Goal: Task Accomplishment & Management: Complete application form

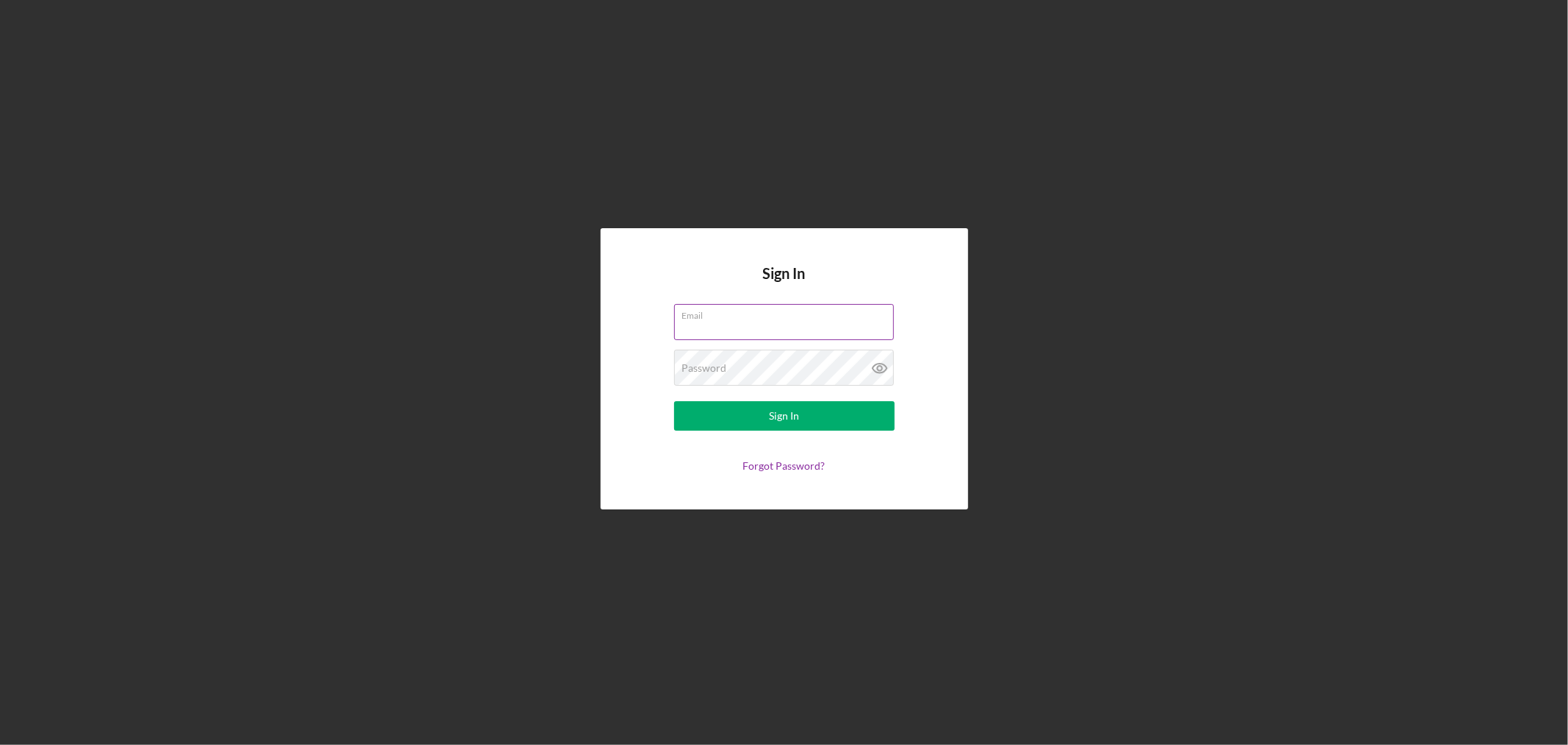
type input "[EMAIL_ADDRESS][DOMAIN_NAME]"
click at [796, 412] on div "Sign In" at bounding box center [783, 415] width 30 height 30
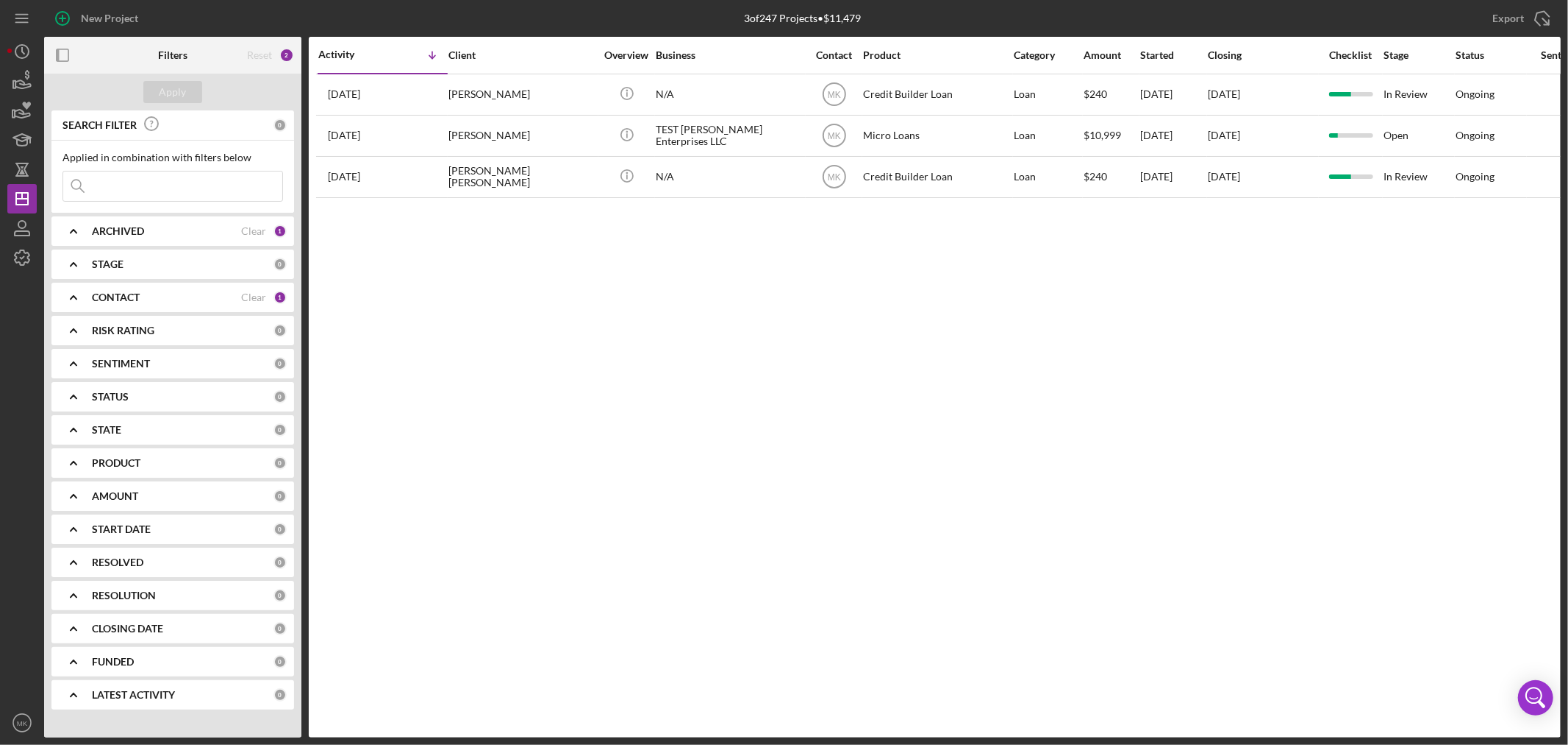
click at [219, 460] on div "PRODUCT" at bounding box center [182, 463] width 182 height 12
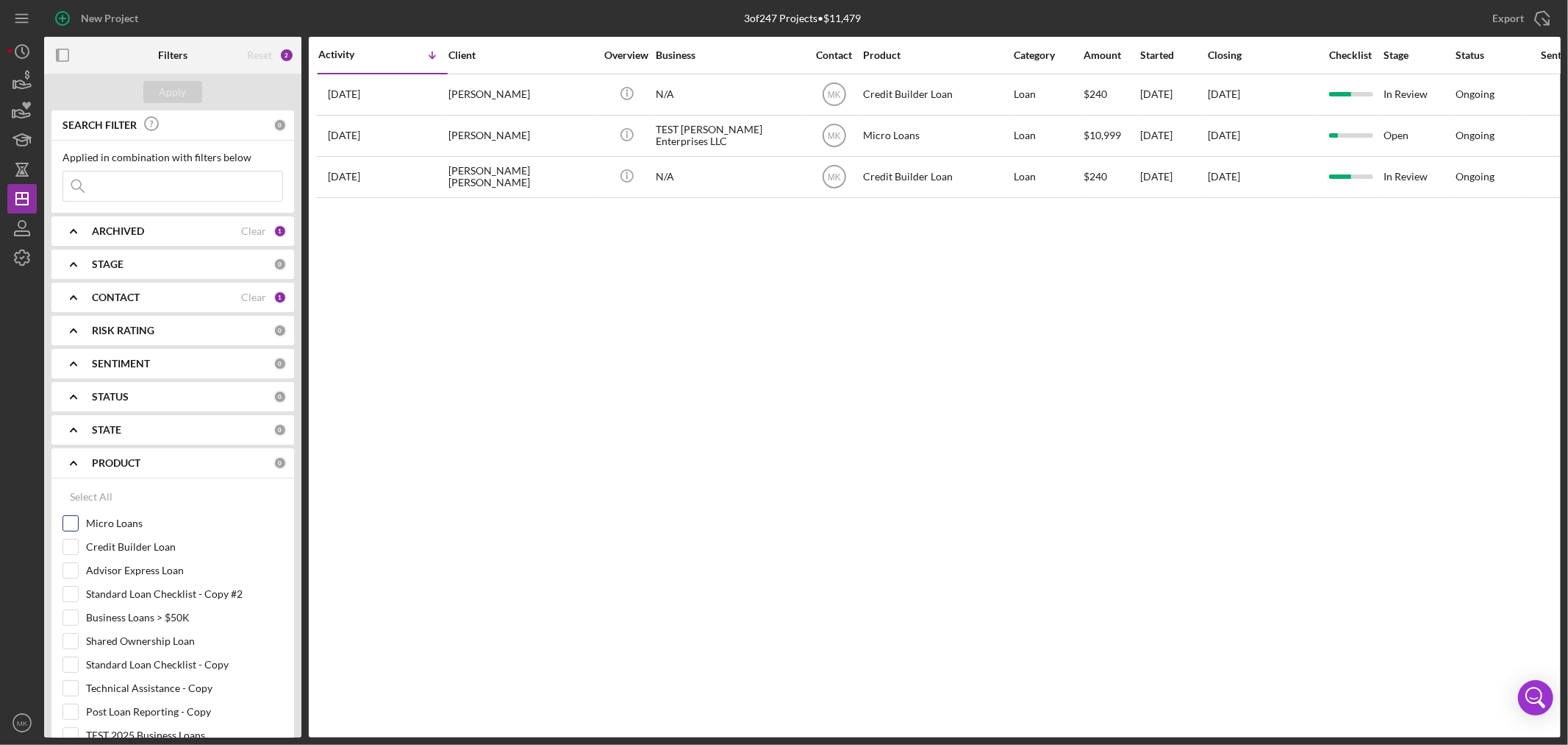
click at [70, 519] on input "Micro Loans" at bounding box center [70, 522] width 14 height 14
checkbox input "true"
click at [207, 297] on div "CONTACT" at bounding box center [166, 297] width 149 height 12
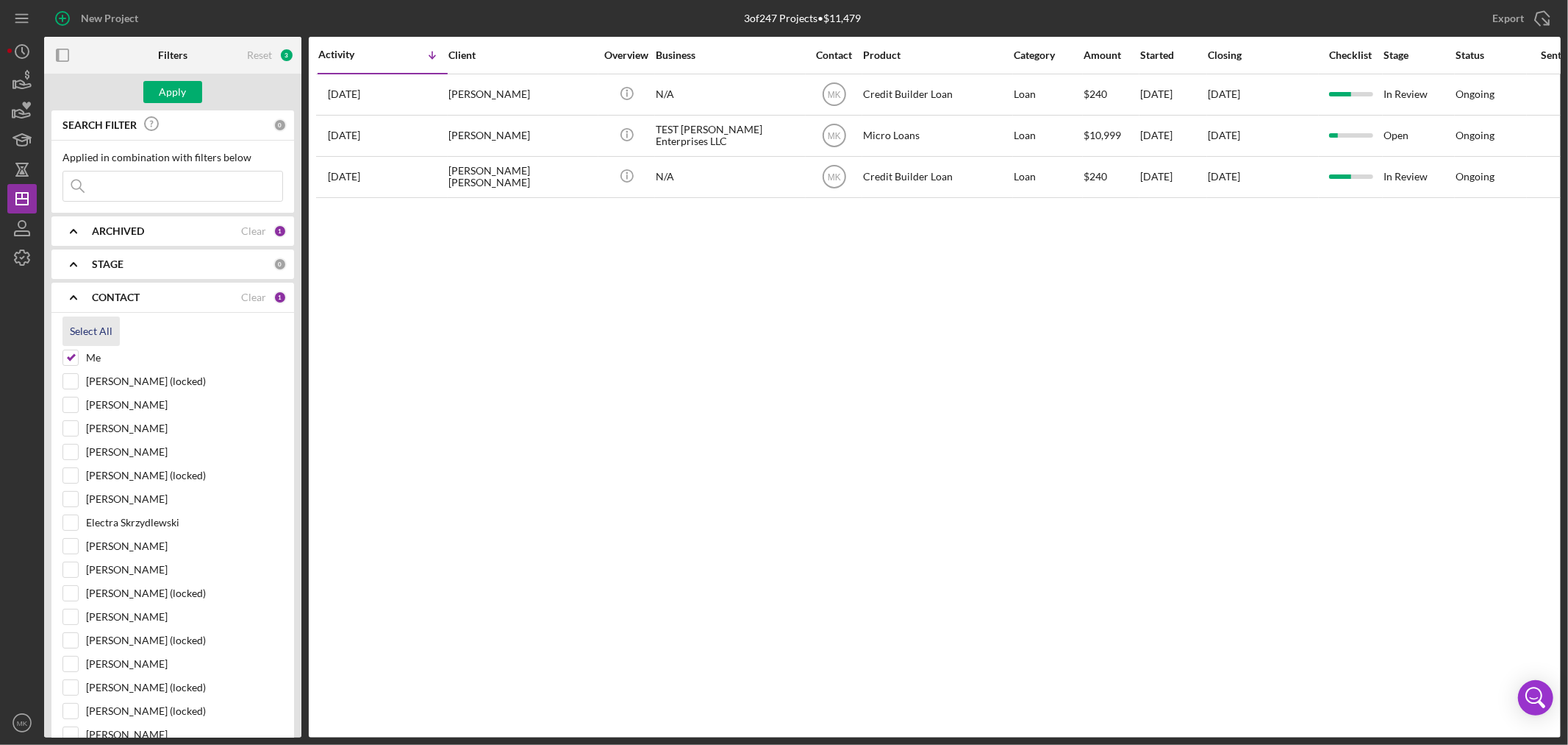
click at [85, 330] on div "Select All" at bounding box center [91, 331] width 42 height 30
checkbox input "true"
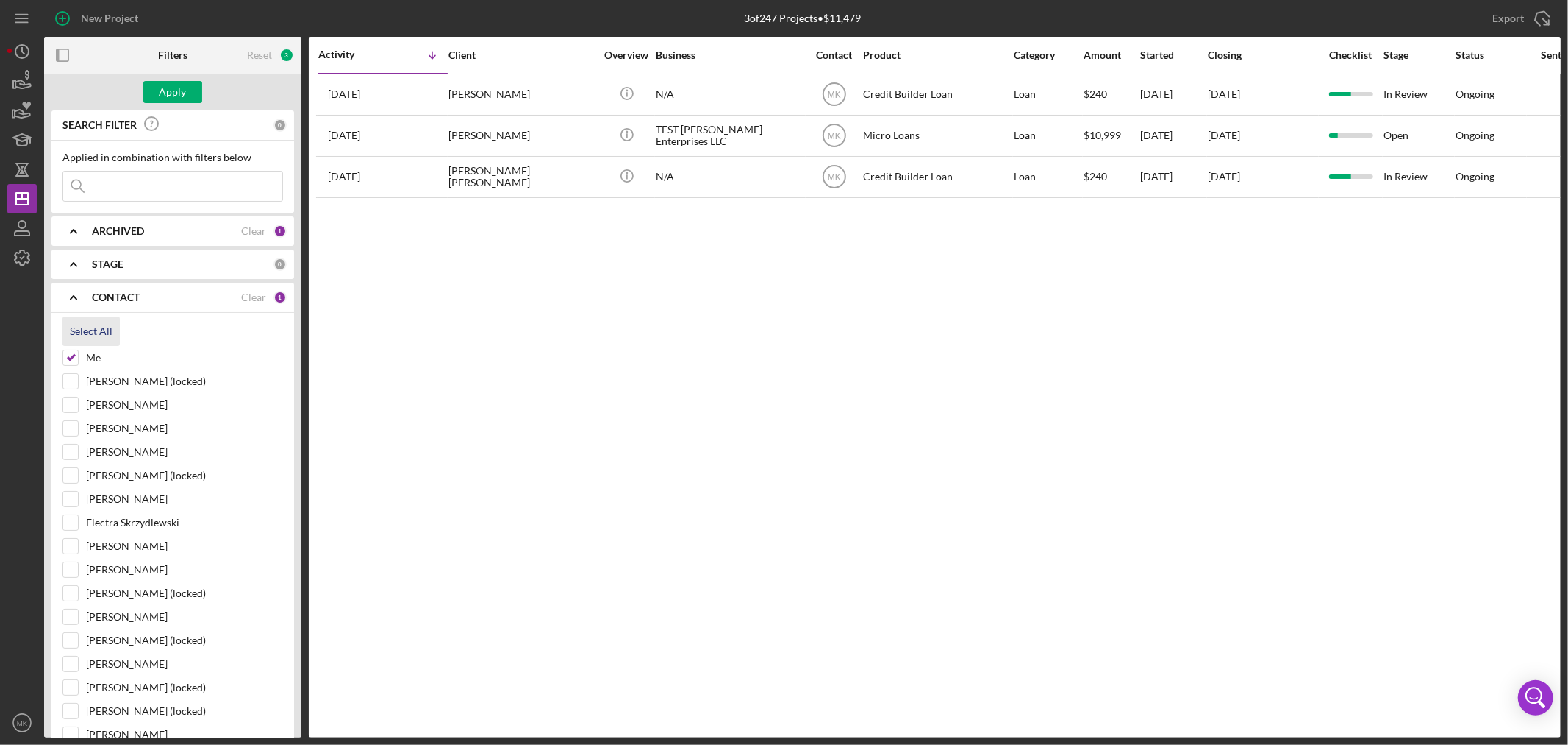
checkbox input "true"
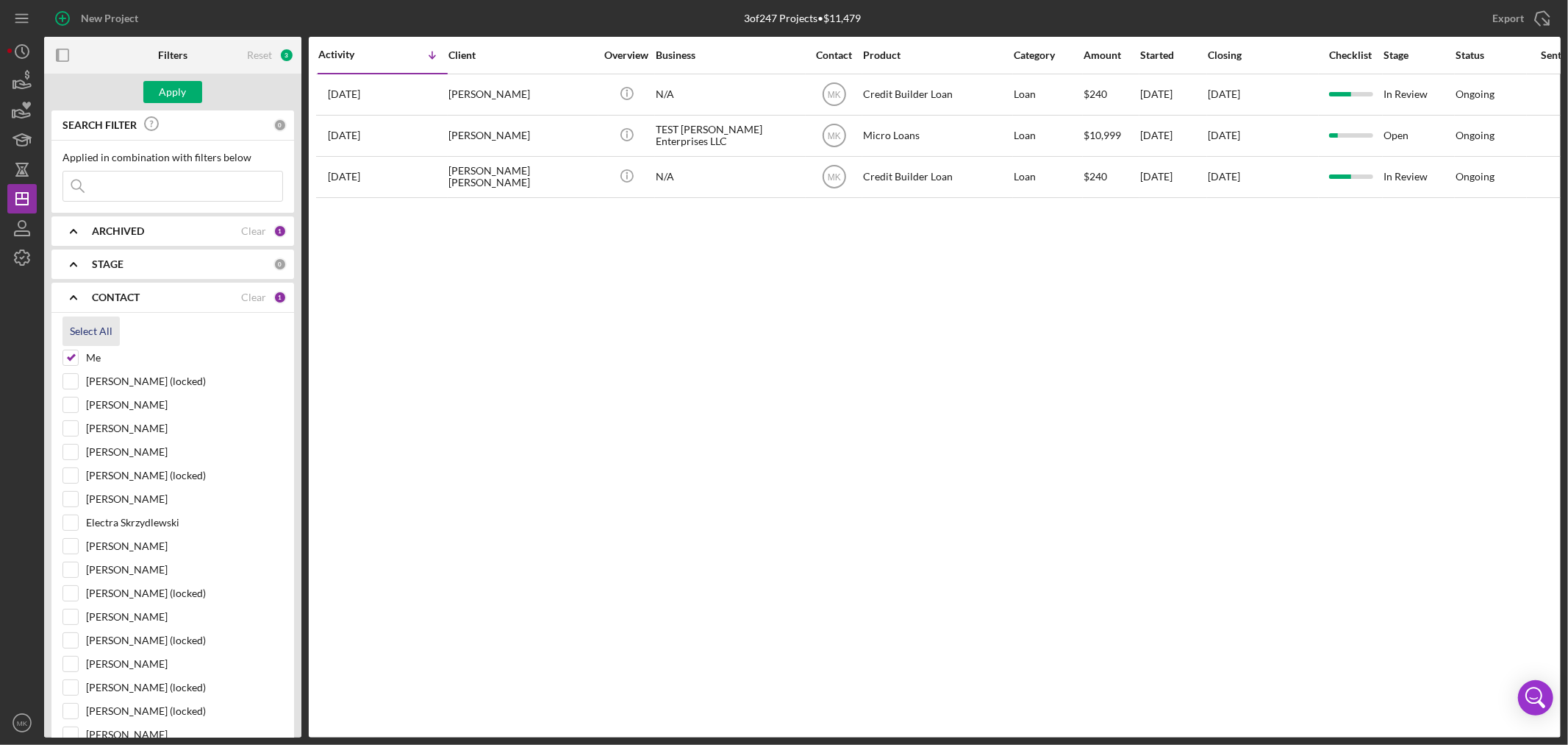
checkbox input "true"
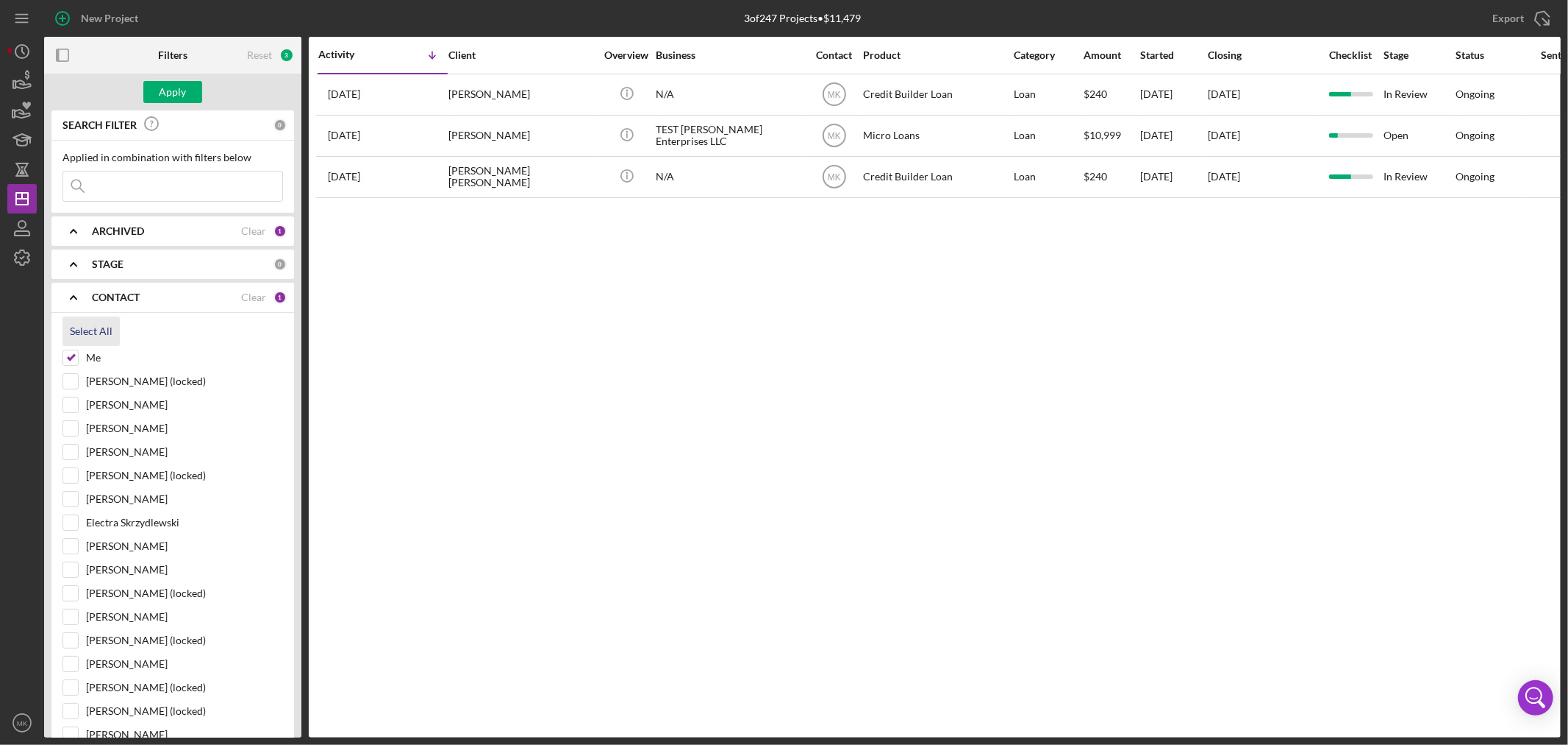
checkbox input "true"
click at [171, 93] on div "Apply" at bounding box center [173, 92] width 27 height 22
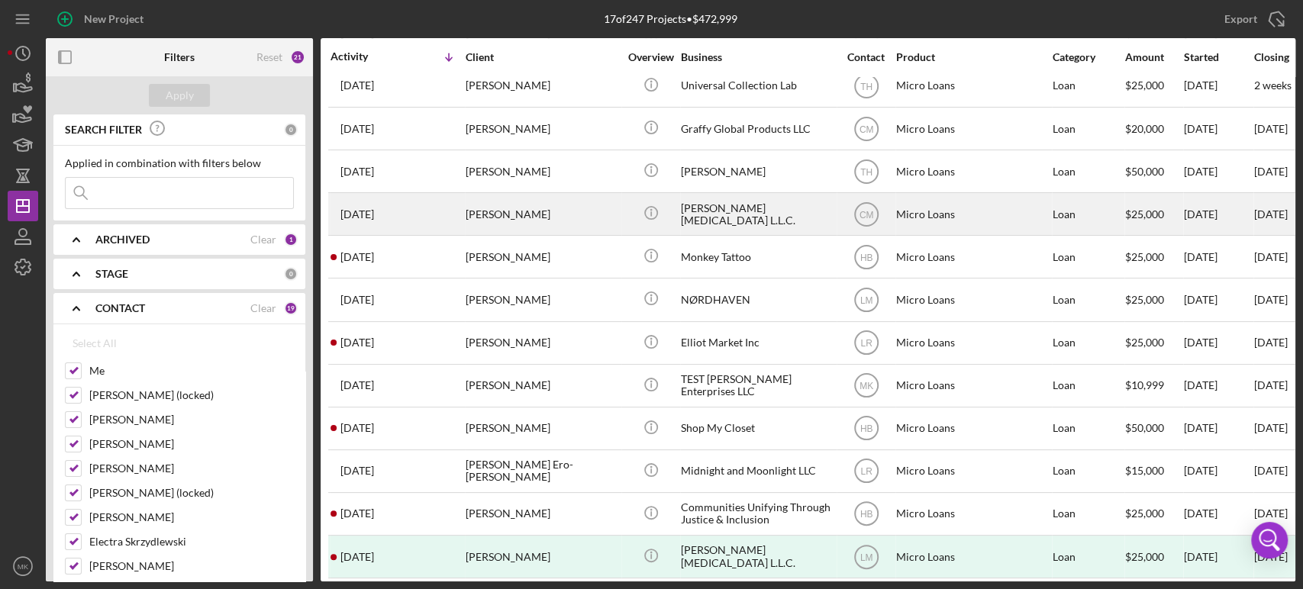
scroll to position [237, 0]
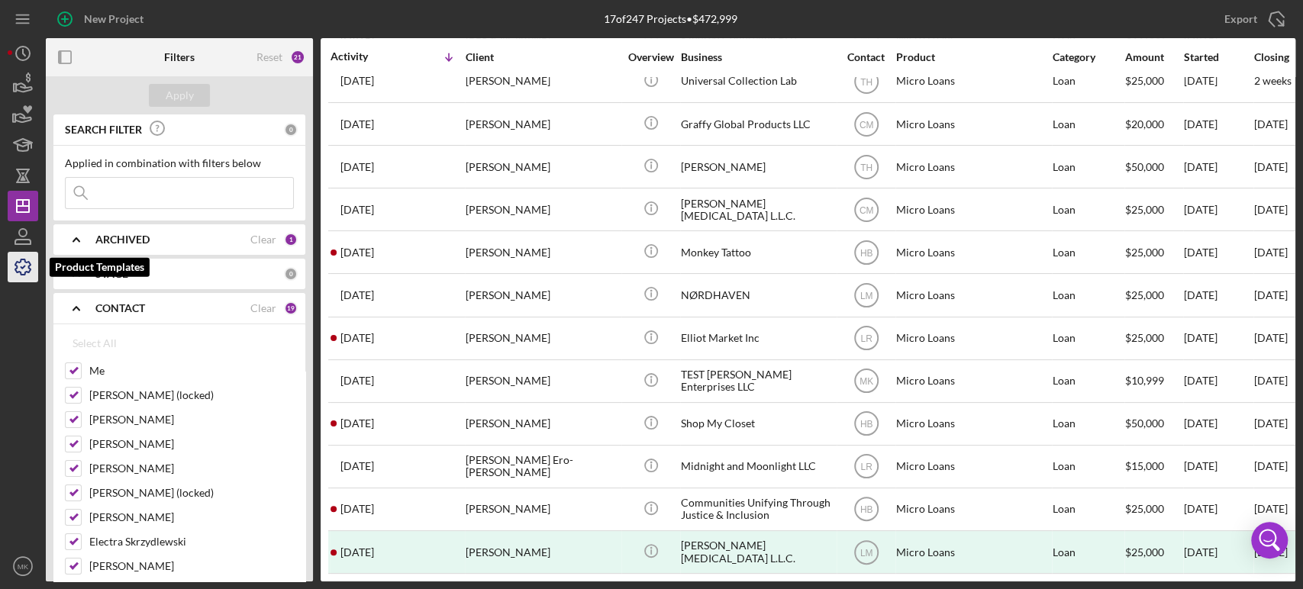
click at [24, 266] on polyline "button" at bounding box center [23, 267] width 4 height 2
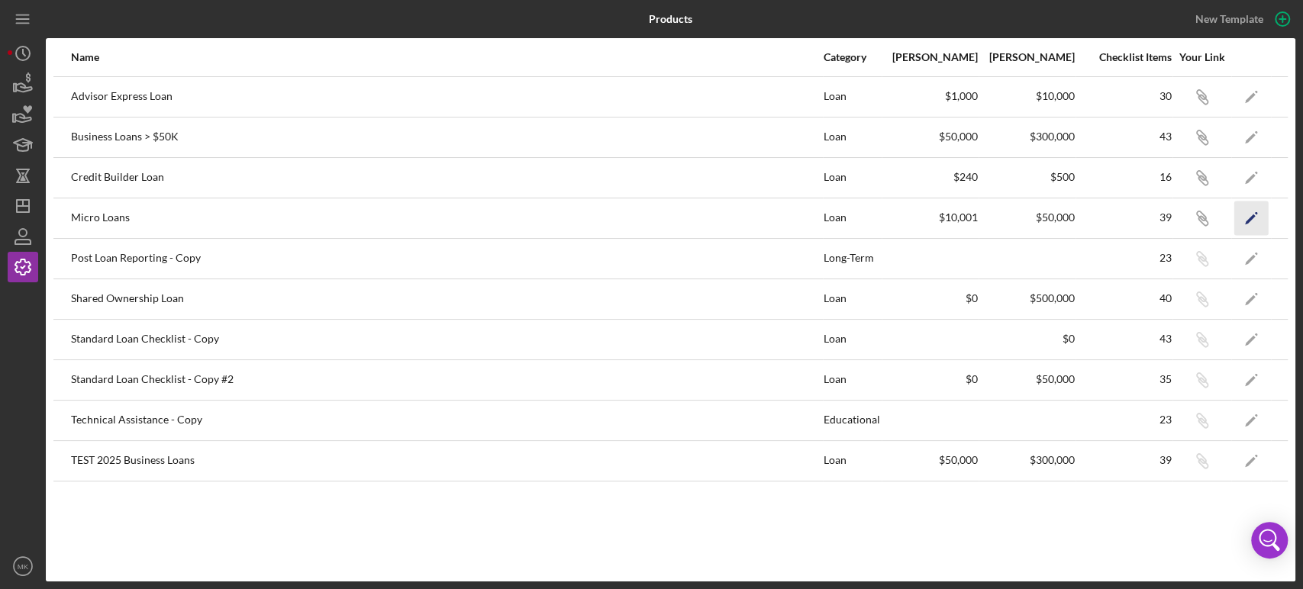
click at [1250, 218] on polygon "button" at bounding box center [1250, 219] width 11 height 11
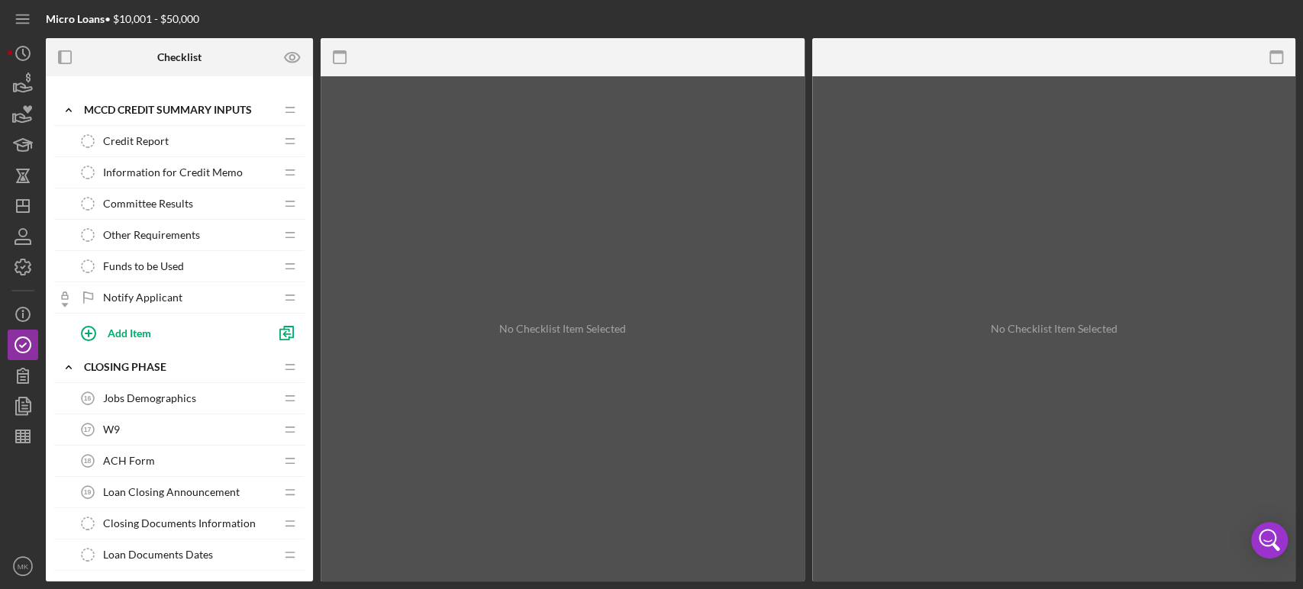
scroll to position [763, 0]
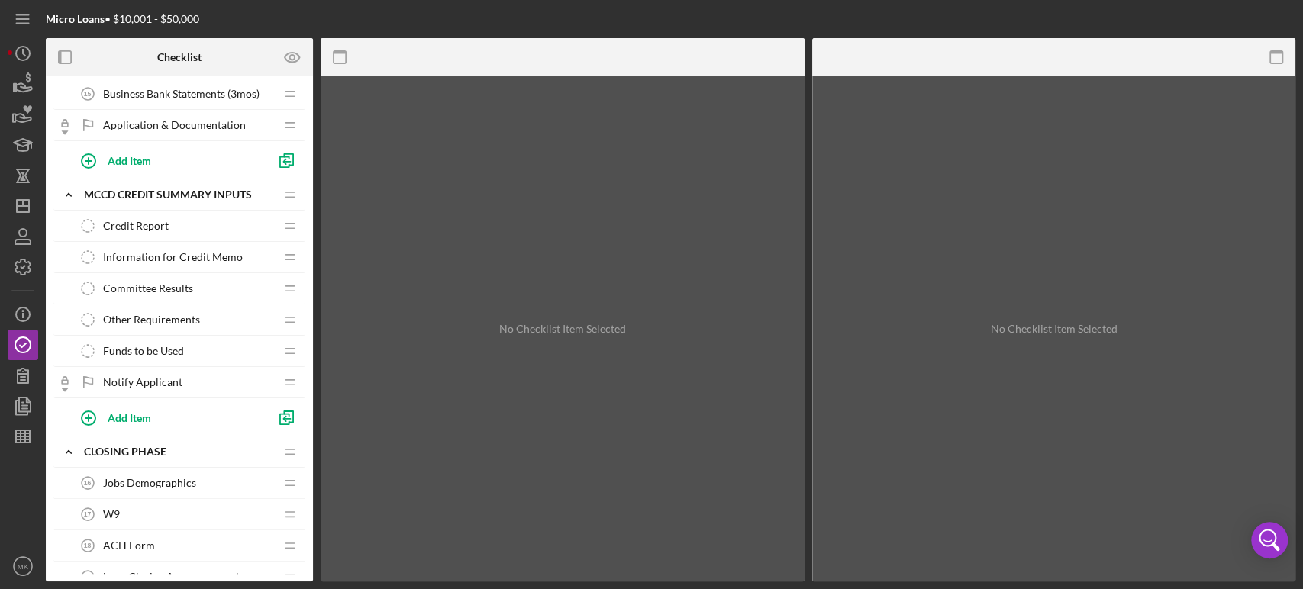
click at [197, 255] on span "Information for Credit Memo" at bounding box center [173, 257] width 140 height 12
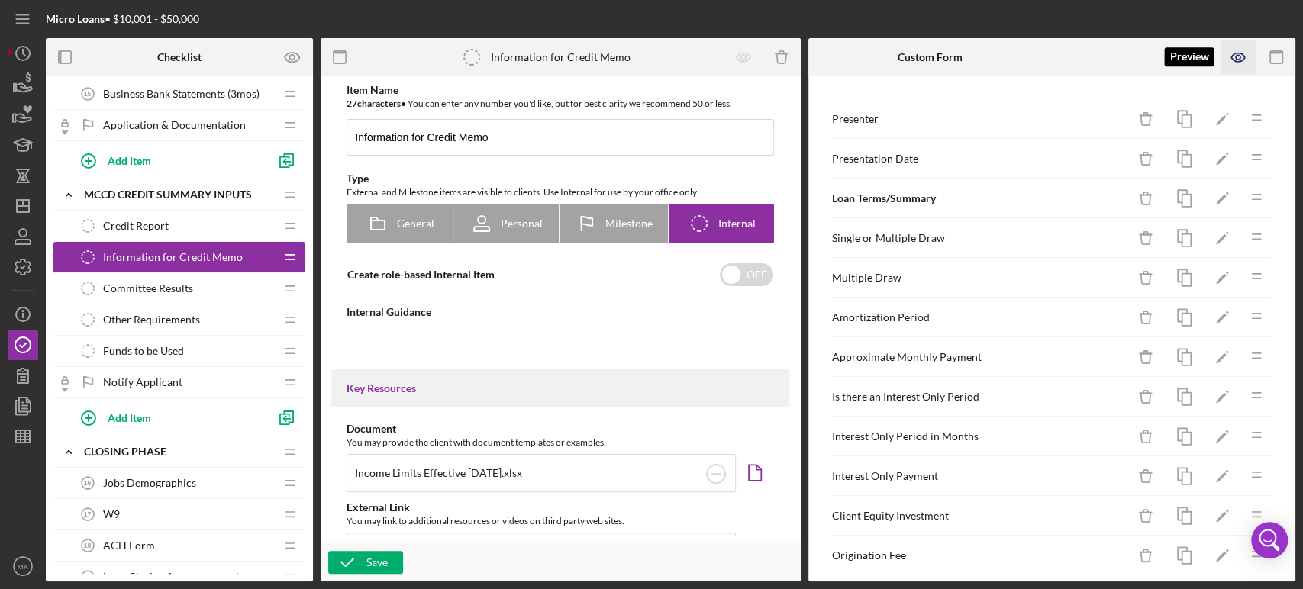
type textarea "<div><strong>Business Advisor:</strong> Please complete the form for Credit Mem…"
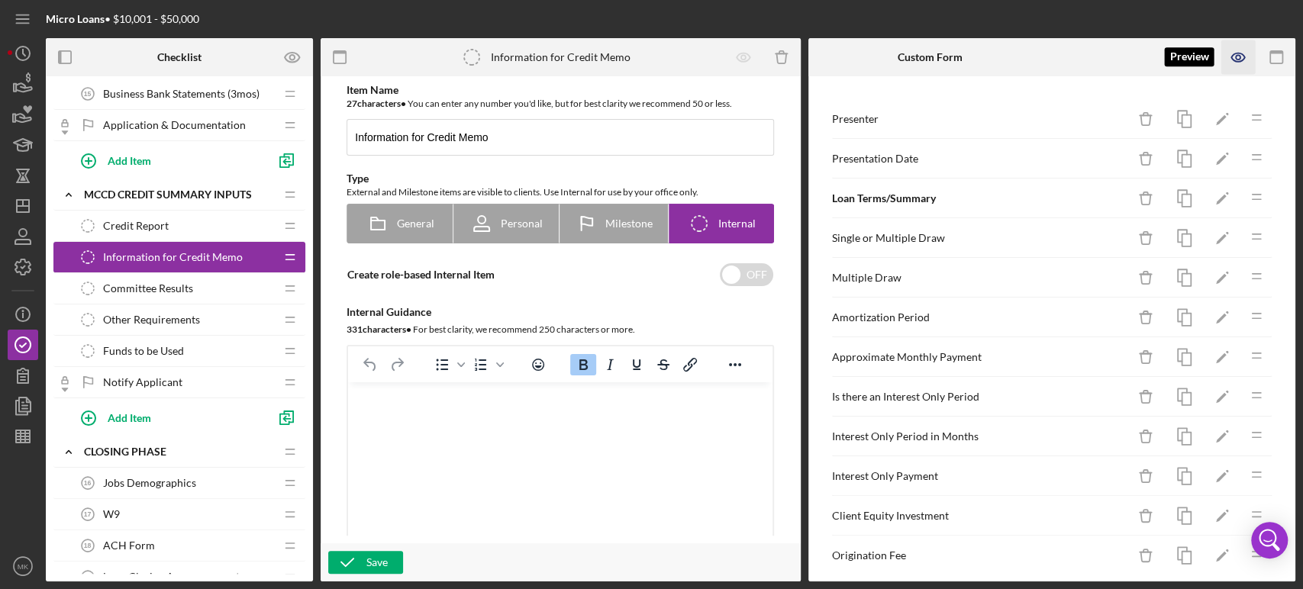
click at [1238, 56] on icon "button" at bounding box center [1238, 57] width 34 height 34
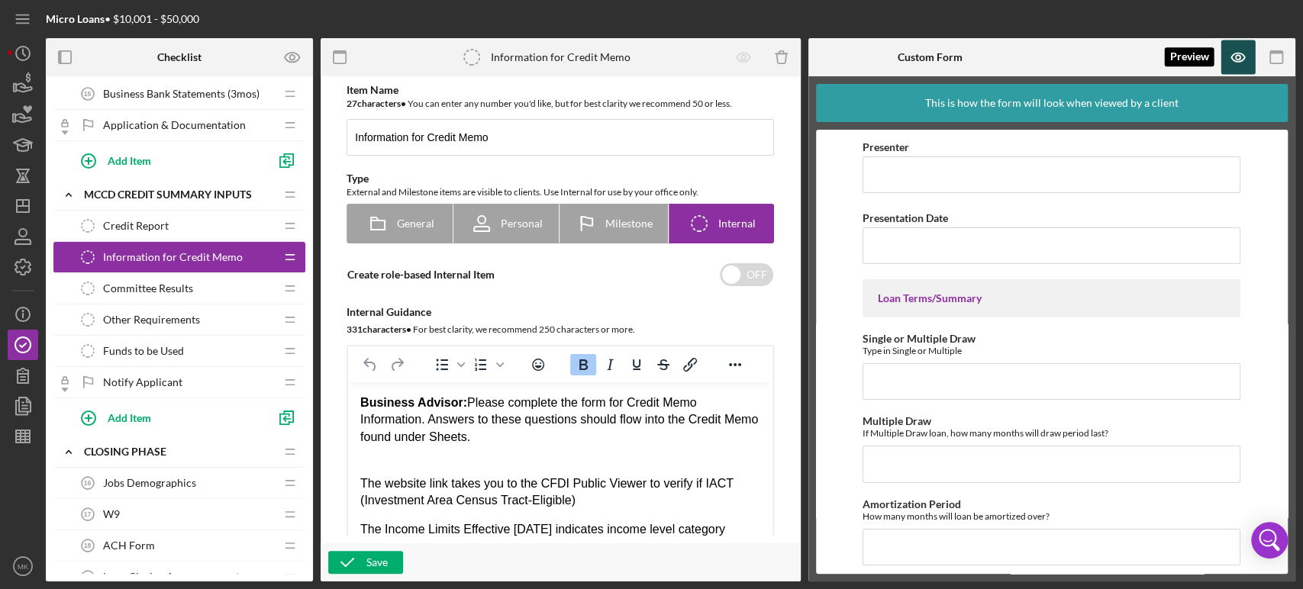
click at [1239, 56] on icon "button" at bounding box center [1238, 57] width 5 height 5
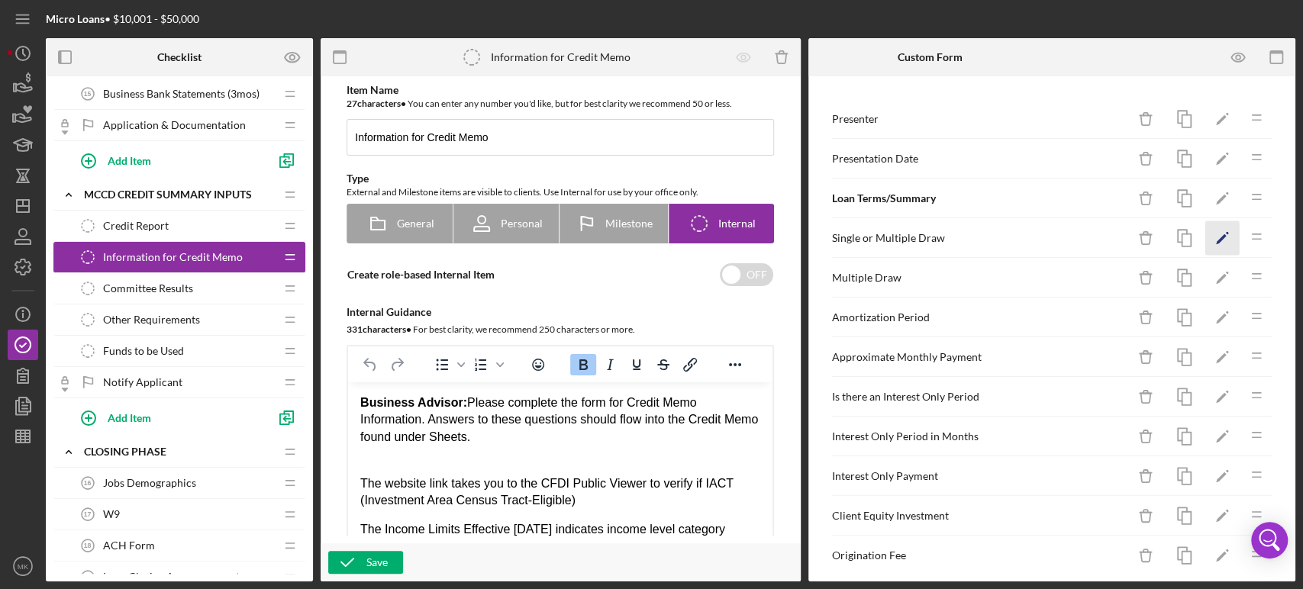
click at [1208, 236] on icon "Icon/Edit" at bounding box center [1222, 238] width 34 height 34
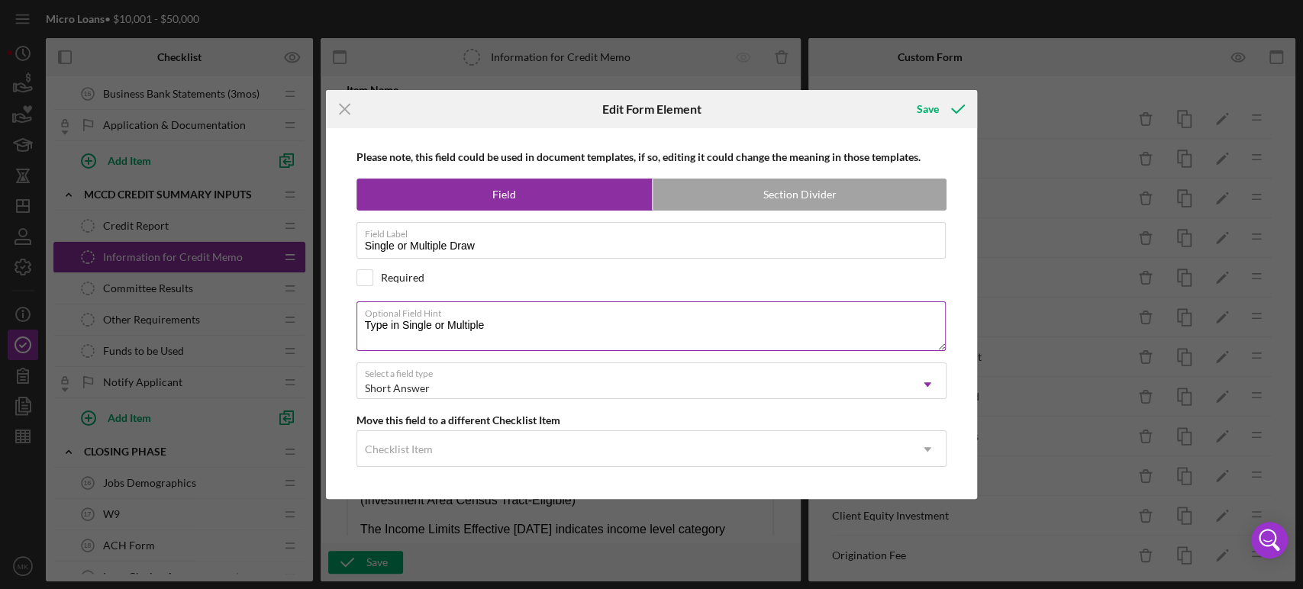
drag, startPoint x: 495, startPoint y: 322, endPoint x: 366, endPoint y: 337, distance: 129.1
click at [366, 337] on textarea "Type in Single or Multiple" at bounding box center [651, 326] width 590 height 49
click at [928, 110] on div "Save" at bounding box center [928, 109] width 22 height 31
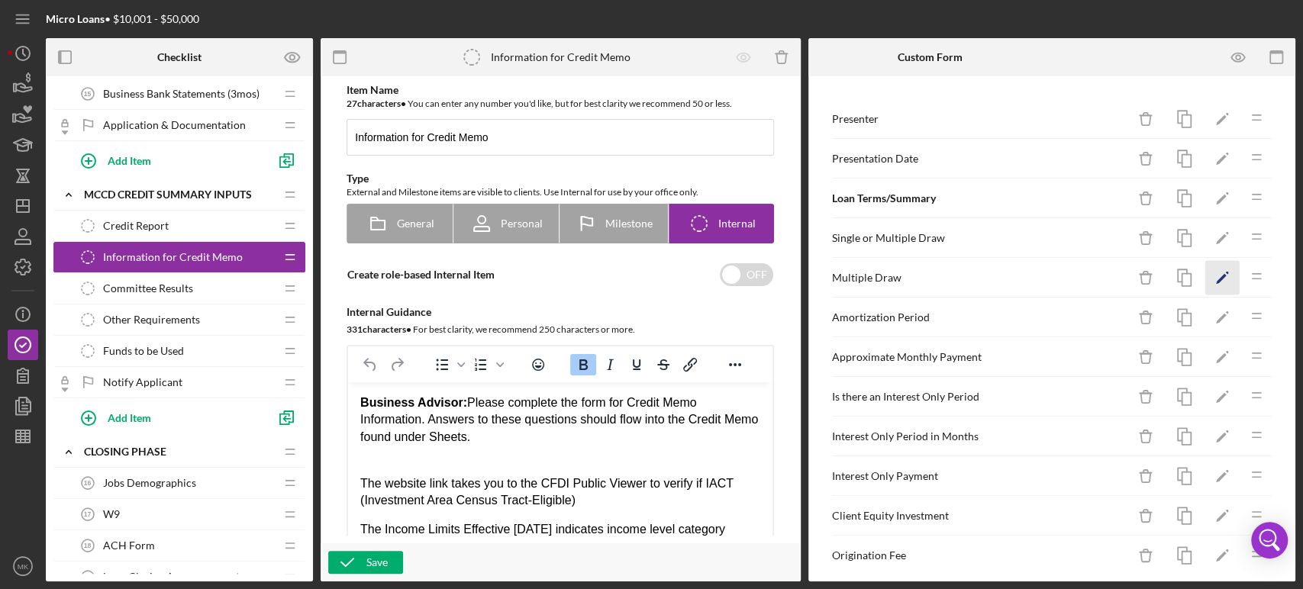
click at [1216, 276] on polygon "button" at bounding box center [1221, 279] width 11 height 11
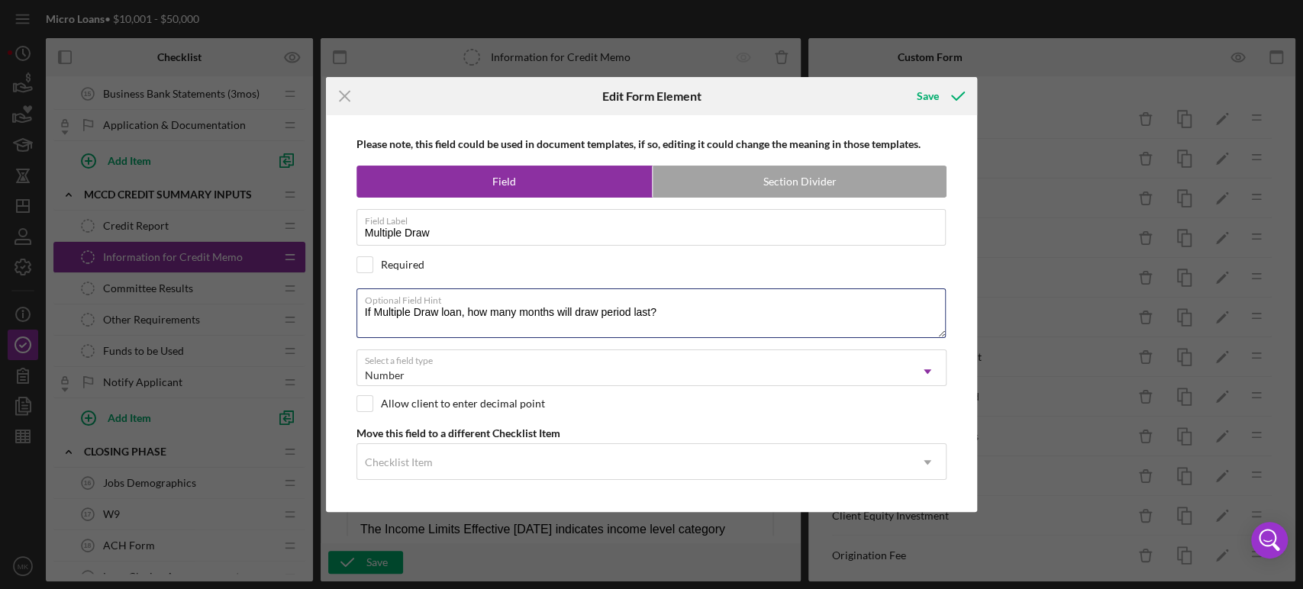
drag, startPoint x: 672, startPoint y: 307, endPoint x: 327, endPoint y: 314, distance: 345.1
click at [327, 314] on div "Please note, this field could be used in document templates, if so, editing it …" at bounding box center [652, 313] width 652 height 396
click at [940, 92] on icon "submit" at bounding box center [958, 96] width 38 height 38
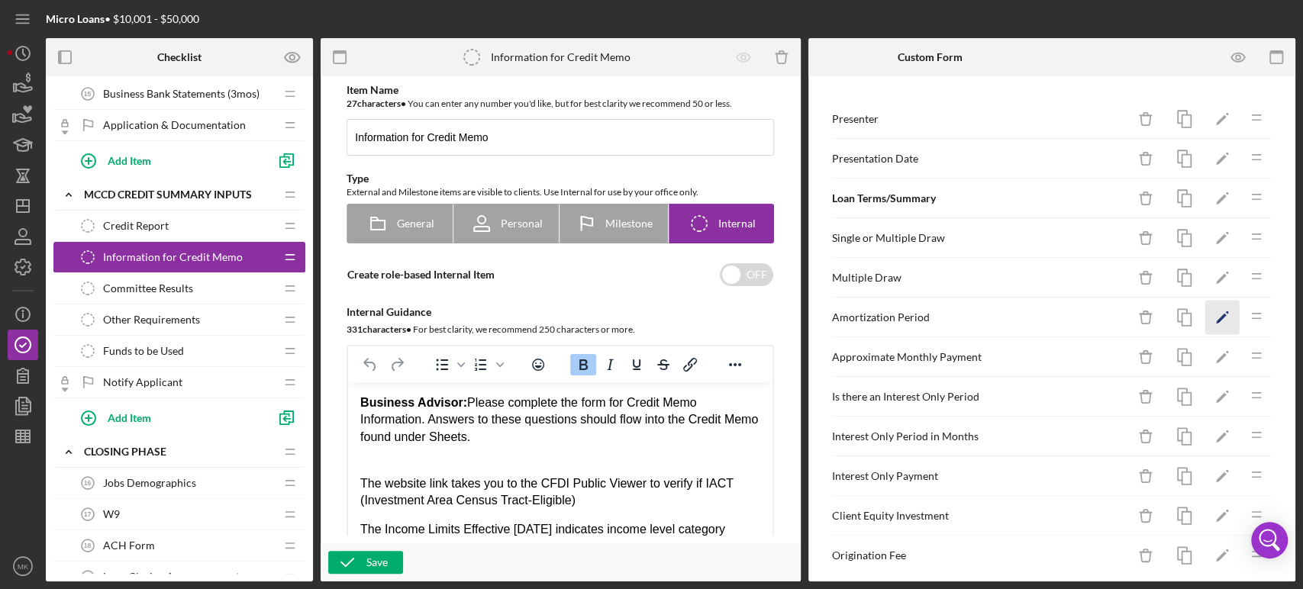
click at [1216, 315] on polygon "button" at bounding box center [1221, 319] width 11 height 11
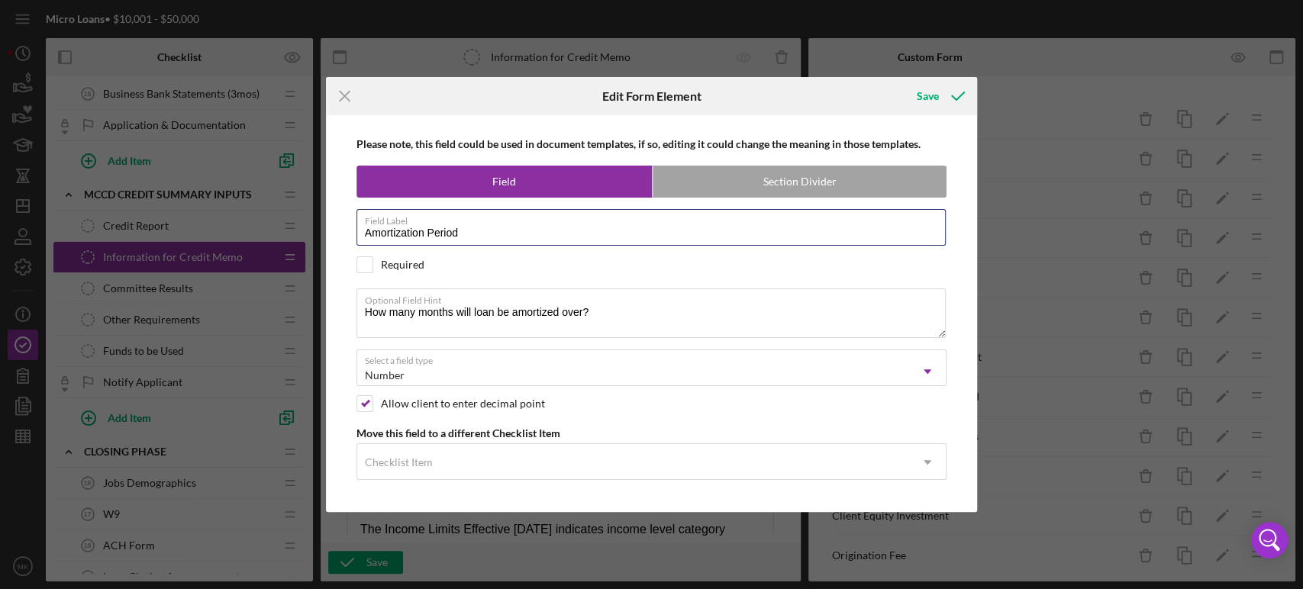
drag, startPoint x: 466, startPoint y: 234, endPoint x: 339, endPoint y: 267, distance: 131.8
click at [342, 267] on div "Please note, this field could be used in document templates, if so, editing it …" at bounding box center [652, 313] width 637 height 396
drag, startPoint x: 605, startPoint y: 310, endPoint x: 330, endPoint y: 328, distance: 275.4
click at [330, 328] on div "Please note, this field could be used in document templates, if so, editing it …" at bounding box center [652, 313] width 652 height 396
click at [933, 92] on div "Save" at bounding box center [928, 96] width 22 height 31
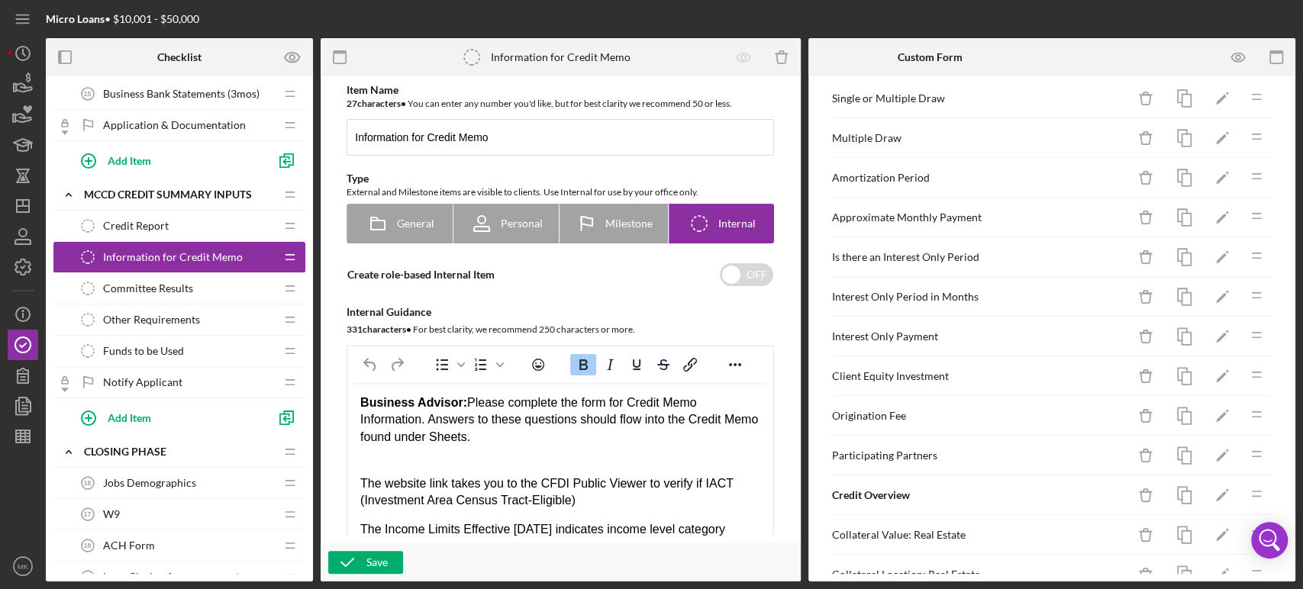
scroll to position [169, 0]
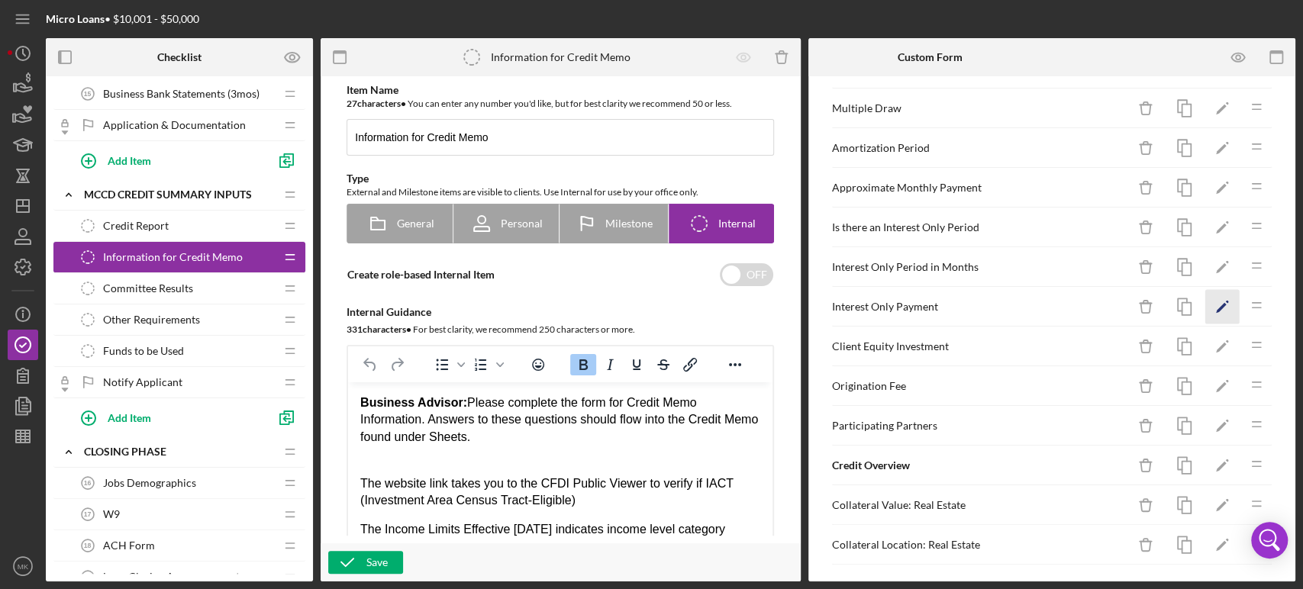
click at [1216, 303] on polygon "button" at bounding box center [1221, 308] width 11 height 11
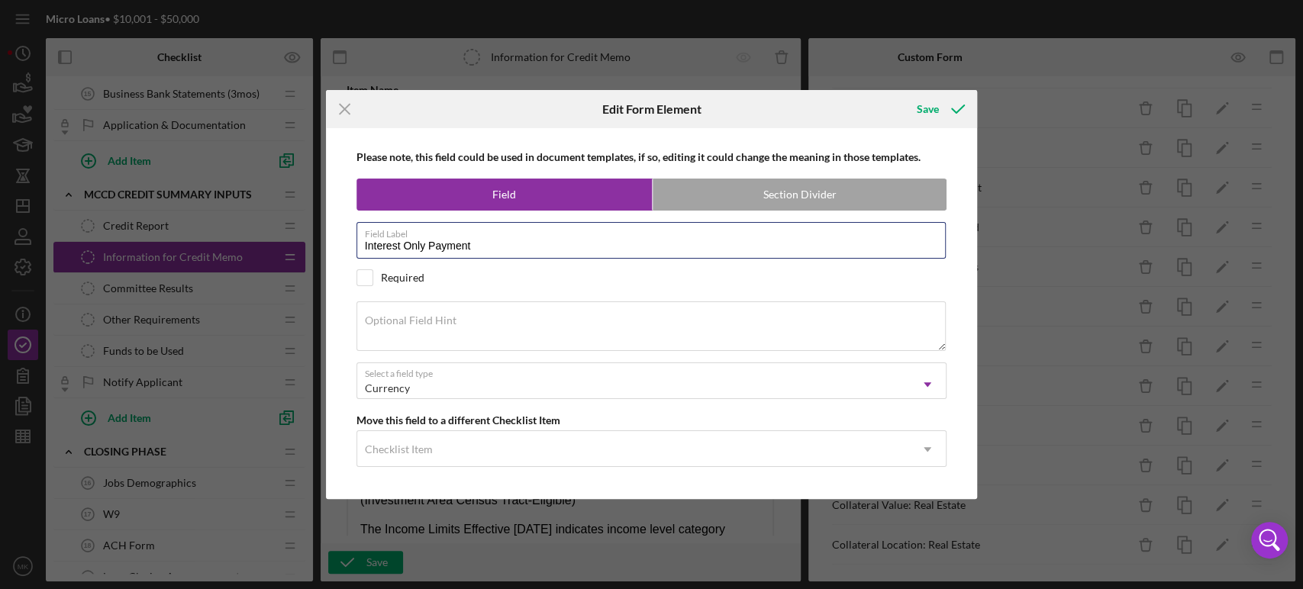
drag, startPoint x: 477, startPoint y: 244, endPoint x: 273, endPoint y: 221, distance: 205.1
click at [273, 221] on div "Icon/Menu Close Edit Form Element Save Please note, this field could be used in…" at bounding box center [651, 294] width 1303 height 589
click at [939, 109] on icon "submit" at bounding box center [958, 109] width 38 height 38
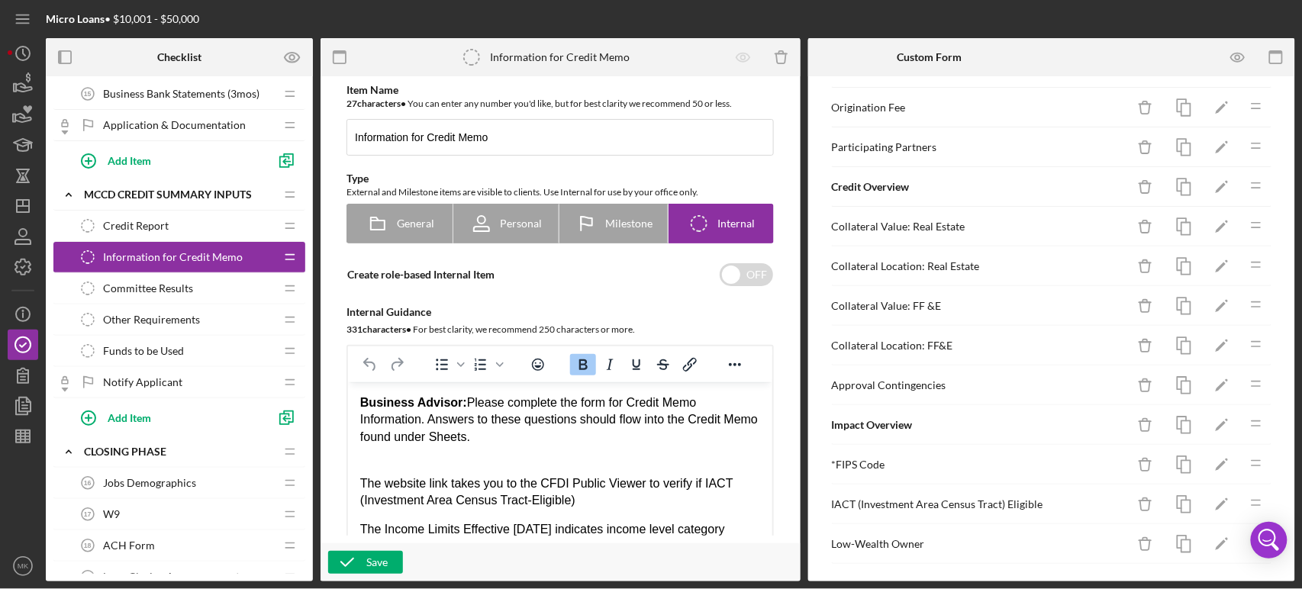
scroll to position [533, 0]
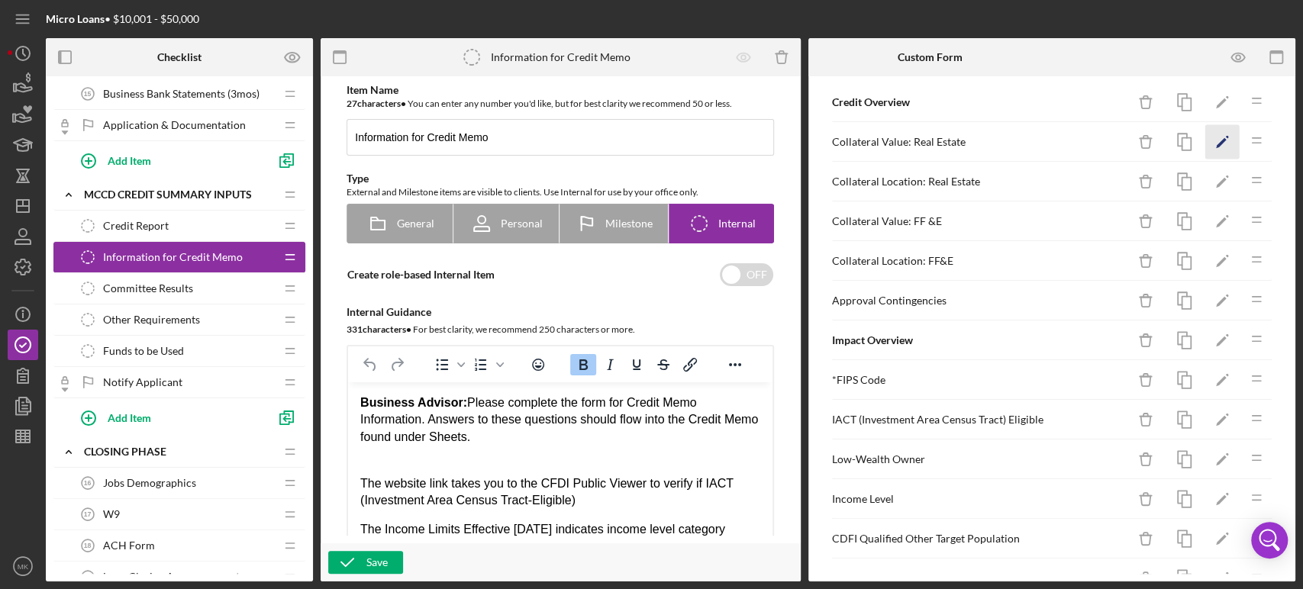
click at [1216, 139] on polygon "button" at bounding box center [1221, 143] width 11 height 11
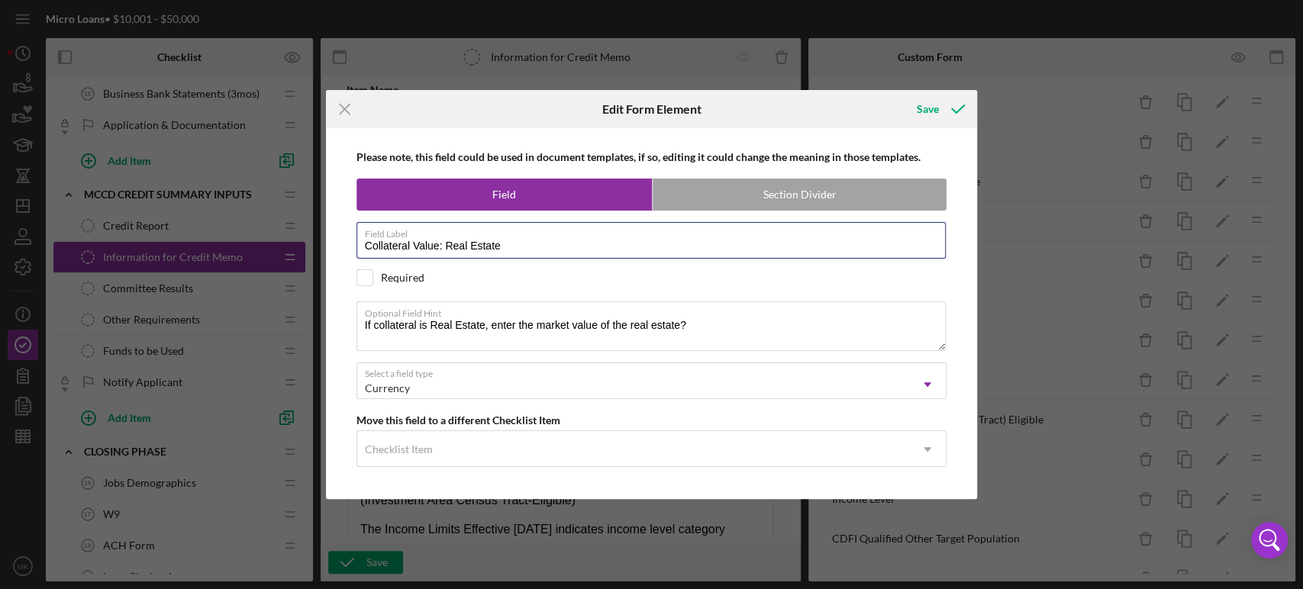
drag, startPoint x: 507, startPoint y: 243, endPoint x: 322, endPoint y: 247, distance: 184.8
click at [322, 247] on div "Icon/Menu Close Edit Form Element Save Please note, this field could be used in…" at bounding box center [651, 294] width 1303 height 589
drag, startPoint x: 696, startPoint y: 328, endPoint x: 311, endPoint y: 339, distance: 384.9
click at [311, 339] on div "Icon/Menu Close Edit Form Element Save Please note, this field could be used in…" at bounding box center [651, 294] width 1303 height 589
click at [934, 102] on div "Save" at bounding box center [928, 109] width 22 height 31
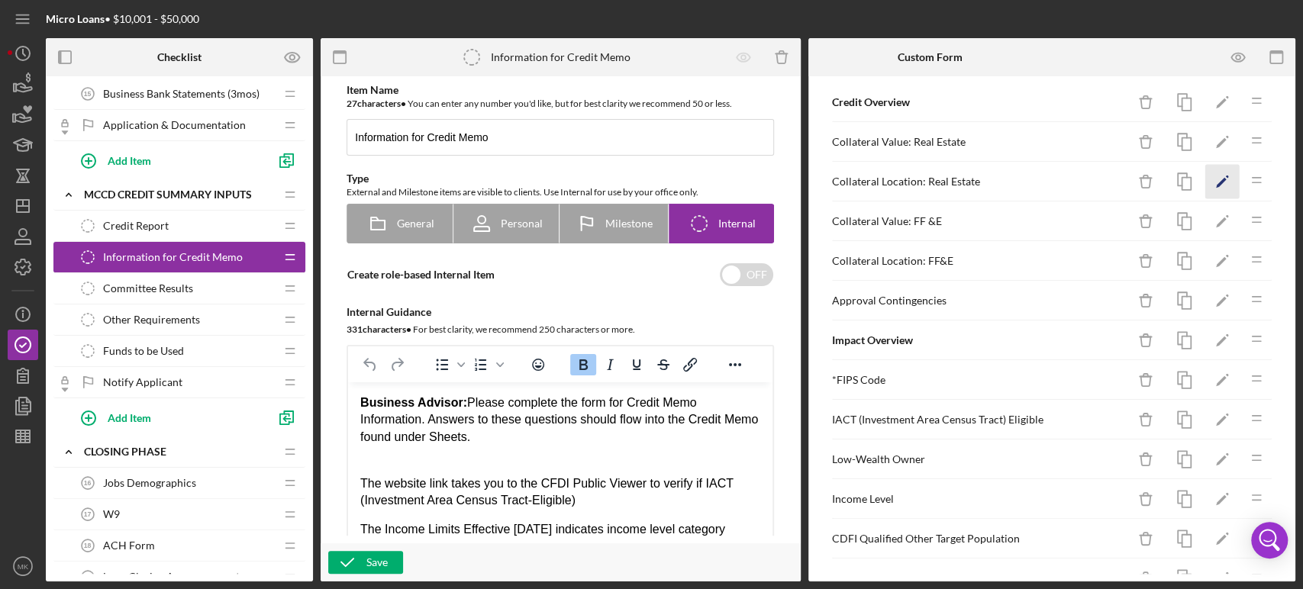
click at [1209, 173] on icon "Icon/Edit" at bounding box center [1222, 182] width 34 height 34
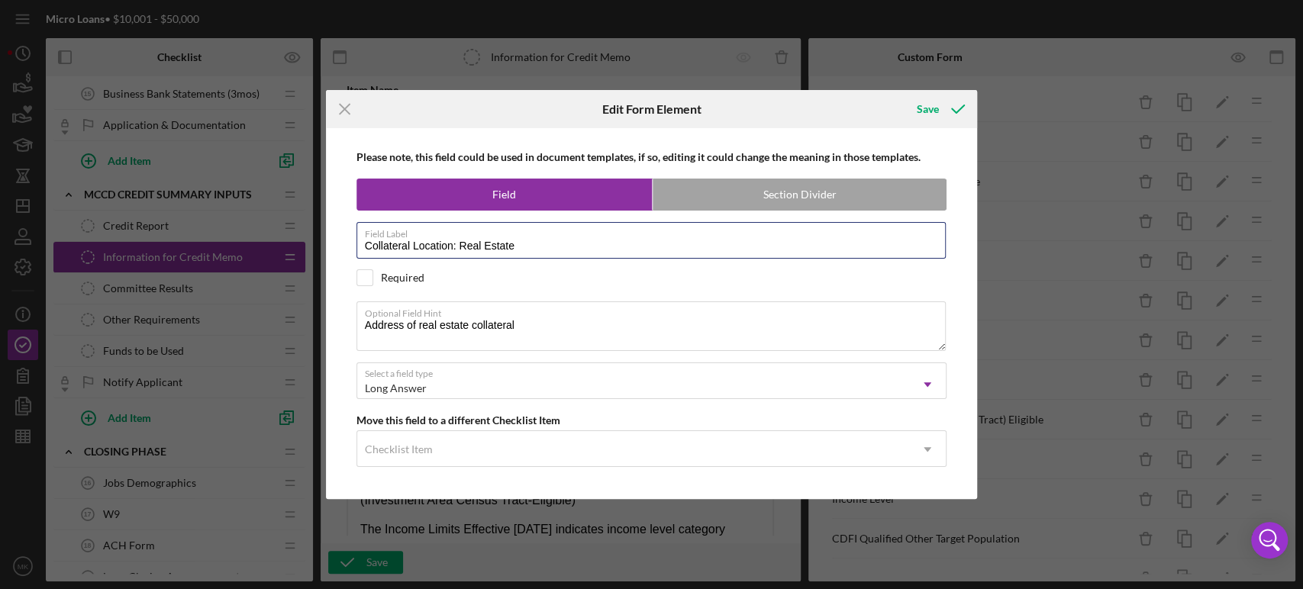
drag, startPoint x: 527, startPoint y: 246, endPoint x: 283, endPoint y: 267, distance: 245.2
click at [283, 267] on div "Icon/Menu Close Edit Form Element Save Please note, this field could be used in…" at bounding box center [651, 294] width 1303 height 589
drag, startPoint x: 525, startPoint y: 328, endPoint x: 324, endPoint y: 323, distance: 201.6
click at [324, 323] on div "Icon/Menu Close Edit Form Element Save Please note, this field could be used in…" at bounding box center [651, 294] width 1303 height 589
click at [934, 111] on div "Save" at bounding box center [928, 109] width 22 height 31
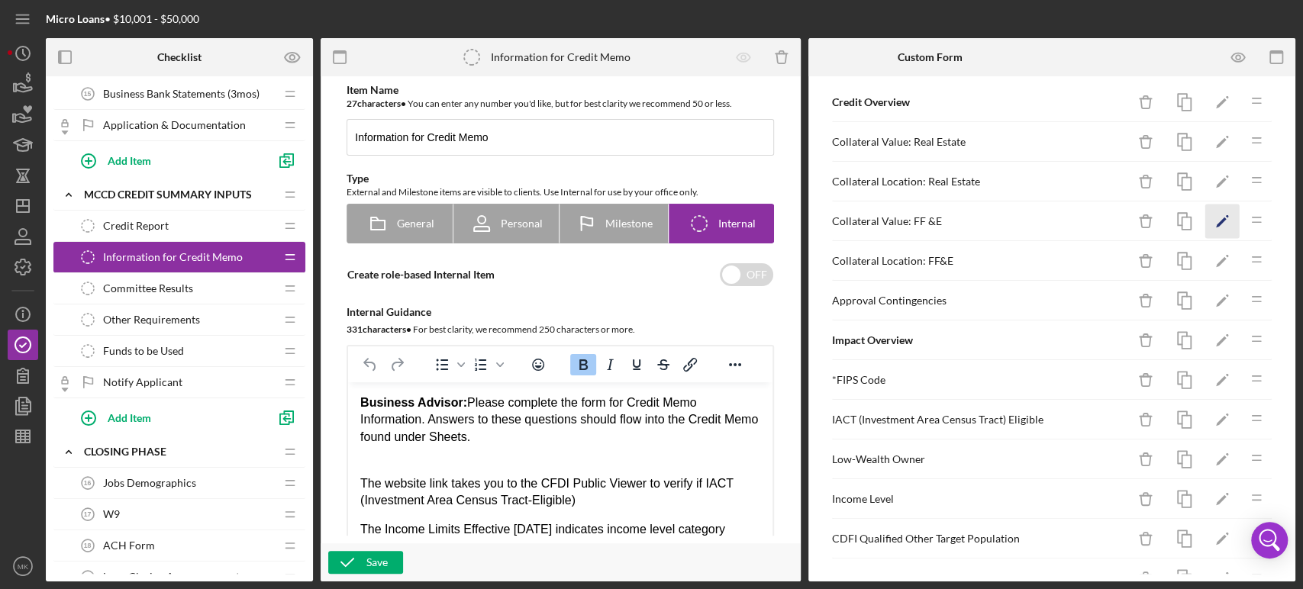
click at [1208, 215] on icon "Icon/Edit" at bounding box center [1222, 222] width 34 height 34
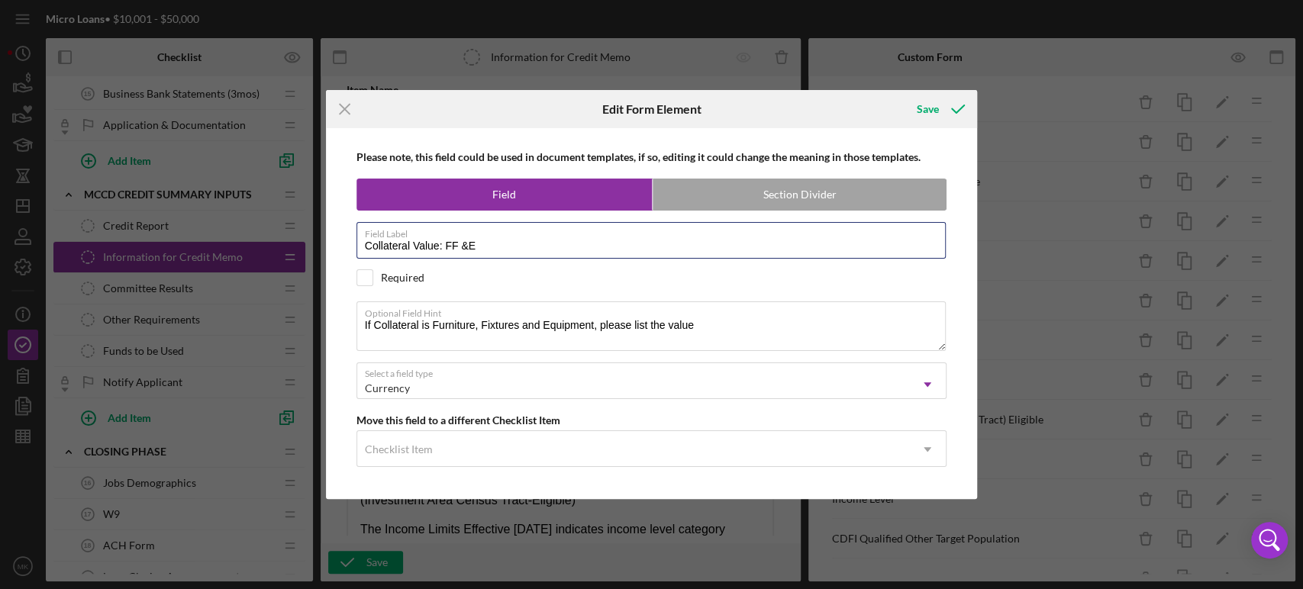
drag, startPoint x: 489, startPoint y: 244, endPoint x: 319, endPoint y: 248, distance: 169.5
click at [319, 248] on div "Icon/Menu Close Edit Form Element Save Please note, this field could be used in…" at bounding box center [651, 294] width 1303 height 589
drag, startPoint x: 711, startPoint y: 323, endPoint x: 334, endPoint y: 329, distance: 376.4
click at [334, 329] on div "Please note, this field could be used in document templates, if so, editing it …" at bounding box center [652, 313] width 637 height 370
click at [934, 107] on div "Save" at bounding box center [928, 109] width 22 height 31
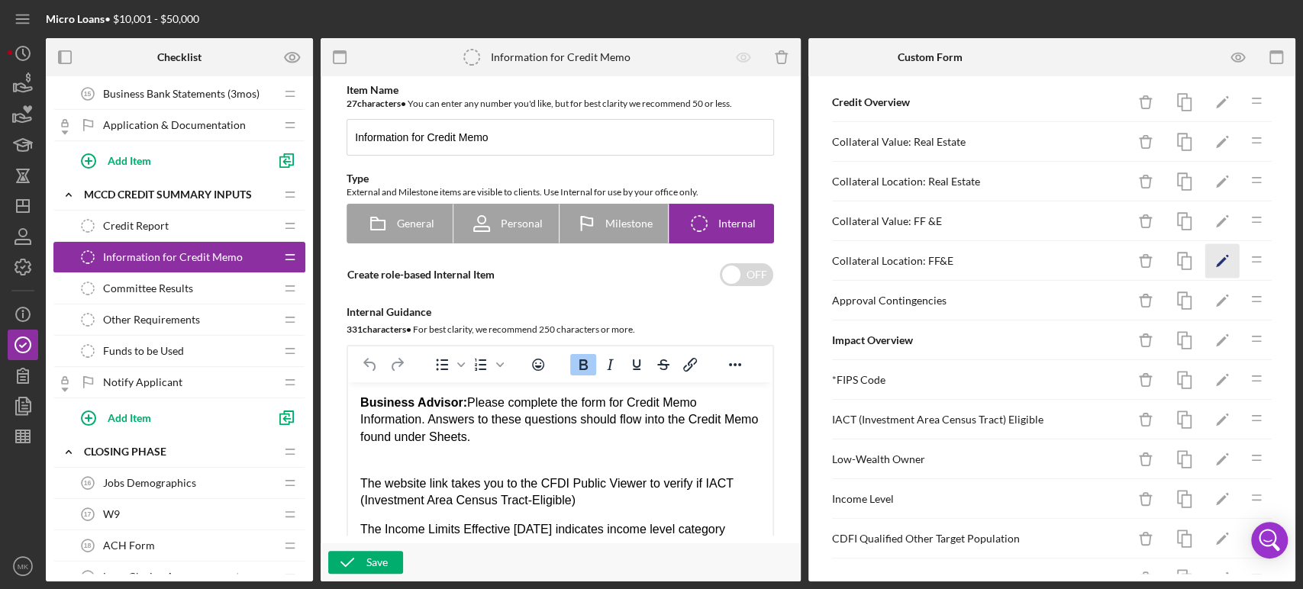
click at [1216, 258] on polygon "button" at bounding box center [1221, 262] width 11 height 11
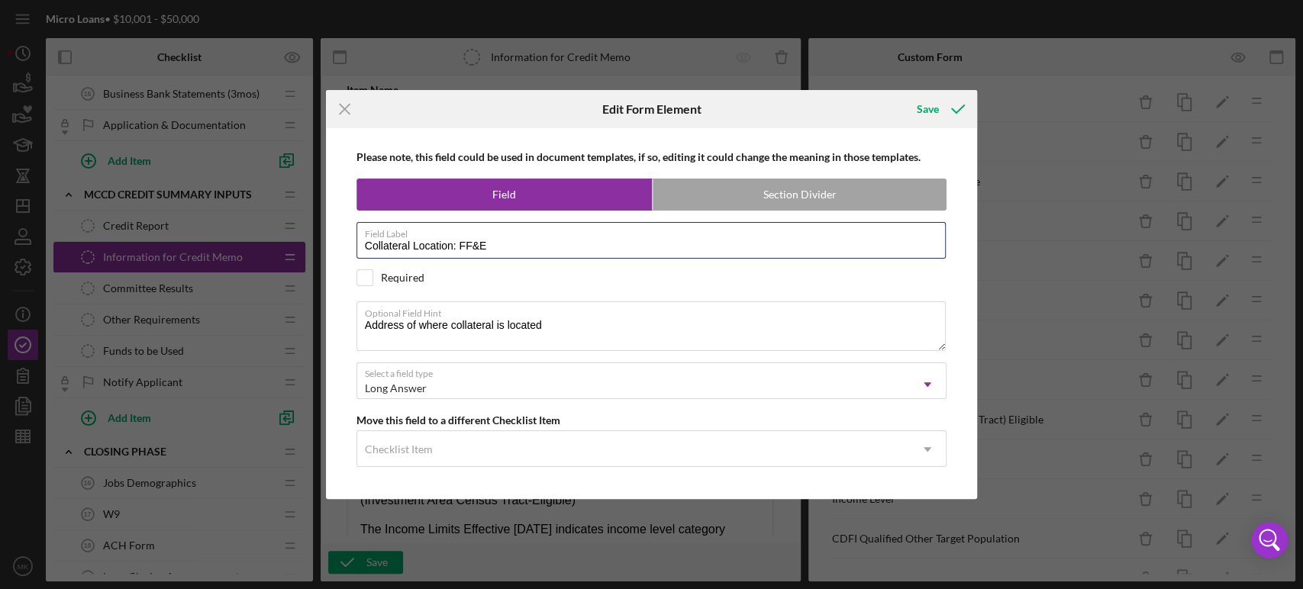
drag, startPoint x: 495, startPoint y: 242, endPoint x: 319, endPoint y: 260, distance: 177.3
click at [319, 260] on div "Icon/Menu Close Edit Form Element Save Please note, this field could be used in…" at bounding box center [651, 294] width 1303 height 589
drag, startPoint x: 556, startPoint y: 326, endPoint x: 320, endPoint y: 334, distance: 236.0
click at [320, 334] on div "Icon/Menu Close Edit Form Element Save Please note, this field could be used in…" at bounding box center [651, 294] width 1303 height 589
click at [927, 106] on div "Save" at bounding box center [928, 109] width 22 height 31
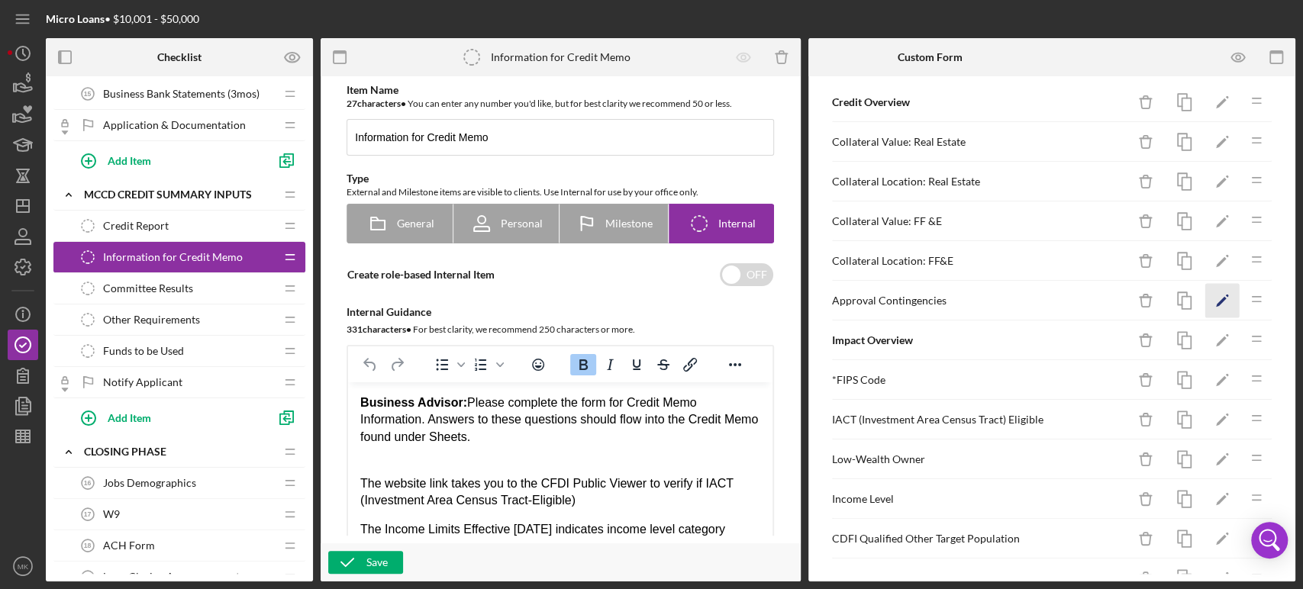
click at [1216, 297] on polygon "button" at bounding box center [1221, 302] width 11 height 11
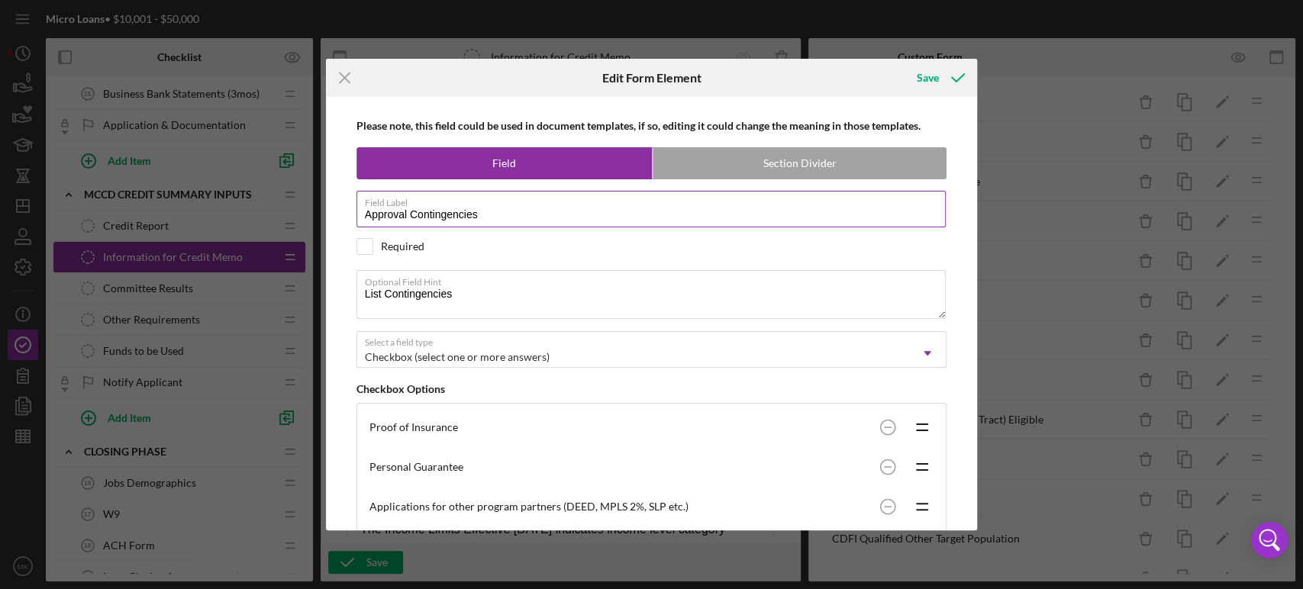
drag, startPoint x: 493, startPoint y: 214, endPoint x: 360, endPoint y: 219, distance: 132.9
click at [360, 219] on input "Approval Contingencies" at bounding box center [651, 209] width 590 height 37
drag, startPoint x: 463, startPoint y: 295, endPoint x: 340, endPoint y: 285, distance: 123.3
click at [340, 285] on div "Please note, this field could be used in document templates, if so, editing it …" at bounding box center [652, 314] width 637 height 434
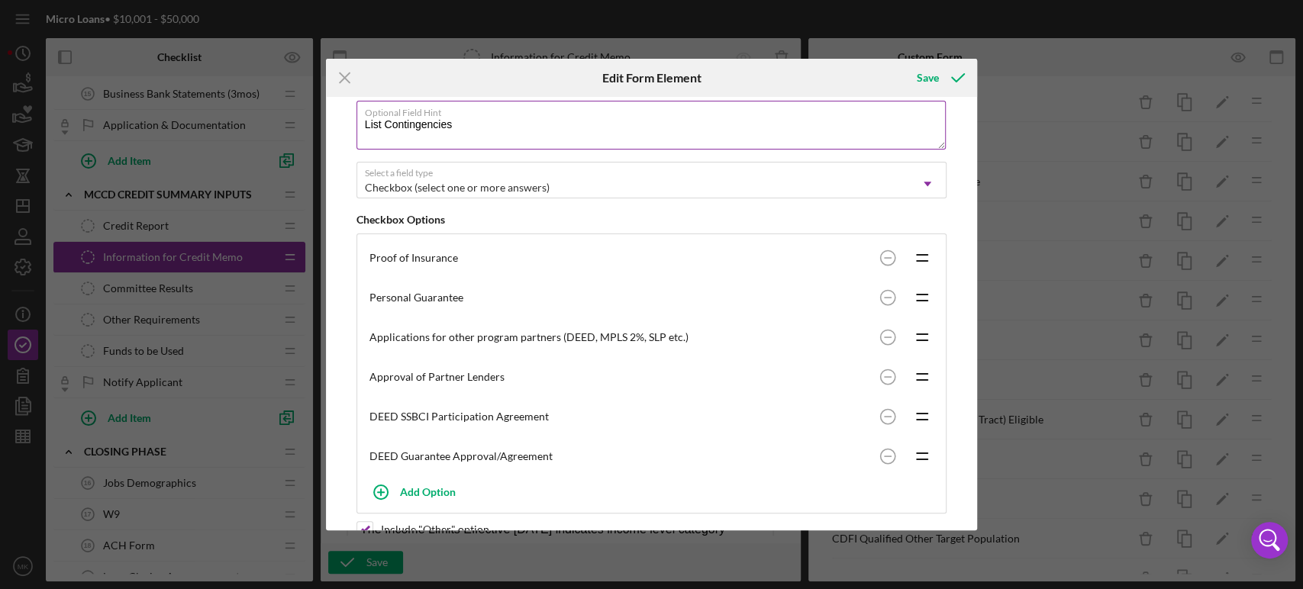
scroll to position [254, 0]
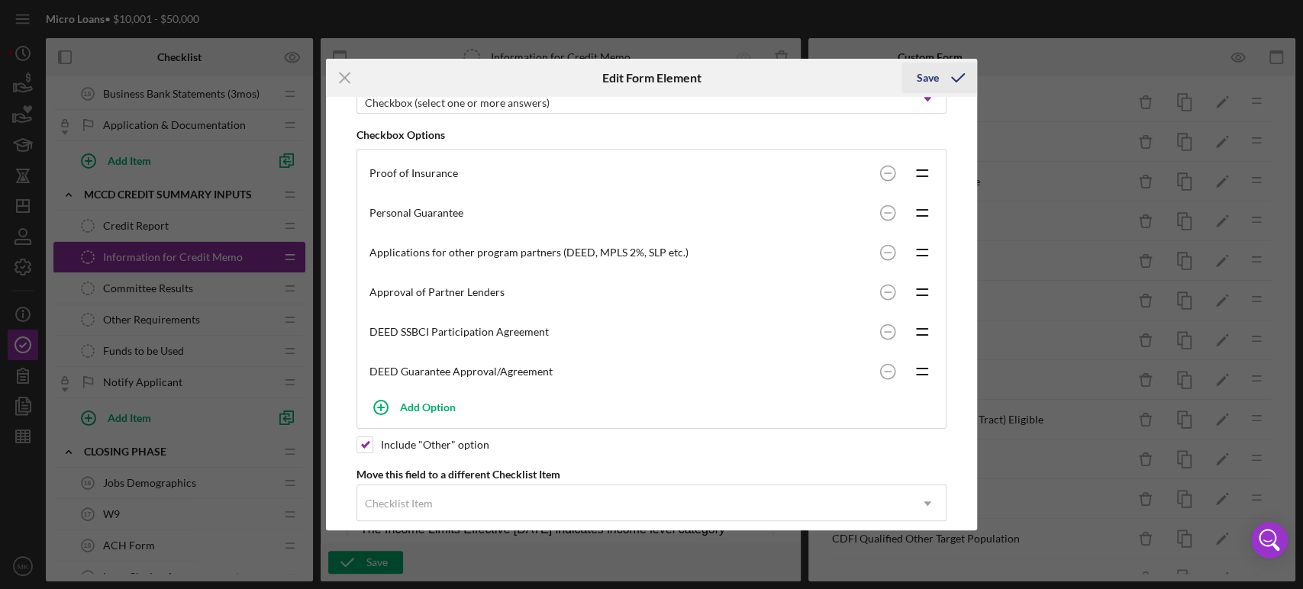
click at [933, 74] on div "Save" at bounding box center [928, 78] width 22 height 31
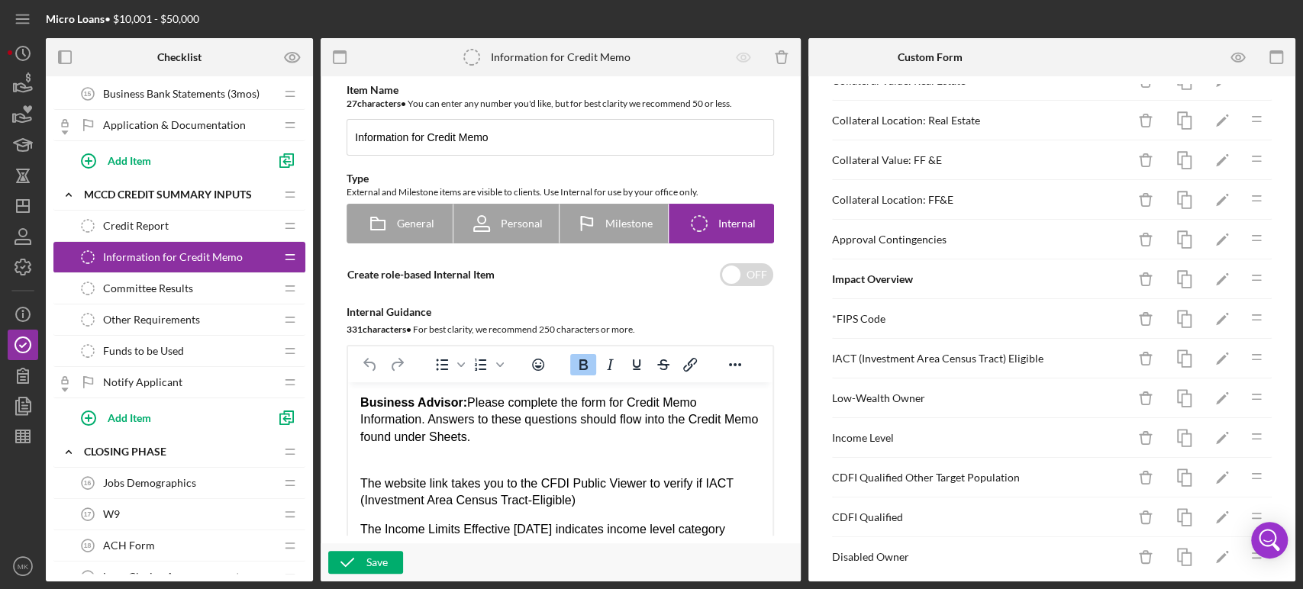
scroll to position [618, 0]
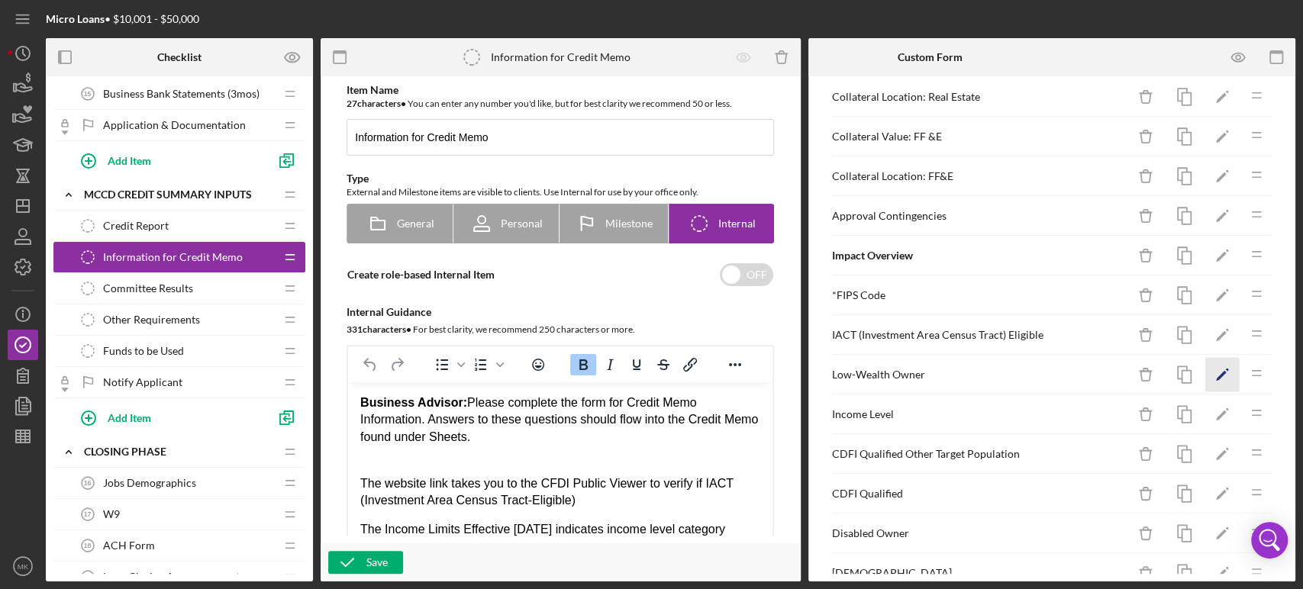
click at [1216, 371] on polygon "button" at bounding box center [1221, 376] width 11 height 11
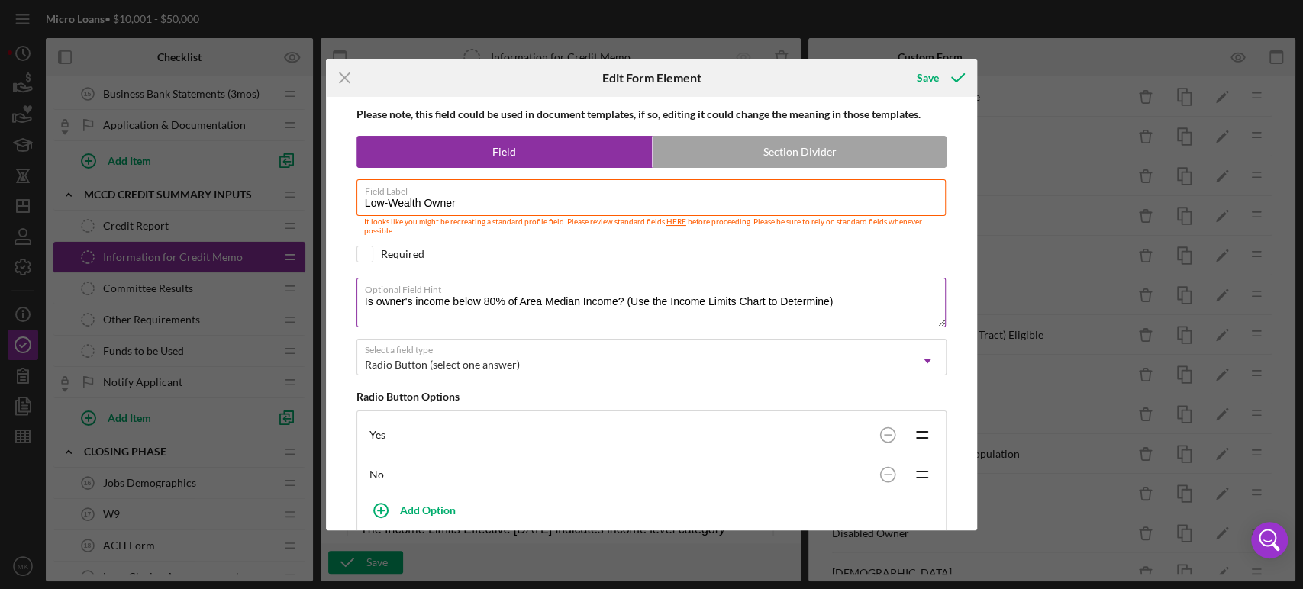
scroll to position [0, 0]
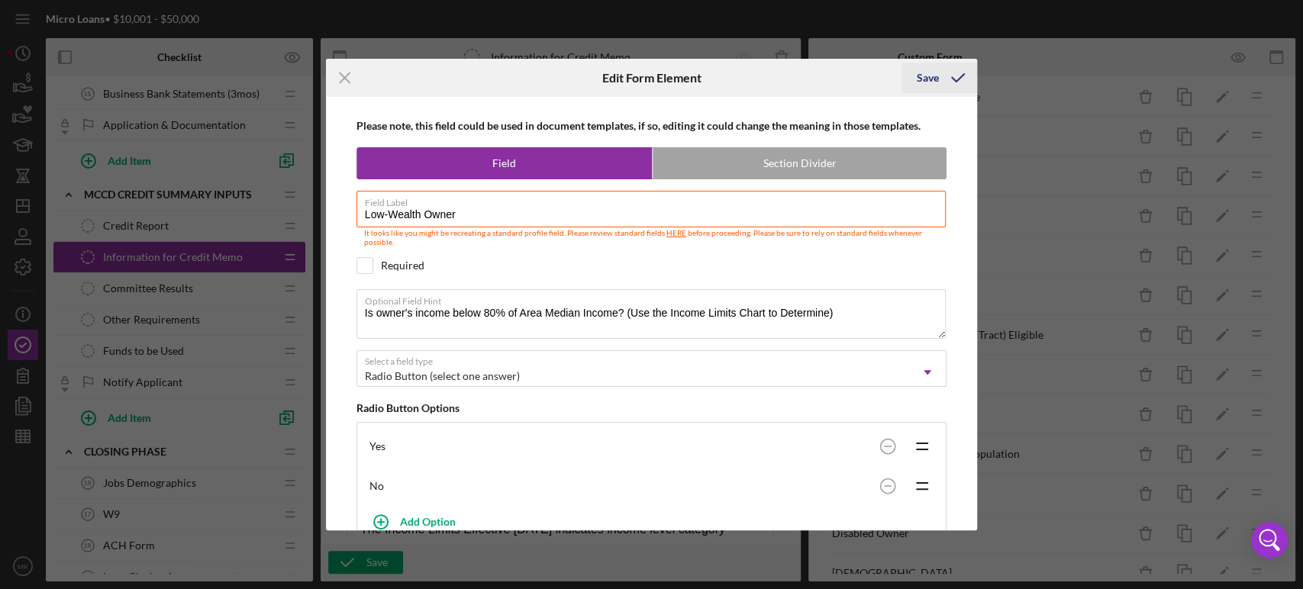
click at [922, 78] on div "Save" at bounding box center [928, 78] width 22 height 31
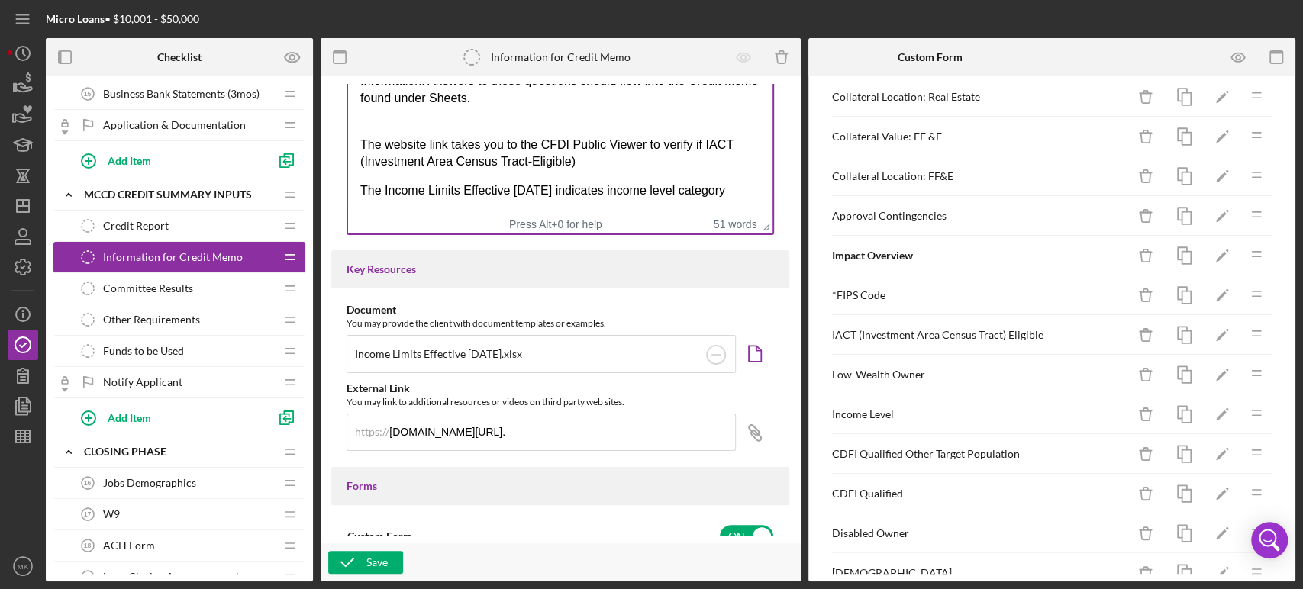
scroll to position [424, 0]
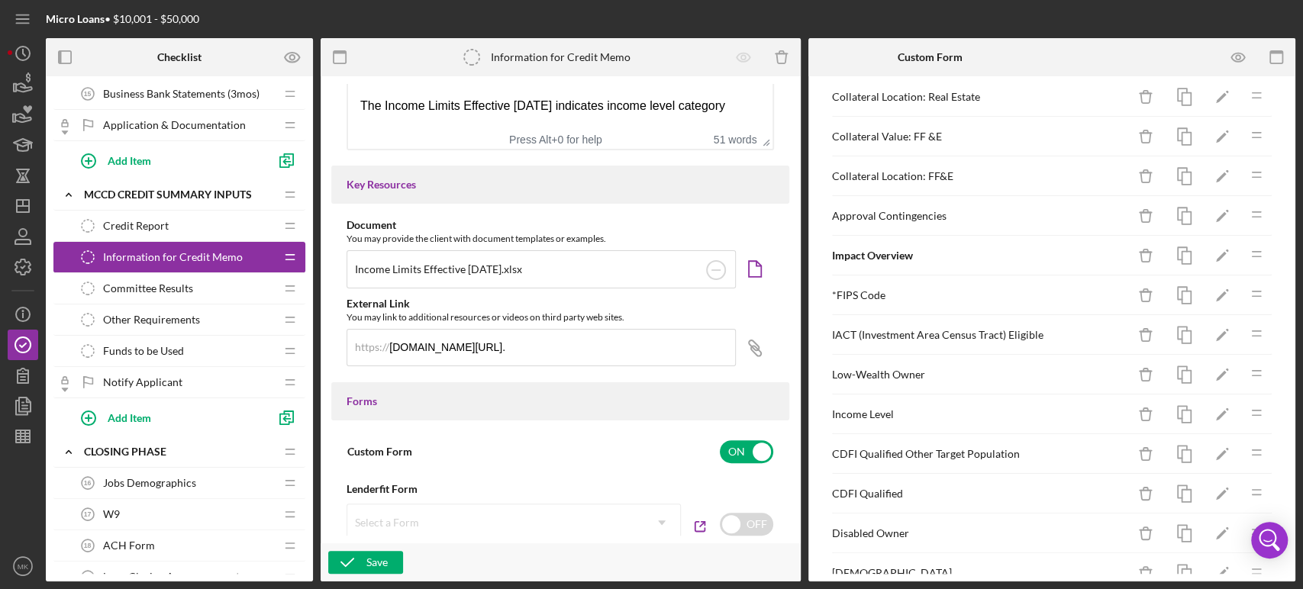
click at [537, 270] on div "Income Limits Effective [DATE].xlsx" at bounding box center [541, 269] width 389 height 38
click at [1206, 408] on icon "Icon/Edit" at bounding box center [1222, 415] width 34 height 34
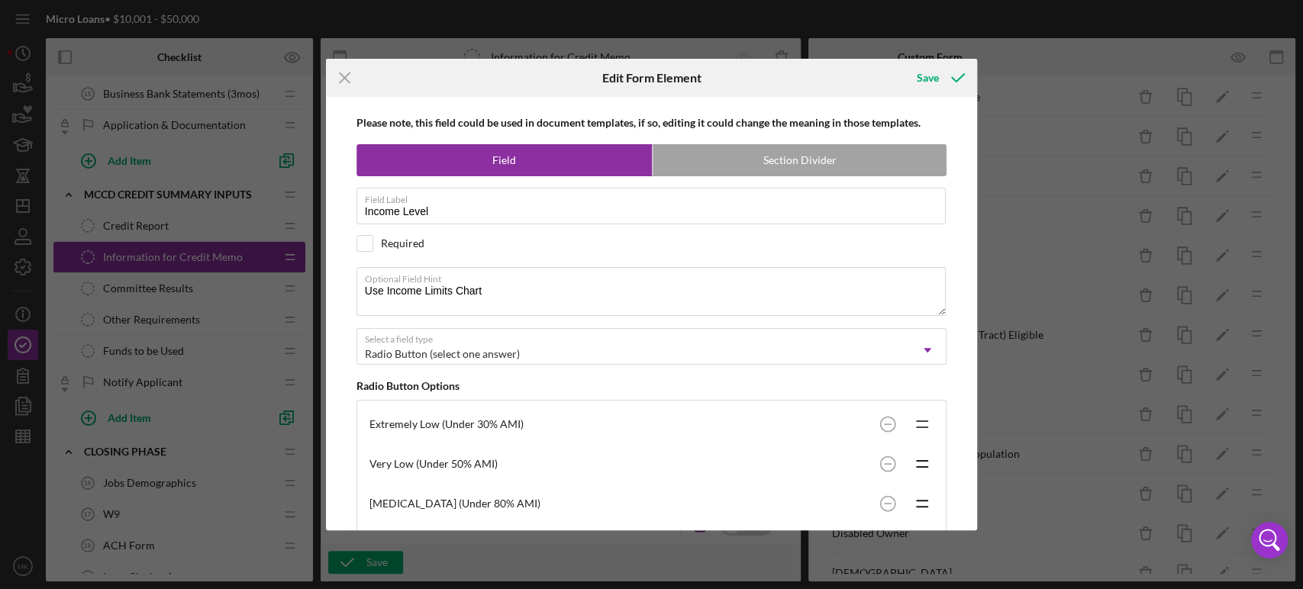
scroll to position [0, 0]
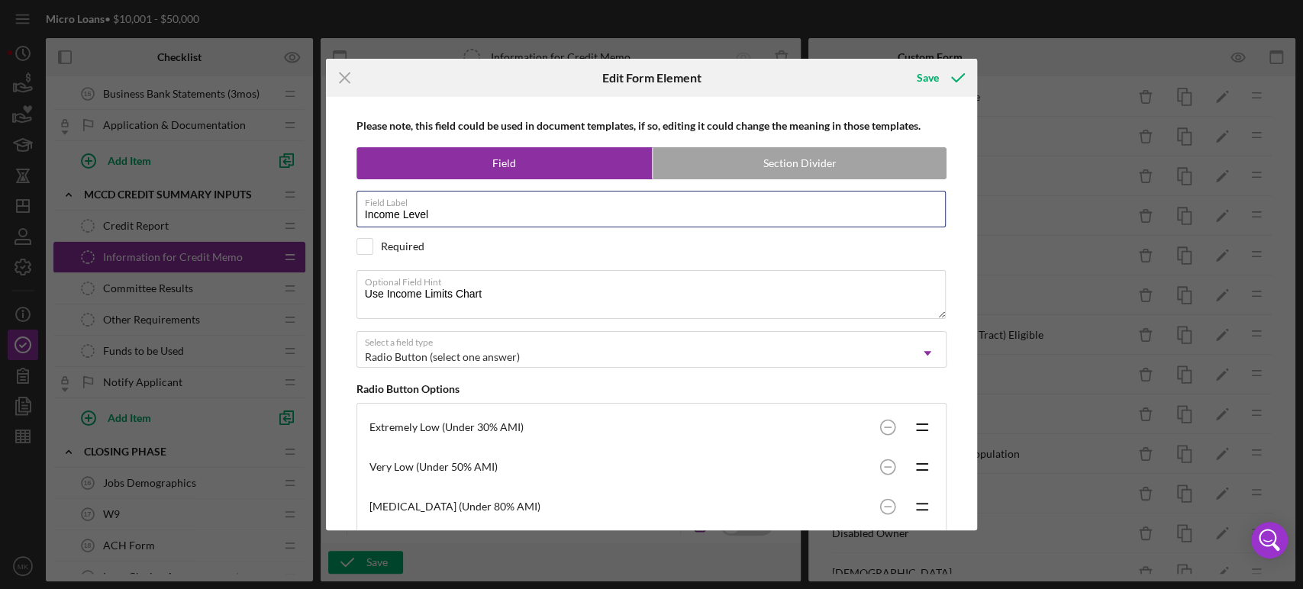
drag, startPoint x: 440, startPoint y: 213, endPoint x: 349, endPoint y: 221, distance: 91.2
click at [349, 221] on div "Please note, this field could be used in document templates, if so, editing it …" at bounding box center [652, 314] width 637 height 434
drag, startPoint x: 495, startPoint y: 295, endPoint x: 321, endPoint y: 296, distance: 174.8
click at [321, 296] on div "Icon/Menu Close Edit Form Element Save Please note, this field could be used in…" at bounding box center [651, 294] width 1303 height 589
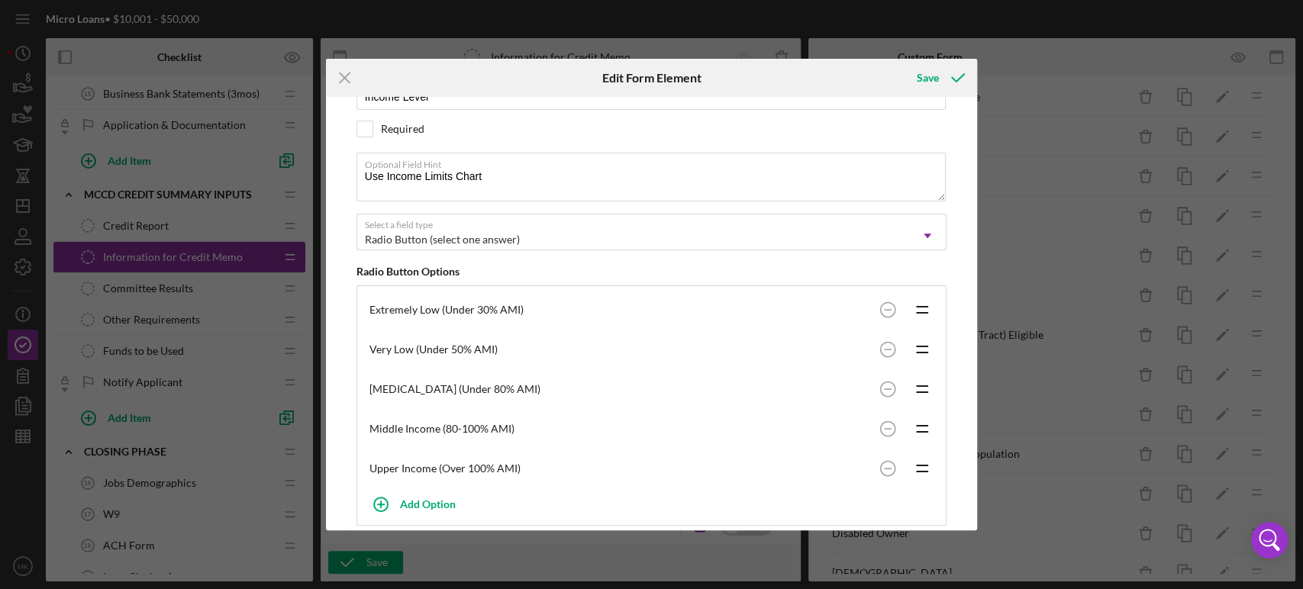
scroll to position [169, 0]
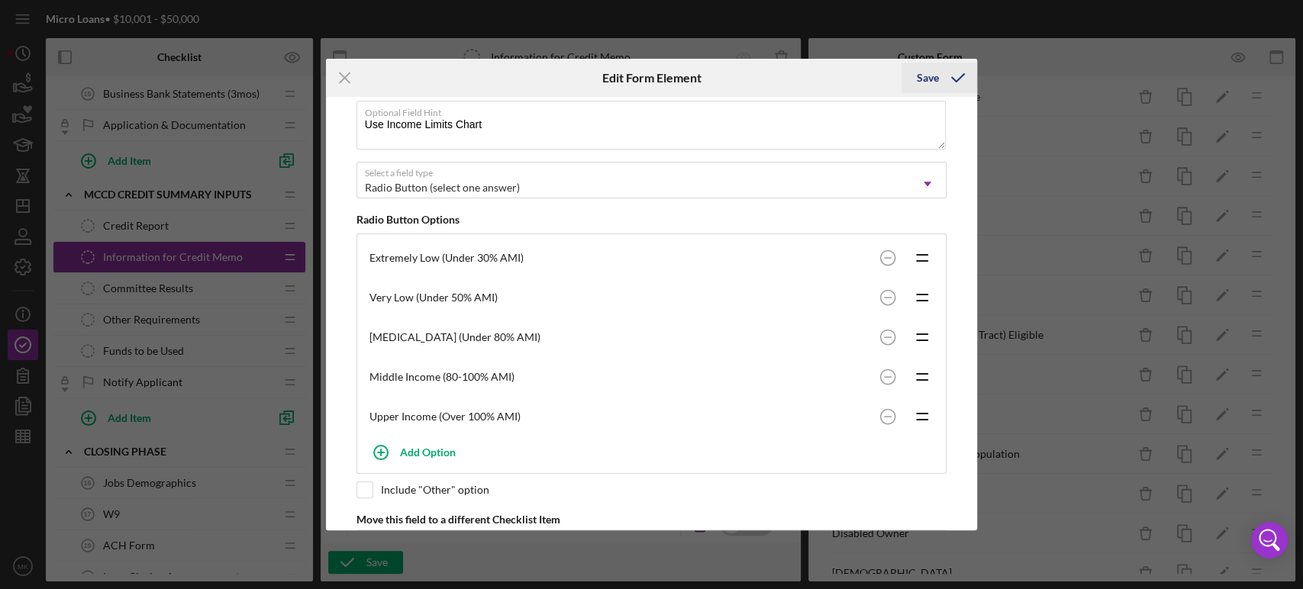
click at [927, 76] on div "Save" at bounding box center [928, 78] width 22 height 31
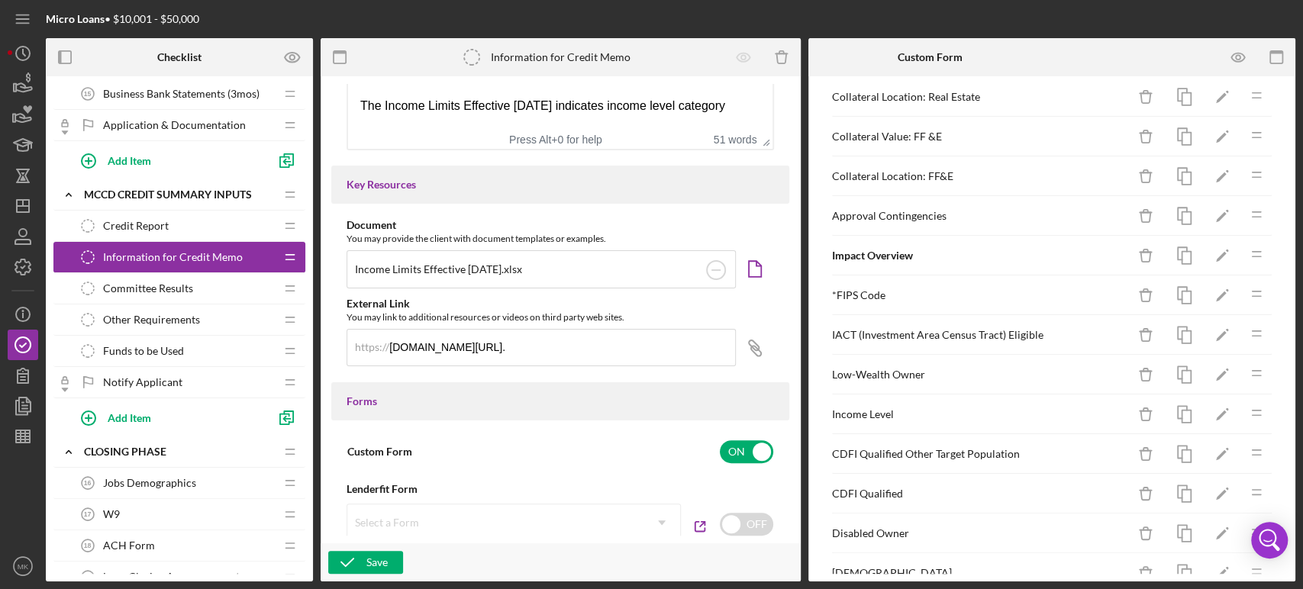
click at [1000, 450] on div "CDFI Qualified Other Target Population" at bounding box center [979, 454] width 295 height 12
click at [1207, 449] on icon "Icon/Edit" at bounding box center [1222, 454] width 34 height 34
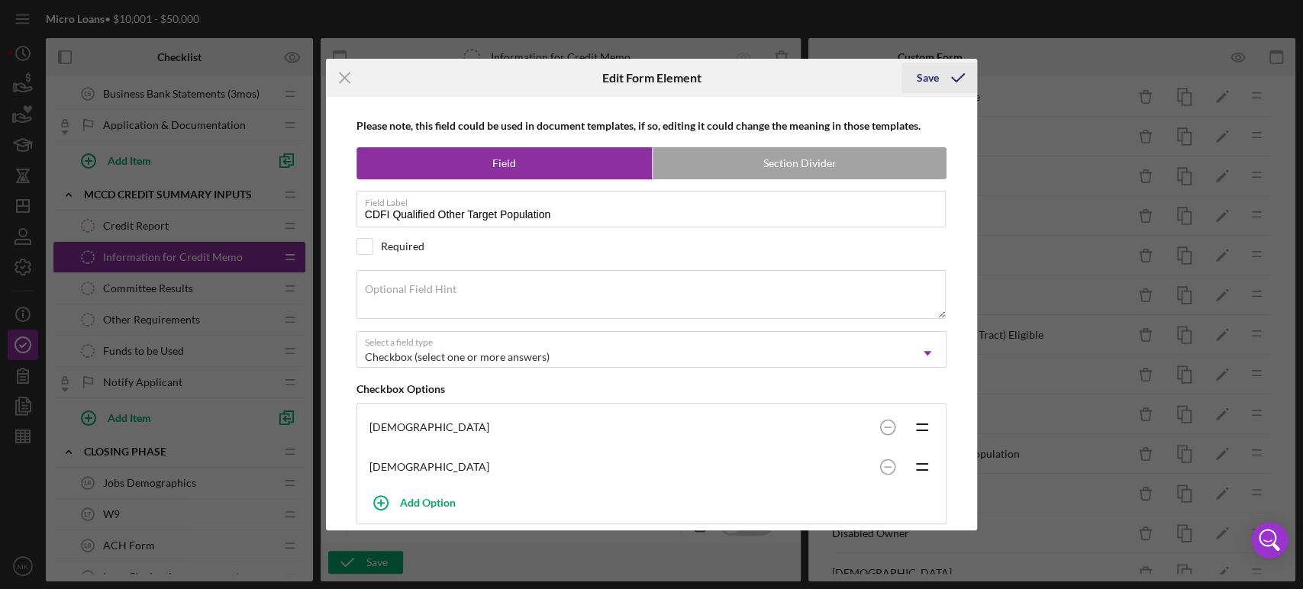
click at [927, 78] on div "Save" at bounding box center [928, 78] width 22 height 31
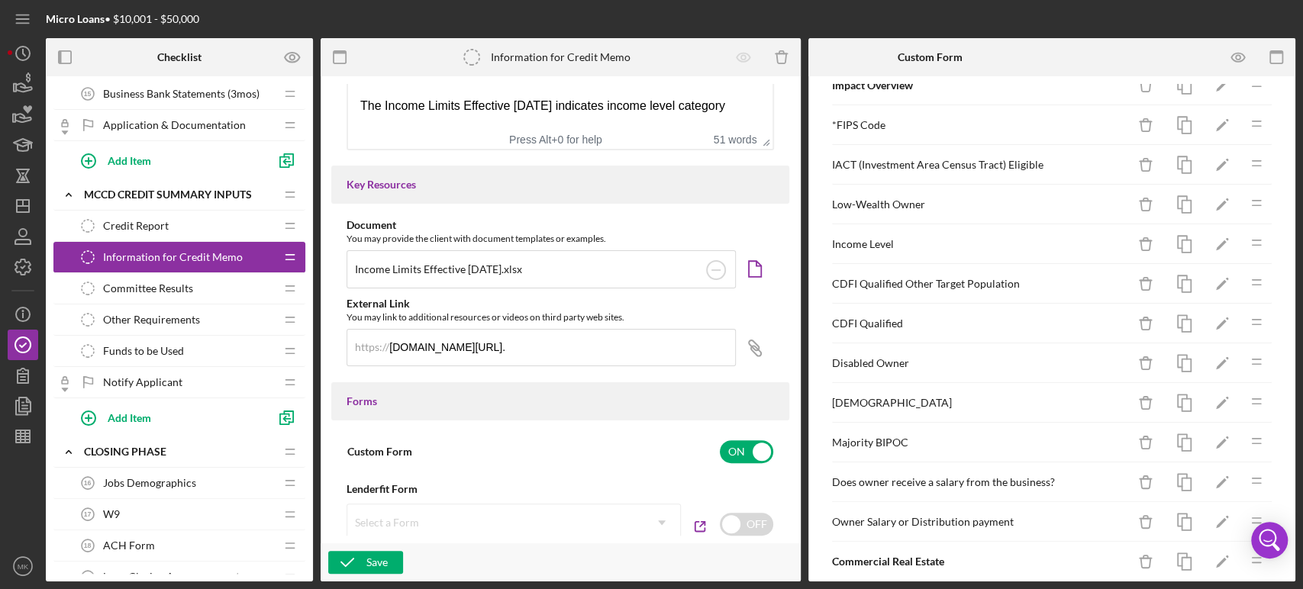
scroll to position [873, 0]
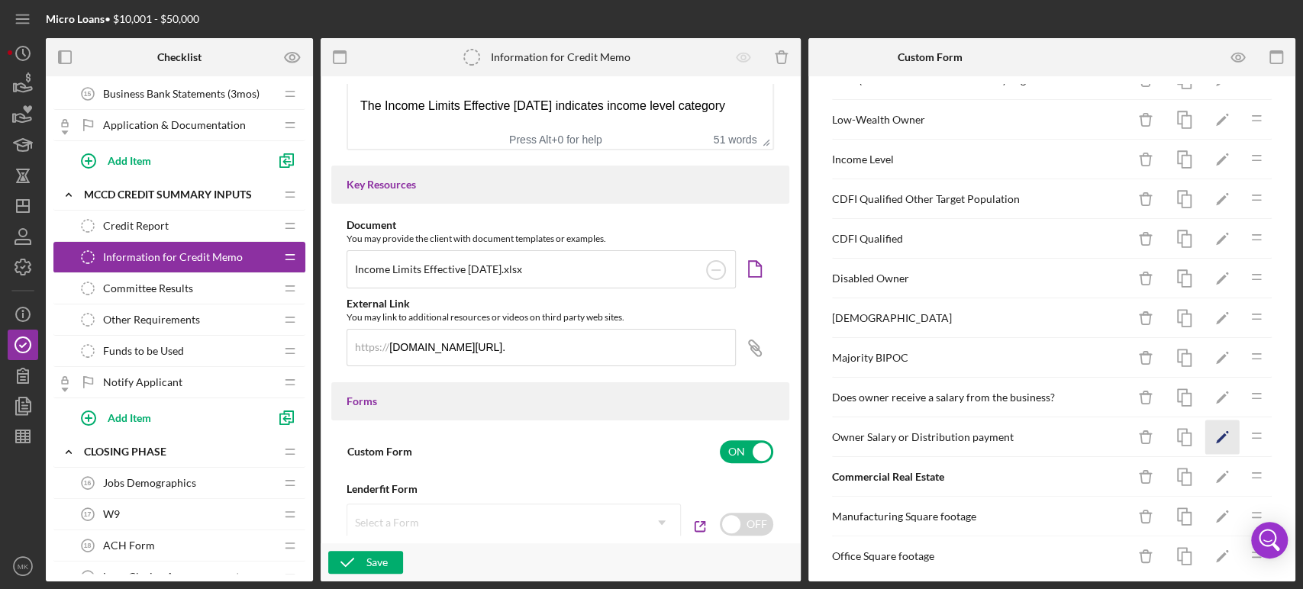
click at [1208, 431] on icon "Icon/Edit" at bounding box center [1222, 438] width 34 height 34
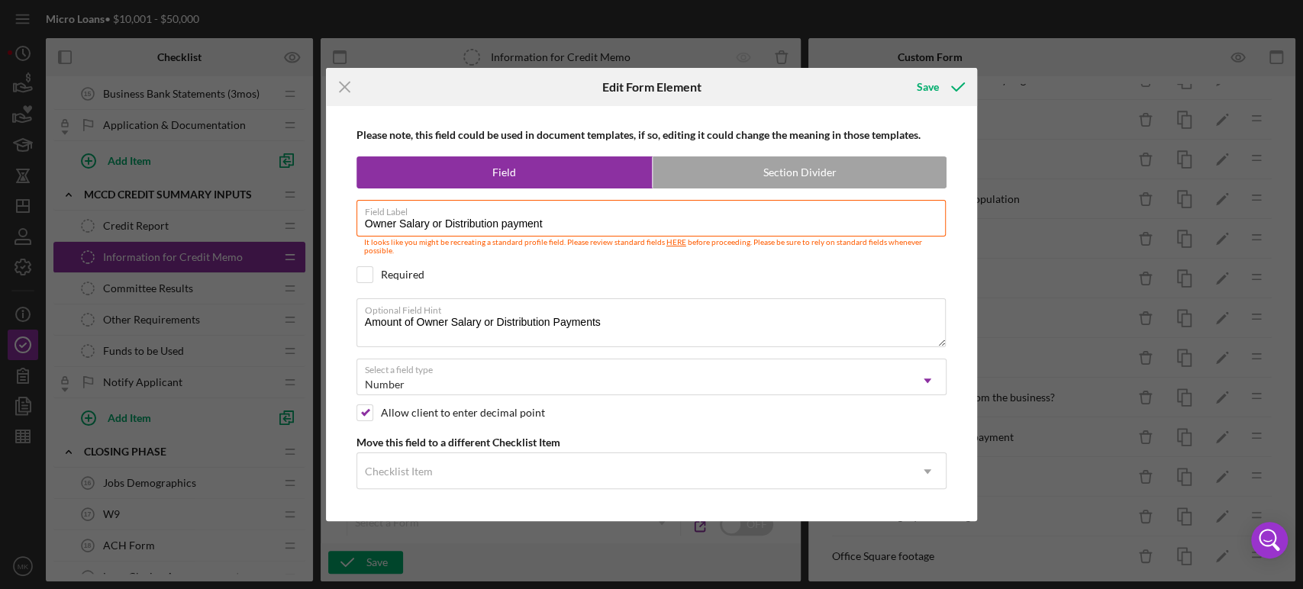
drag, startPoint x: 550, startPoint y: 224, endPoint x: 334, endPoint y: 231, distance: 216.1
click at [334, 231] on div "Please note, this field could be used in document templates, if so, editing it …" at bounding box center [652, 314] width 637 height 416
drag, startPoint x: 608, startPoint y: 321, endPoint x: 342, endPoint y: 316, distance: 266.5
click at [342, 316] on div "Please note, this field could be used in document templates, if so, editing it …" at bounding box center [652, 314] width 637 height 416
click at [941, 84] on icon "submit" at bounding box center [958, 87] width 38 height 38
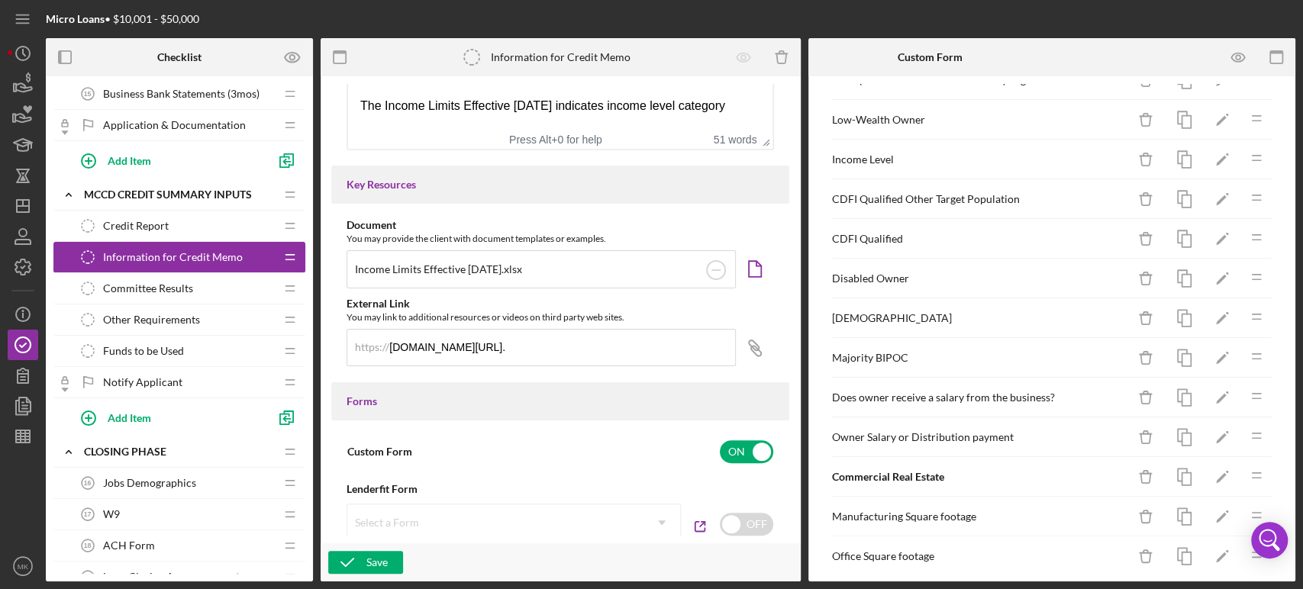
scroll to position [957, 0]
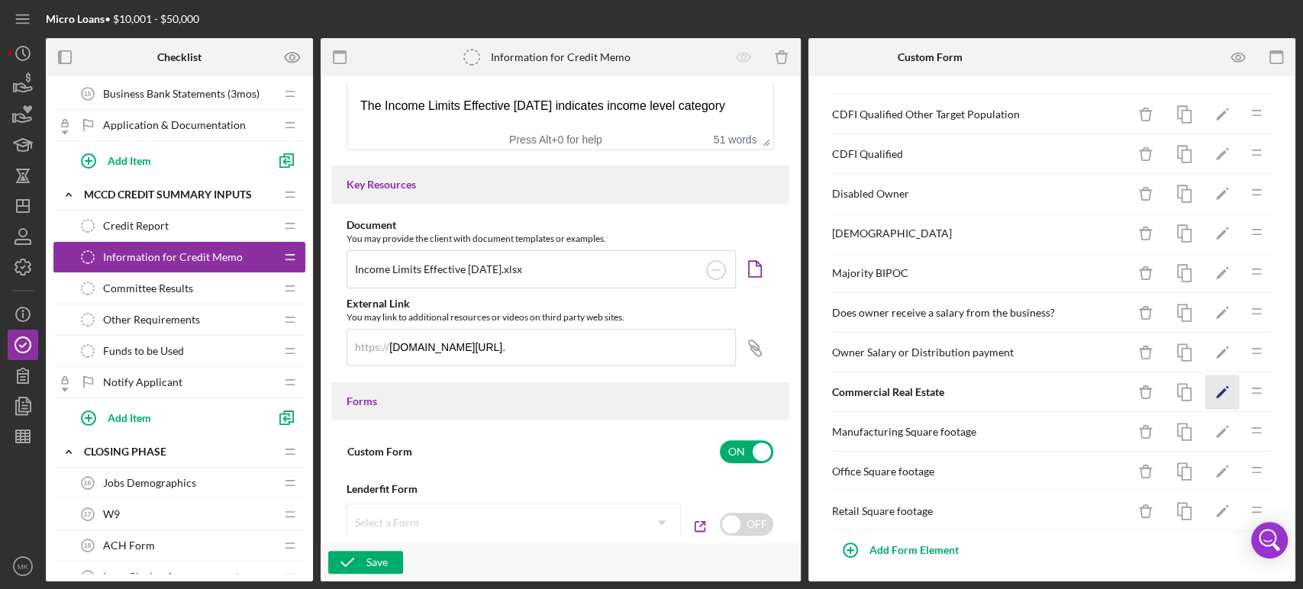
click at [1214, 384] on icon "Icon/Edit" at bounding box center [1222, 393] width 34 height 34
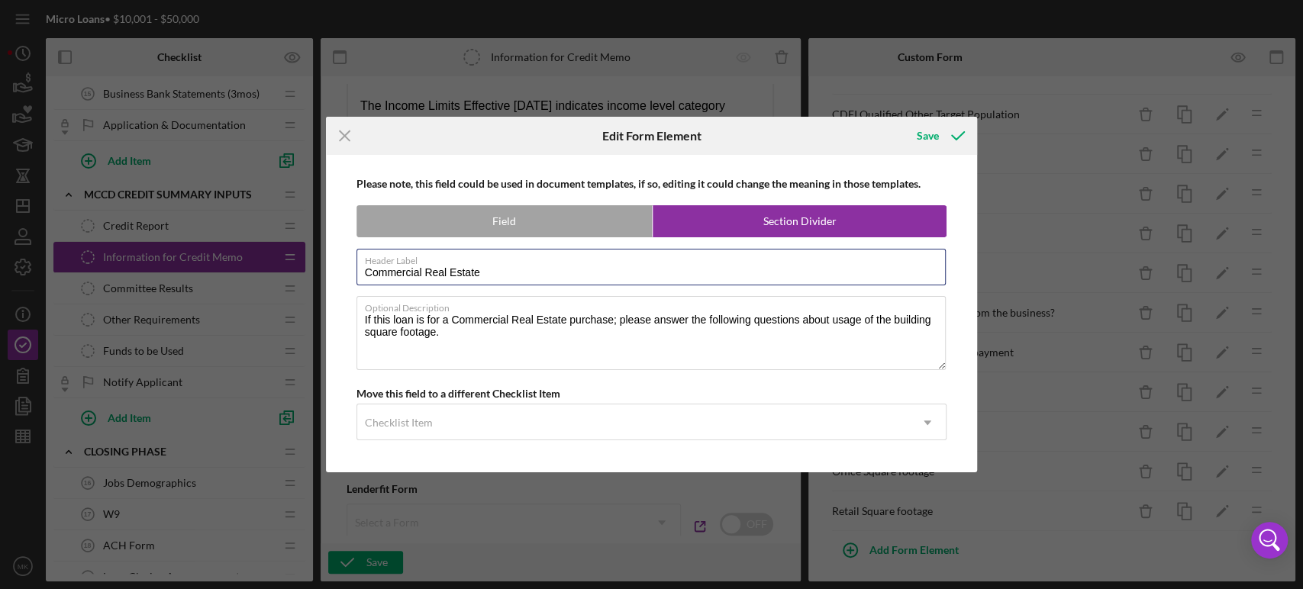
drag, startPoint x: 489, startPoint y: 275, endPoint x: 334, endPoint y: 273, distance: 155.0
click at [334, 273] on div "Please note, this field could be used in document templates, if so, editing it …" at bounding box center [652, 314] width 637 height 318
drag, startPoint x: 458, startPoint y: 337, endPoint x: 348, endPoint y: 320, distance: 111.3
click at [348, 320] on div "Please note, this field could be used in document templates, if so, editing it …" at bounding box center [652, 314] width 637 height 318
click at [837, 383] on div "Please note, this field could be used in document templates, if so, editing it …" at bounding box center [652, 314] width 637 height 318
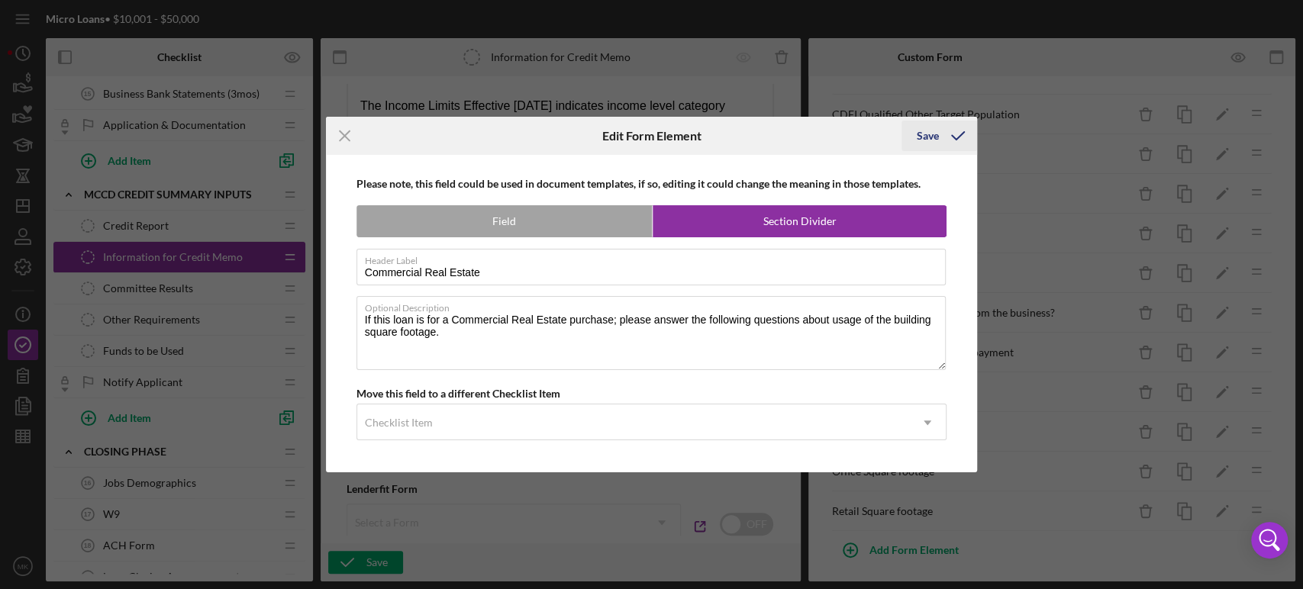
click at [927, 134] on div "Save" at bounding box center [928, 136] width 22 height 31
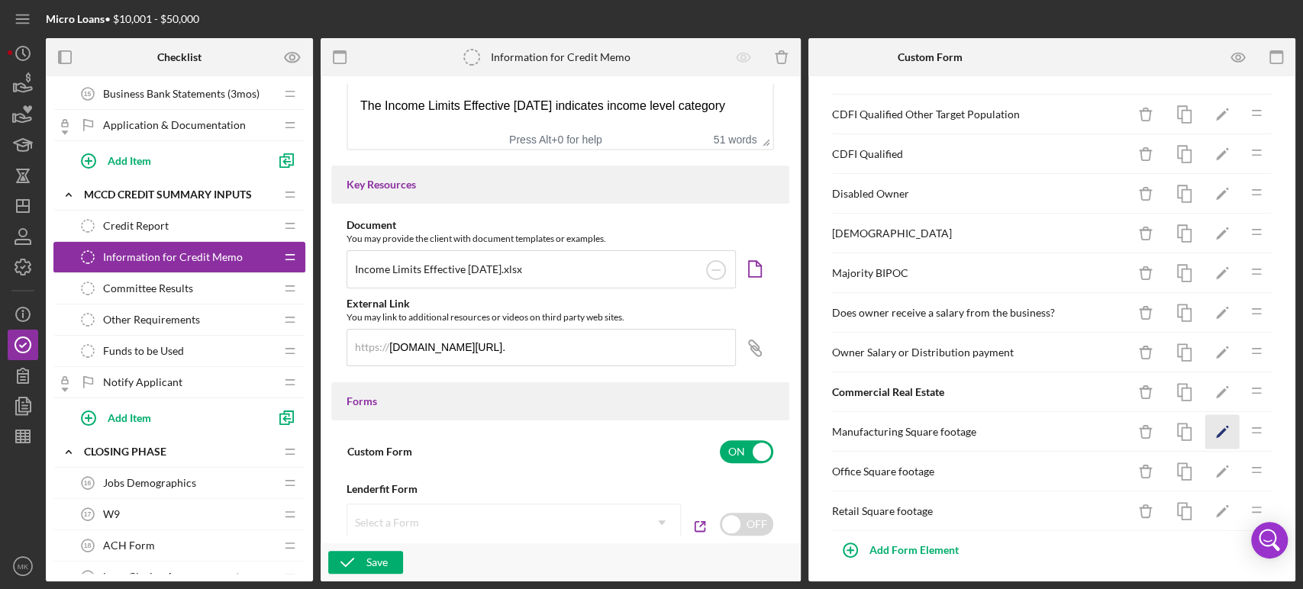
click at [1216, 428] on polygon "button" at bounding box center [1221, 433] width 11 height 11
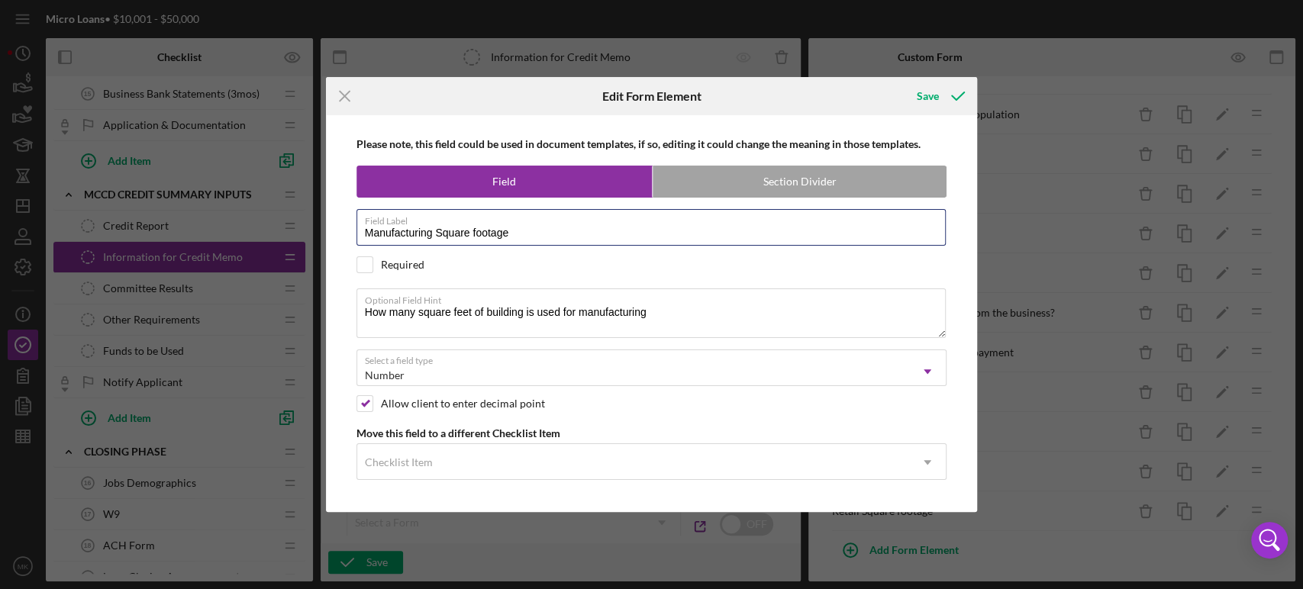
drag, startPoint x: 512, startPoint y: 233, endPoint x: 342, endPoint y: 229, distance: 170.3
click at [342, 229] on div "Please note, this field could be used in document templates, if so, editing it …" at bounding box center [652, 313] width 637 height 396
drag, startPoint x: 654, startPoint y: 310, endPoint x: 345, endPoint y: 325, distance: 309.5
click at [345, 325] on div "Please note, this field could be used in document templates, if so, editing it …" at bounding box center [652, 313] width 637 height 396
click at [931, 96] on div "Save" at bounding box center [928, 96] width 22 height 31
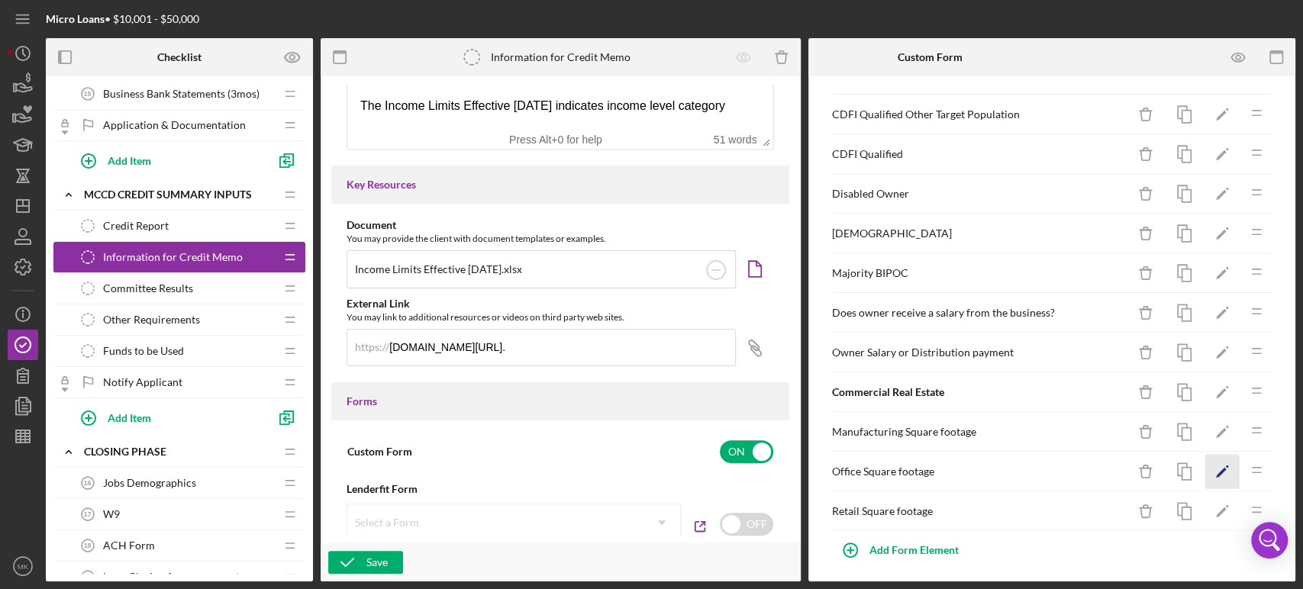
click at [1211, 461] on icon "Icon/Edit" at bounding box center [1222, 472] width 34 height 34
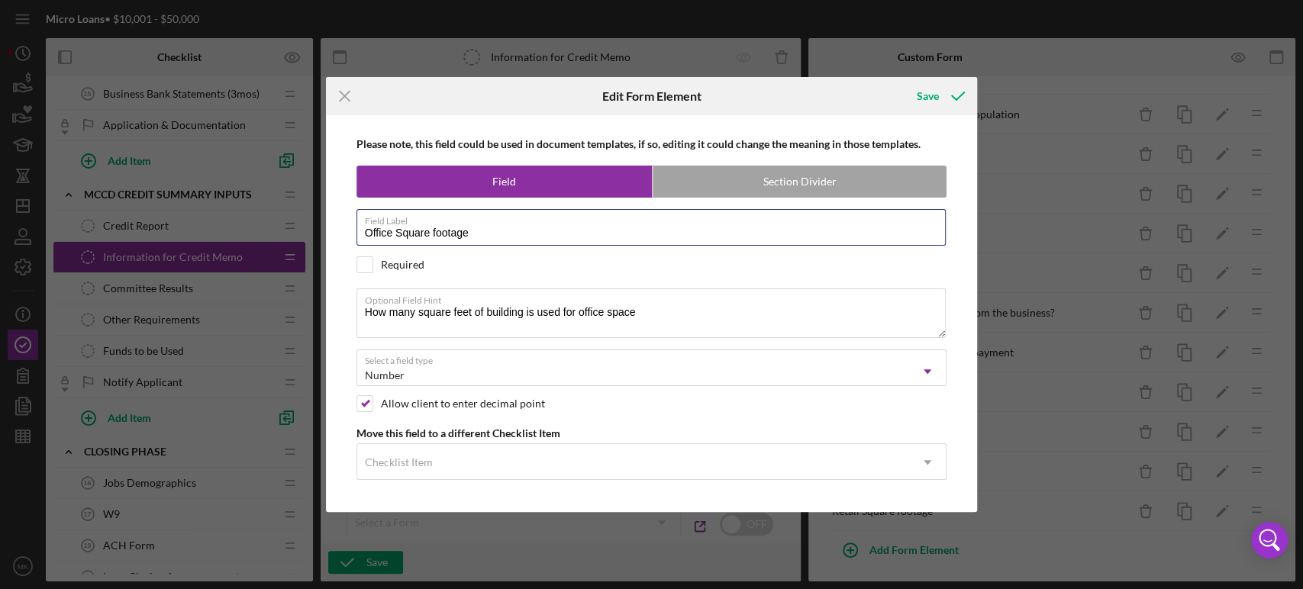
drag, startPoint x: 476, startPoint y: 236, endPoint x: 334, endPoint y: 240, distance: 142.1
click at [334, 240] on div "Please note, this field could be used in document templates, if so, editing it …" at bounding box center [652, 313] width 637 height 396
drag, startPoint x: 640, startPoint y: 312, endPoint x: 358, endPoint y: 304, distance: 281.8
click at [358, 304] on textarea "How many square feet of building is used for office space" at bounding box center [651, 313] width 590 height 49
click at [931, 96] on div "Save" at bounding box center [928, 96] width 22 height 31
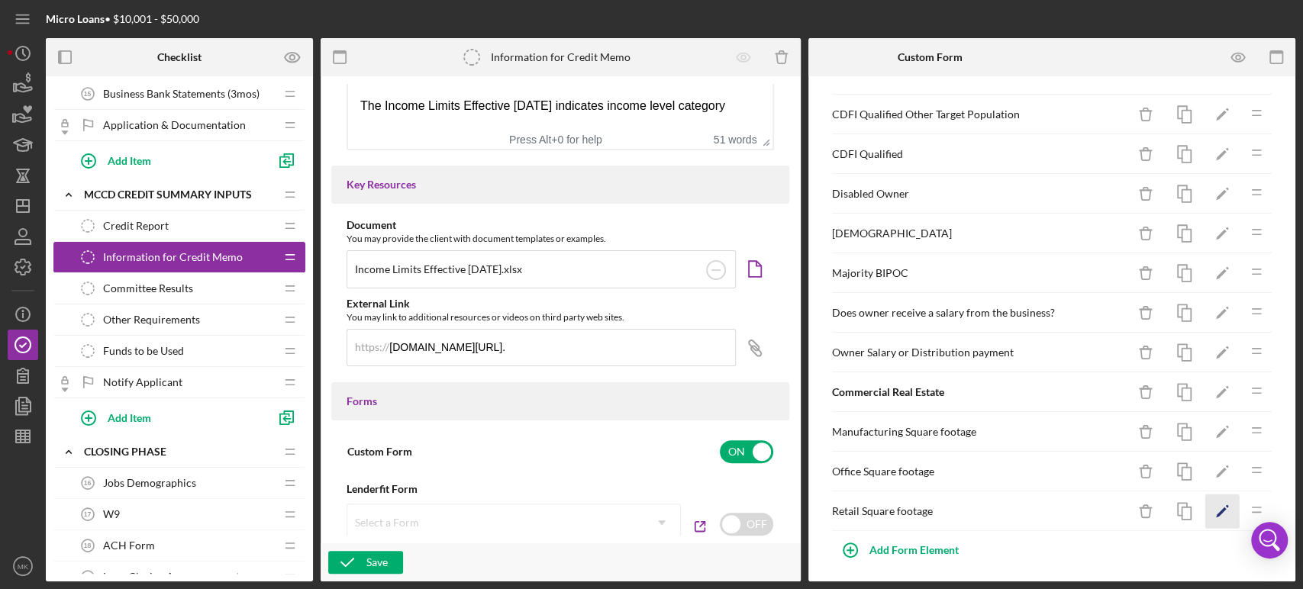
click at [1216, 508] on polygon "button" at bounding box center [1221, 513] width 11 height 11
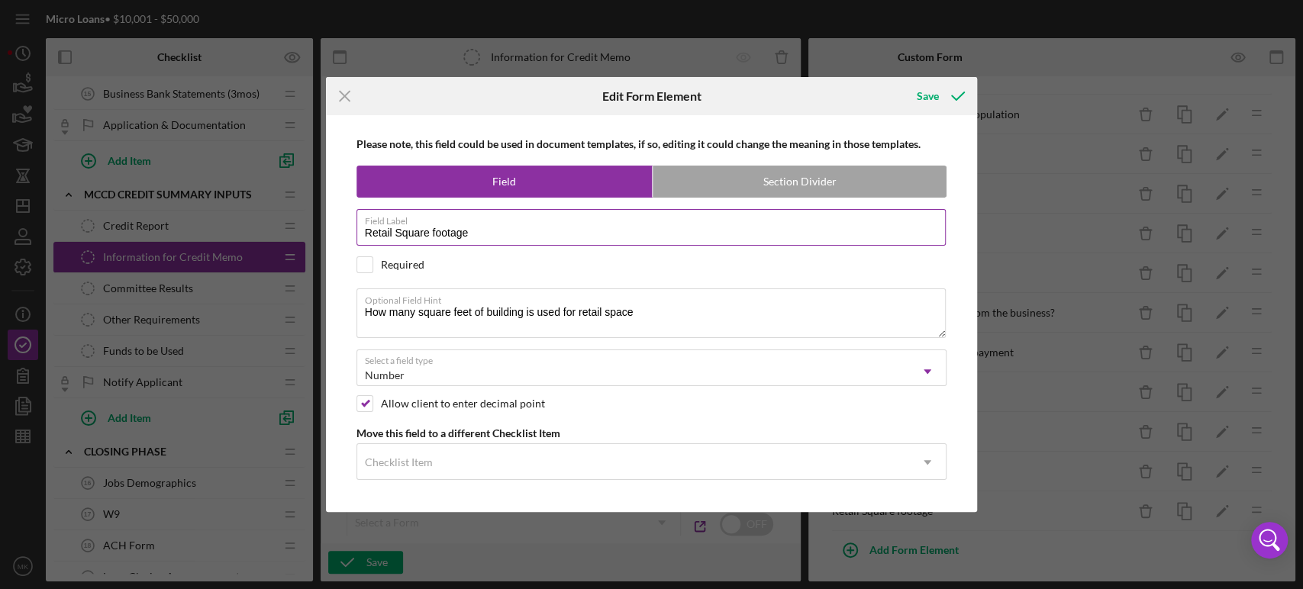
drag, startPoint x: 475, startPoint y: 234, endPoint x: 362, endPoint y: 239, distance: 113.1
click at [362, 239] on input "Retail Square footage" at bounding box center [651, 227] width 590 height 37
drag, startPoint x: 650, startPoint y: 316, endPoint x: 353, endPoint y: 332, distance: 297.4
click at [353, 332] on div "Please note, this field could be used in document templates, if so, editing it …" at bounding box center [652, 313] width 637 height 396
click at [932, 96] on div "Save" at bounding box center [928, 96] width 22 height 31
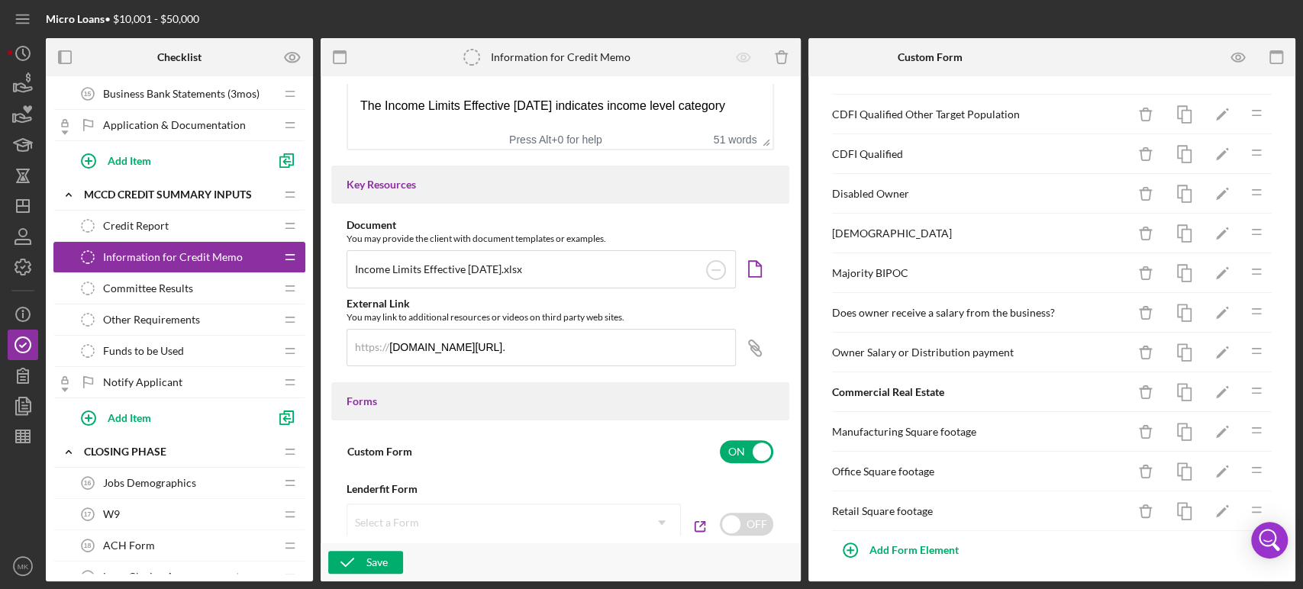
click at [160, 284] on span "Committee Results" at bounding box center [148, 288] width 90 height 12
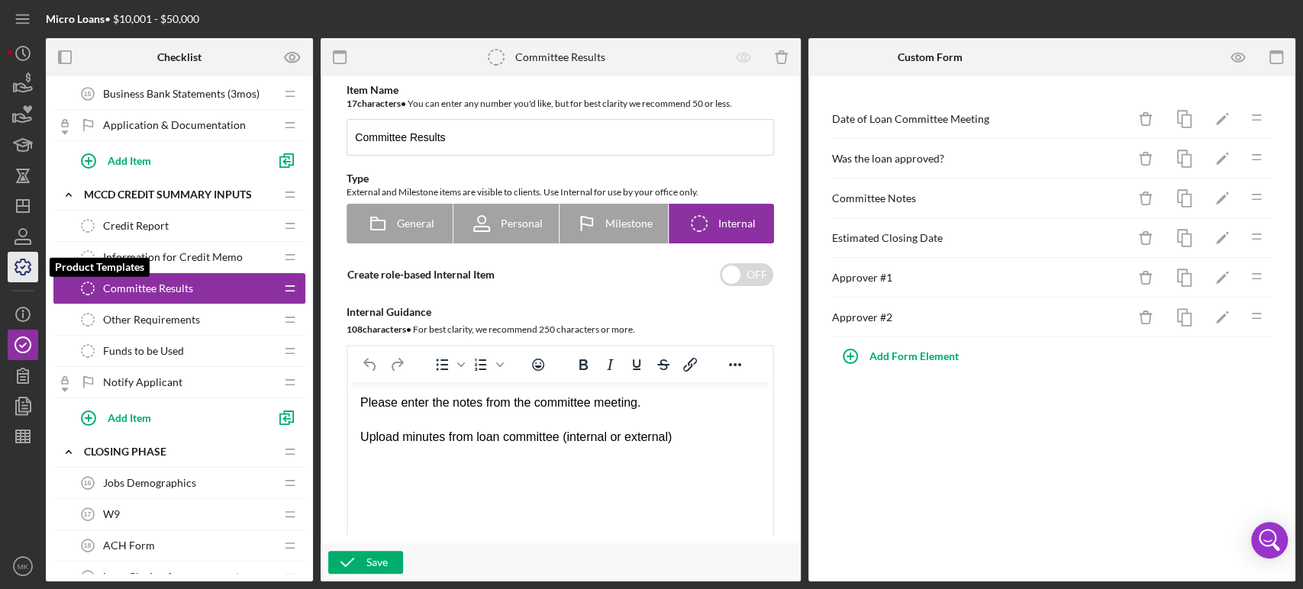
click at [21, 268] on icon "button" at bounding box center [23, 267] width 38 height 38
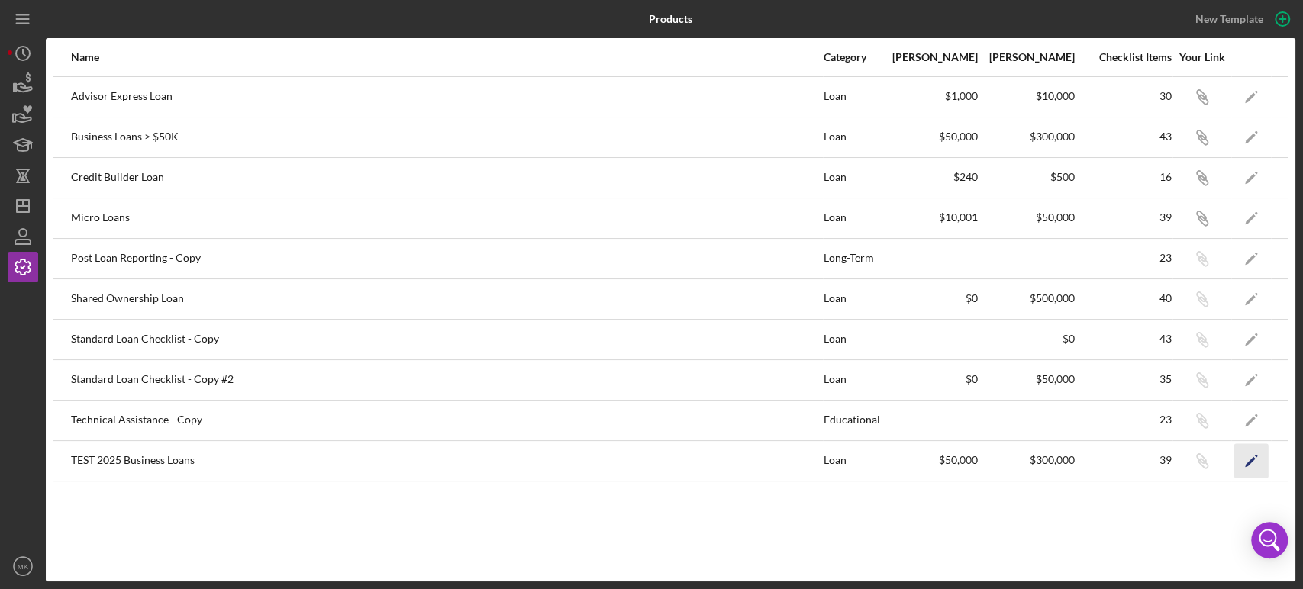
click at [1249, 462] on polygon "button" at bounding box center [1250, 461] width 11 height 11
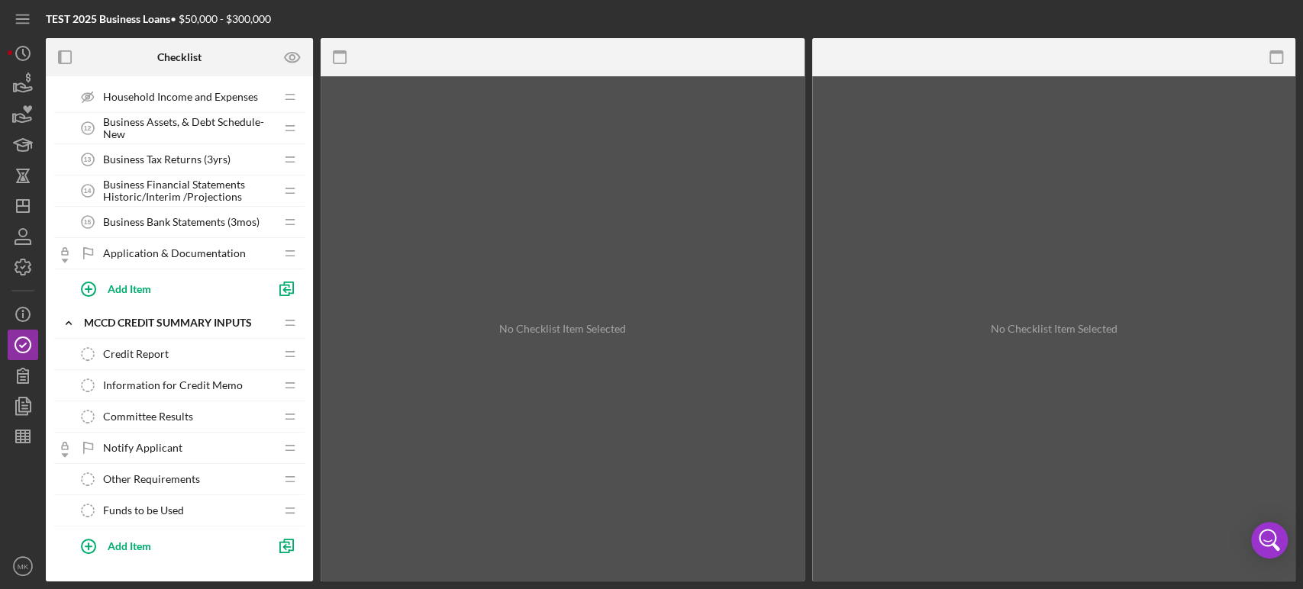
scroll to position [633, 0]
click at [179, 418] on span "Committee Results" at bounding box center [148, 419] width 90 height 12
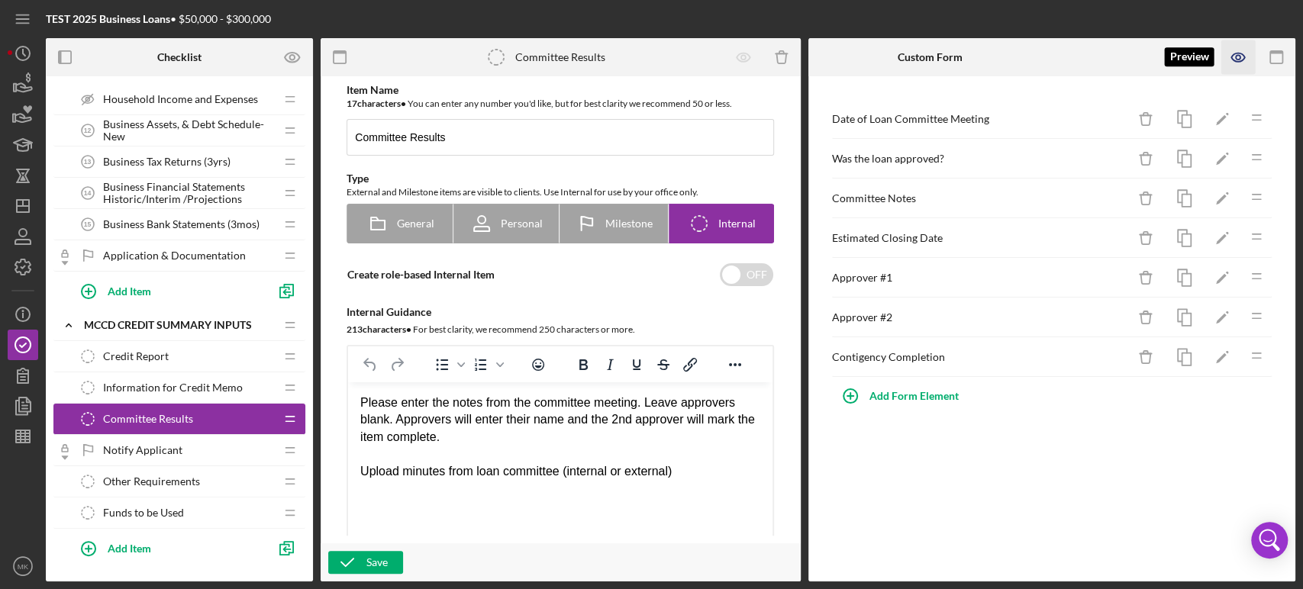
click at [1241, 60] on icon "button" at bounding box center [1238, 57] width 34 height 34
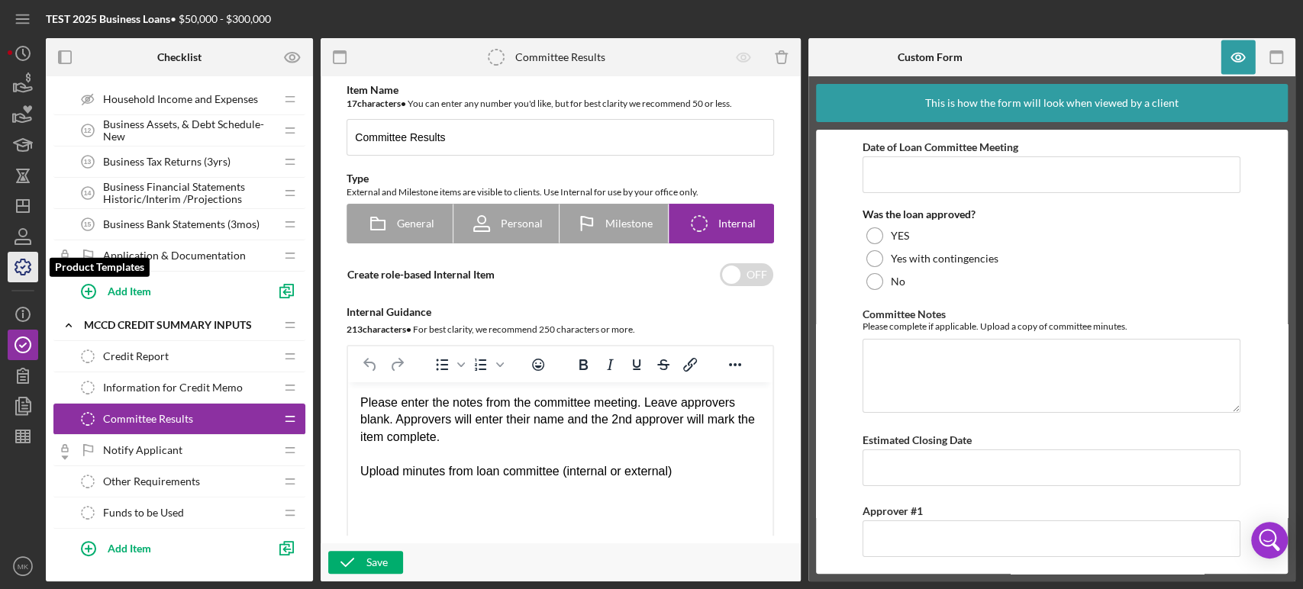
click at [24, 266] on polyline "button" at bounding box center [23, 267] width 4 height 2
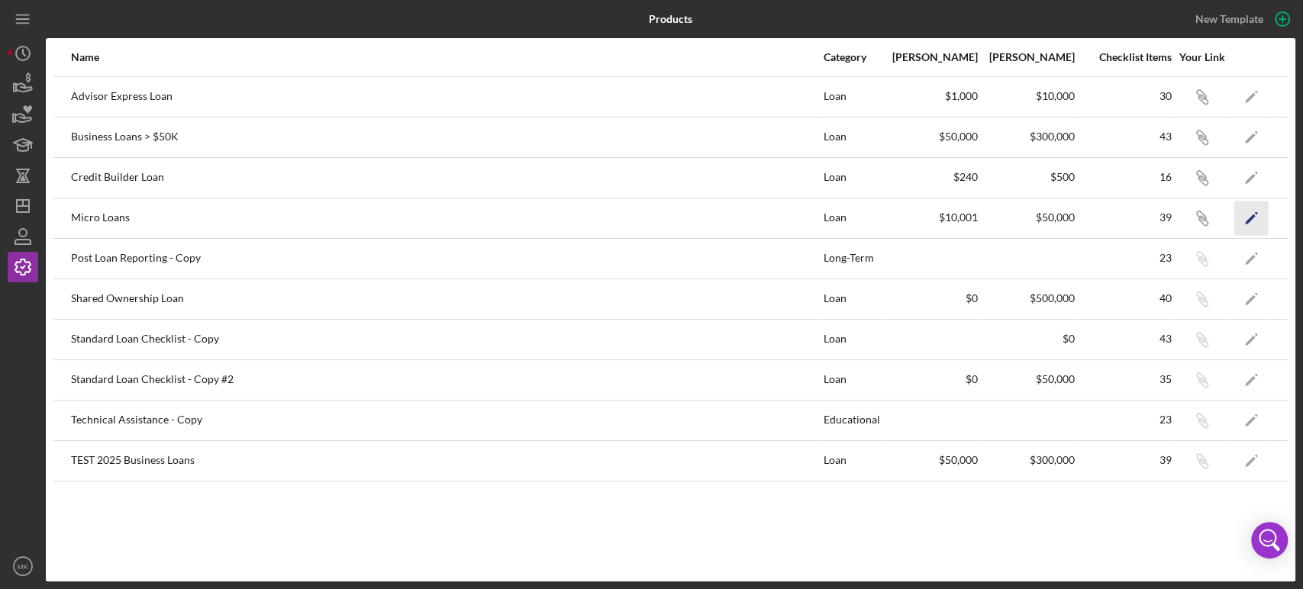
click at [1253, 215] on polygon "button" at bounding box center [1250, 219] width 11 height 11
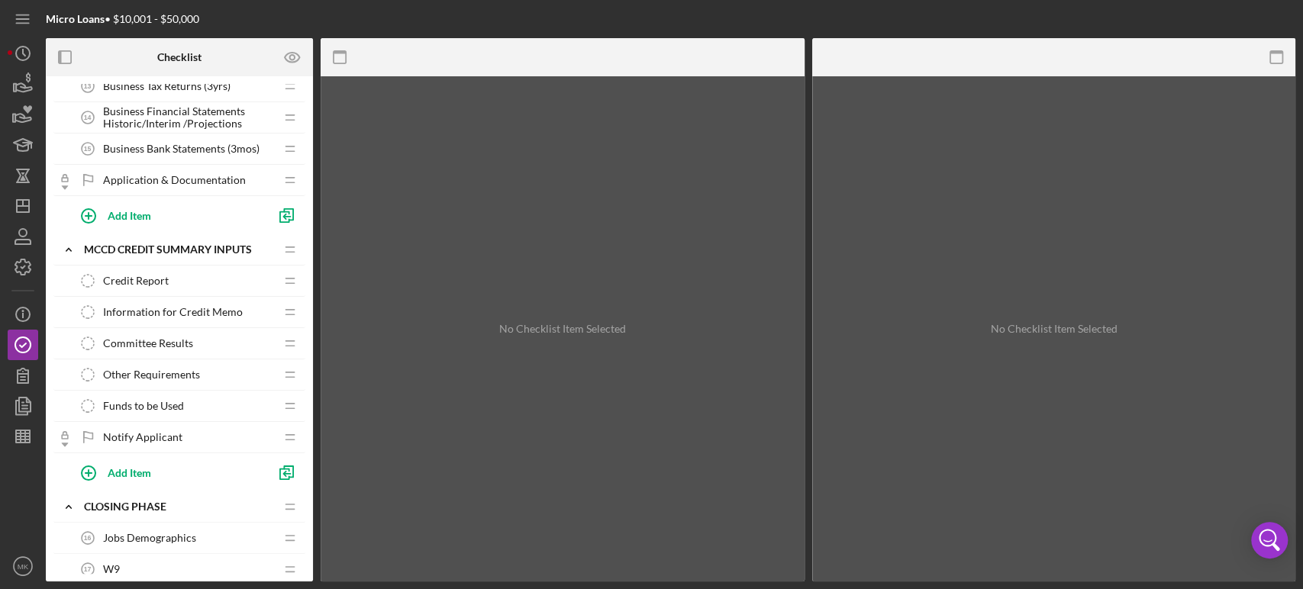
scroll to position [678, 0]
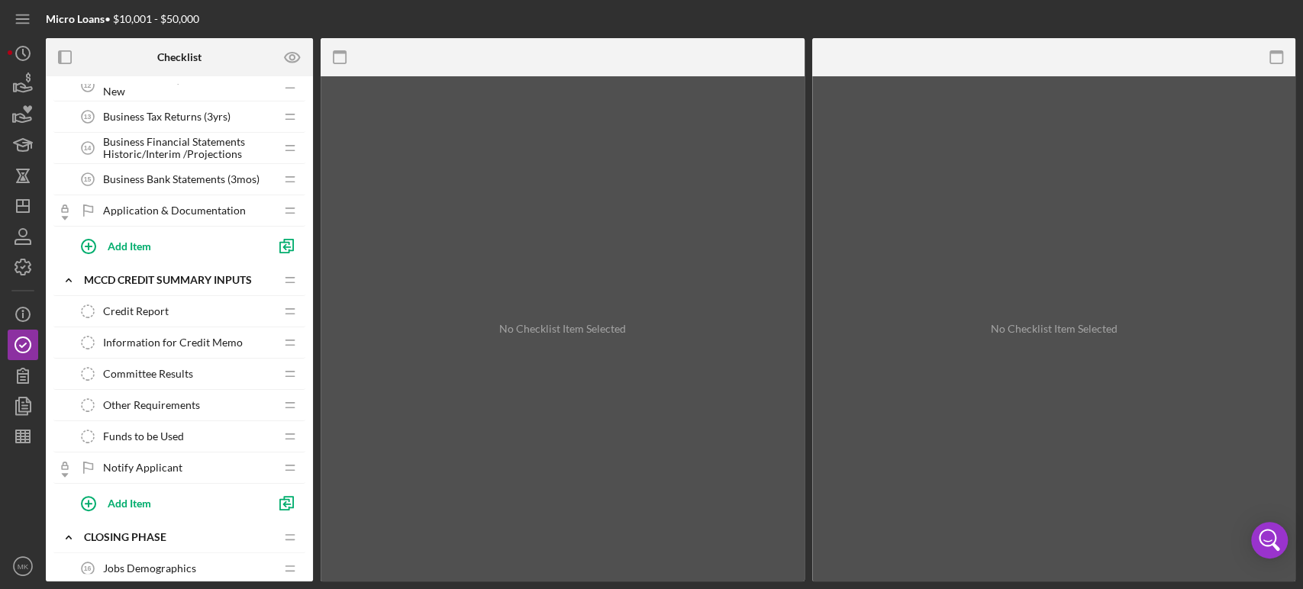
click at [208, 367] on div "Committee Results Committee Results" at bounding box center [174, 374] width 202 height 31
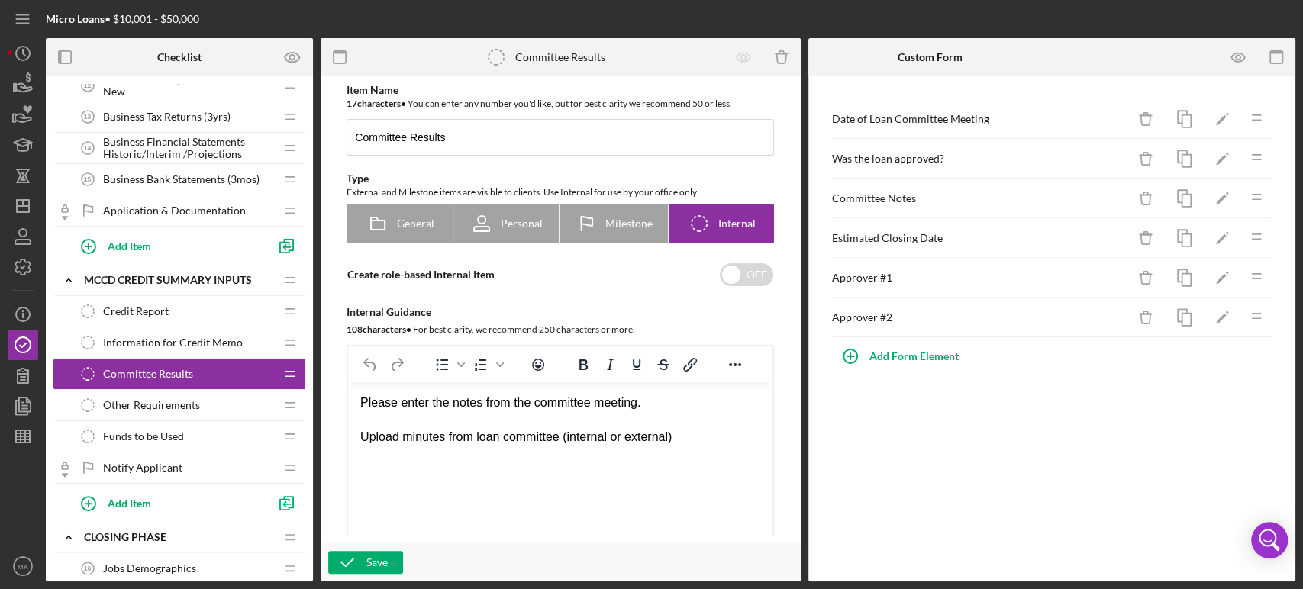
click at [198, 399] on span "Other Requirements" at bounding box center [151, 405] width 97 height 12
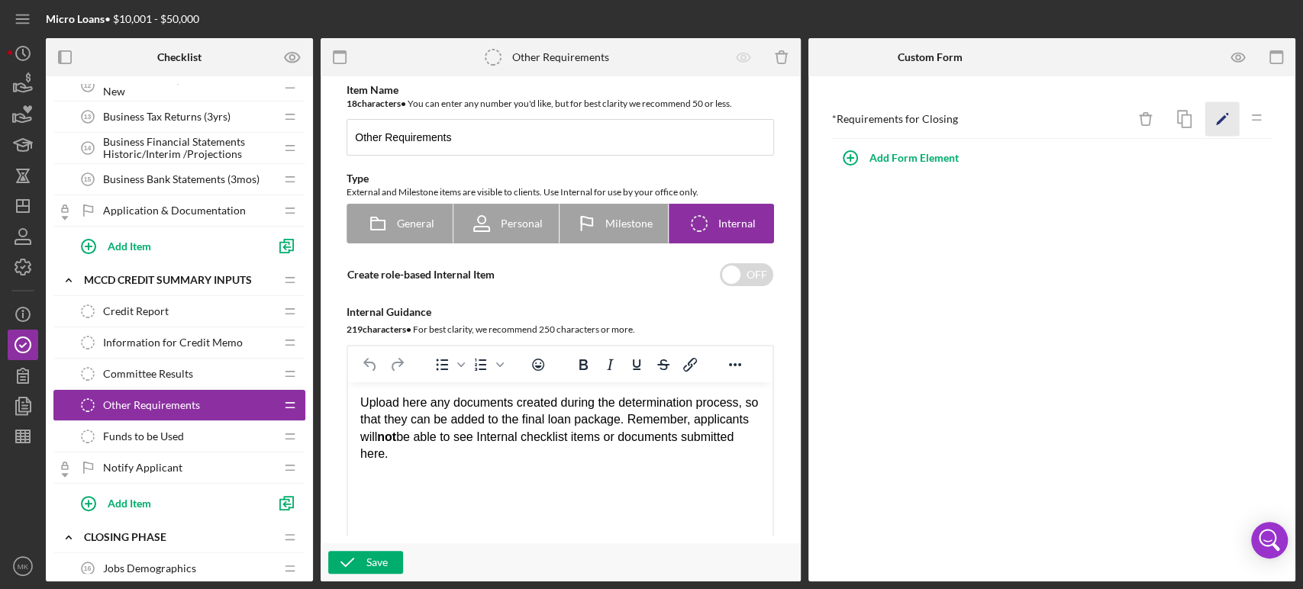
click at [1223, 115] on icon "Icon/Edit" at bounding box center [1222, 119] width 34 height 34
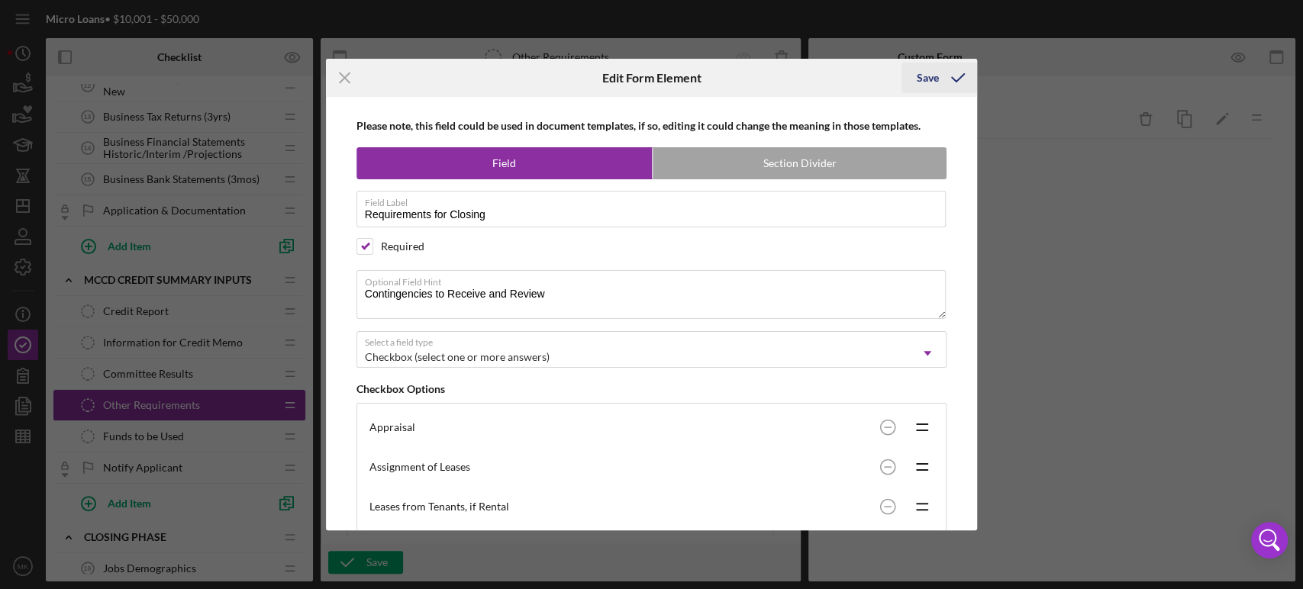
click at [927, 76] on div "Save" at bounding box center [928, 78] width 22 height 31
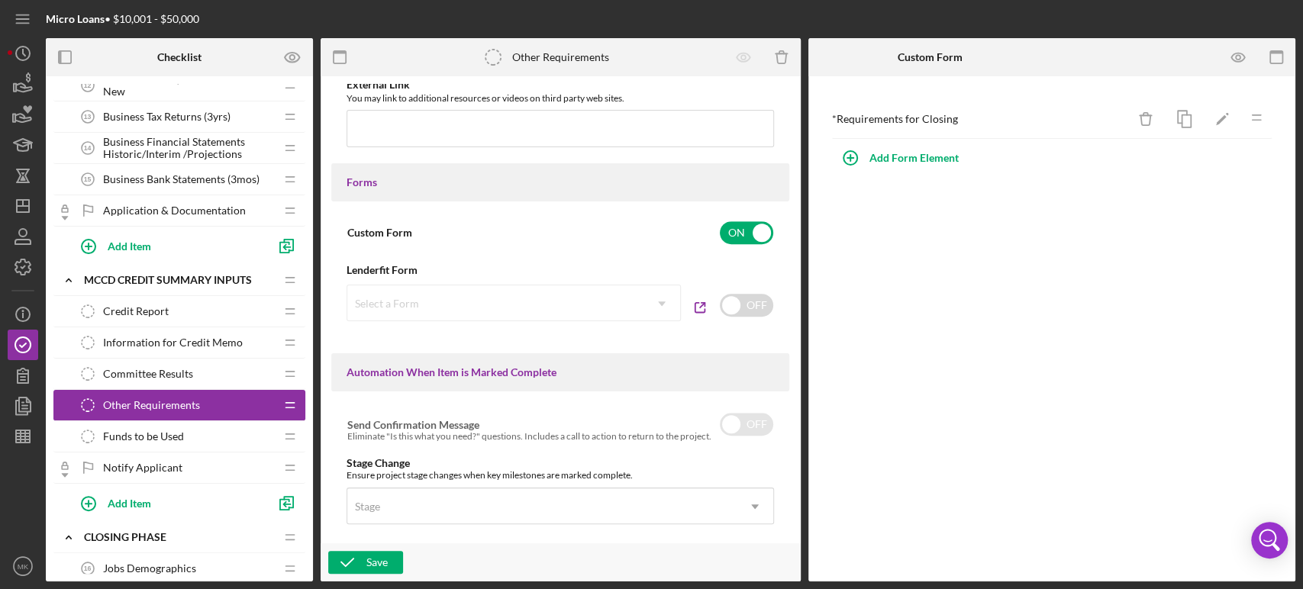
scroll to position [678, 0]
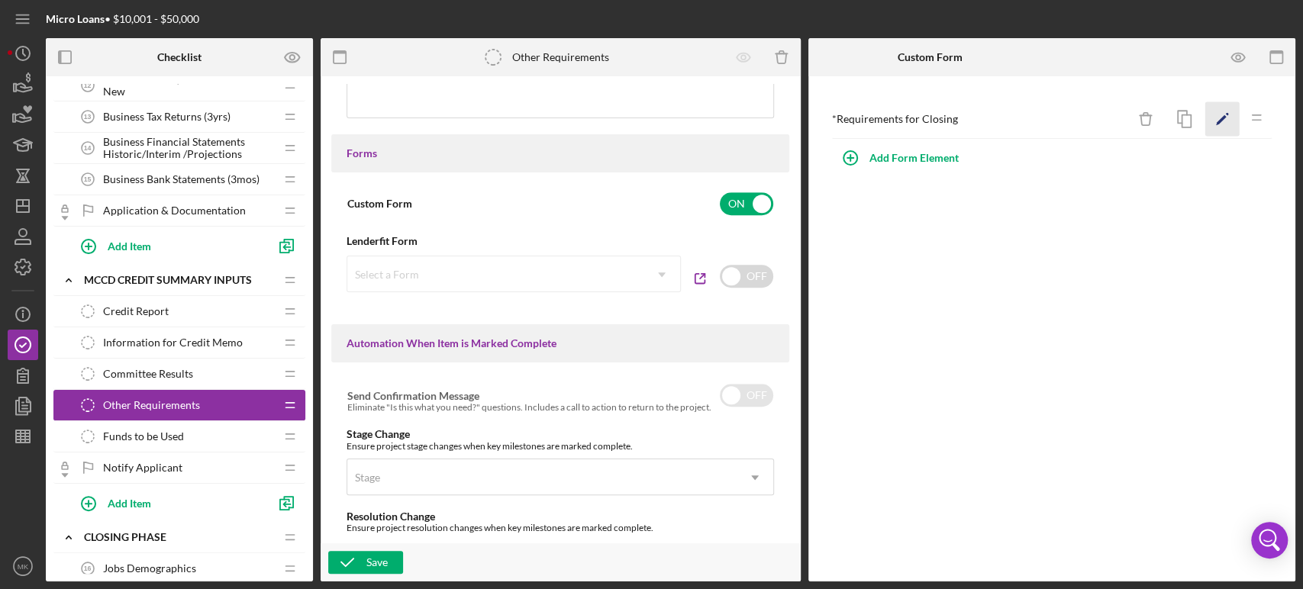
click at [1220, 115] on icon "Icon/Edit" at bounding box center [1222, 119] width 34 height 34
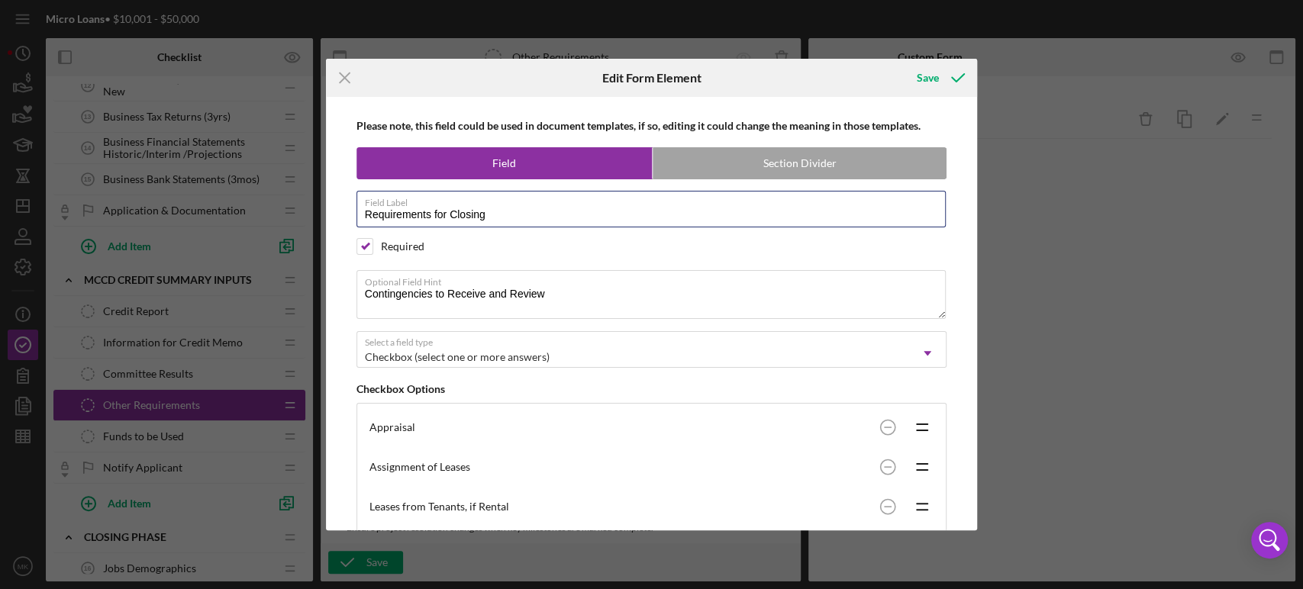
drag, startPoint x: 492, startPoint y: 218, endPoint x: 313, endPoint y: 227, distance: 178.9
click at [313, 227] on div "Icon/Menu Close Edit Form Element Save Please note, this field could be used in…" at bounding box center [651, 294] width 1303 height 589
drag, startPoint x: 553, startPoint y: 295, endPoint x: 353, endPoint y: 285, distance: 200.2
click at [353, 285] on div "Please note, this field could be used in document templates, if so, editing it …" at bounding box center [652, 314] width 637 height 434
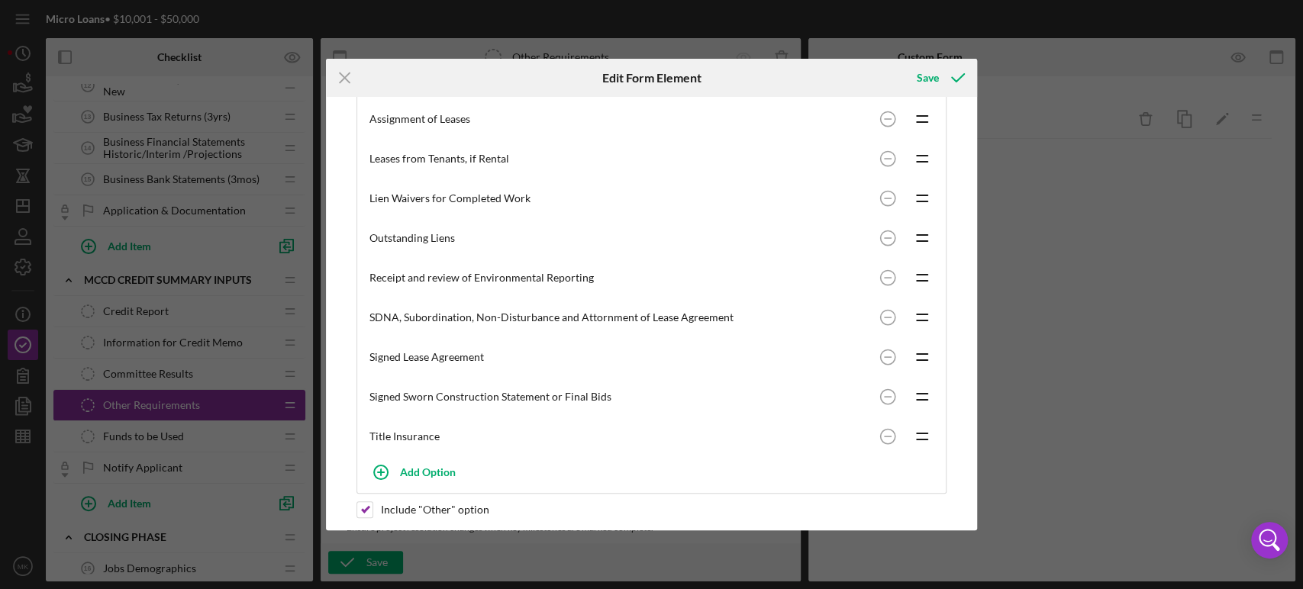
scroll to position [433, 0]
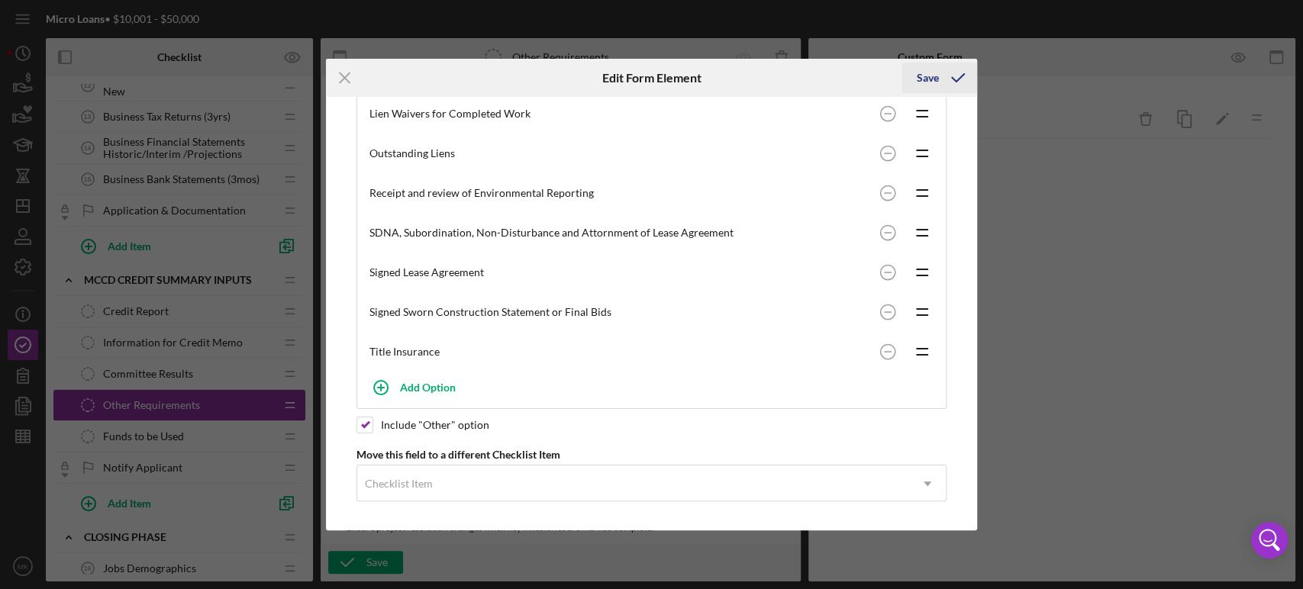
click at [934, 79] on div "Save" at bounding box center [928, 78] width 22 height 31
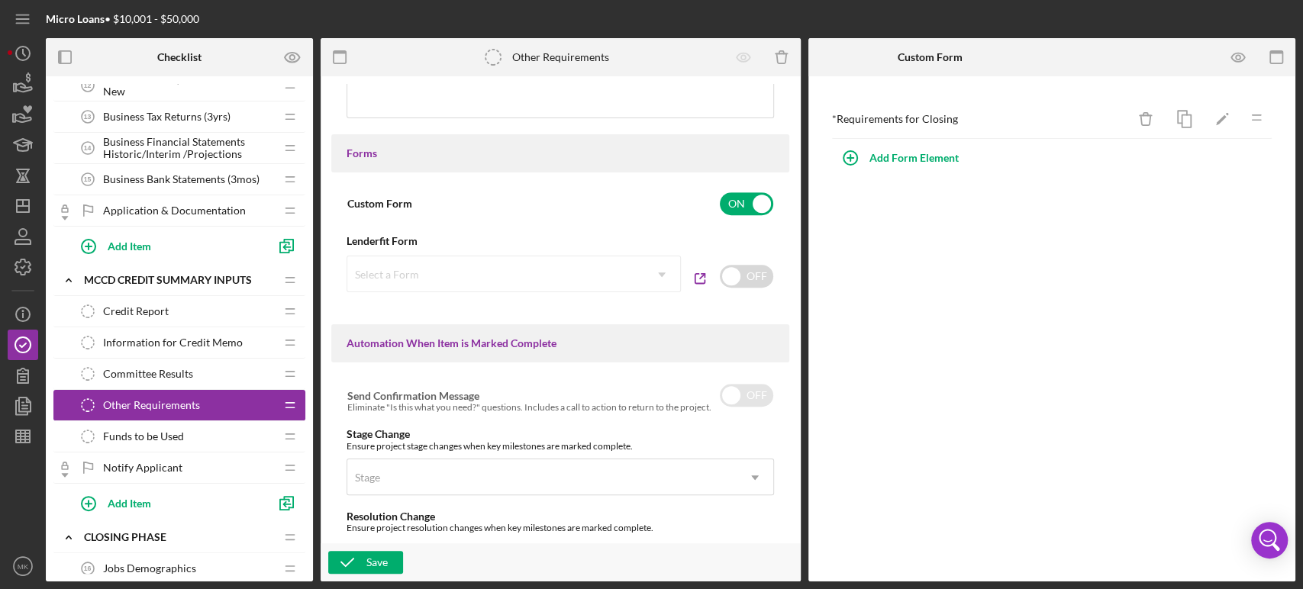
click at [170, 465] on span "Notify Applicant" at bounding box center [142, 468] width 79 height 12
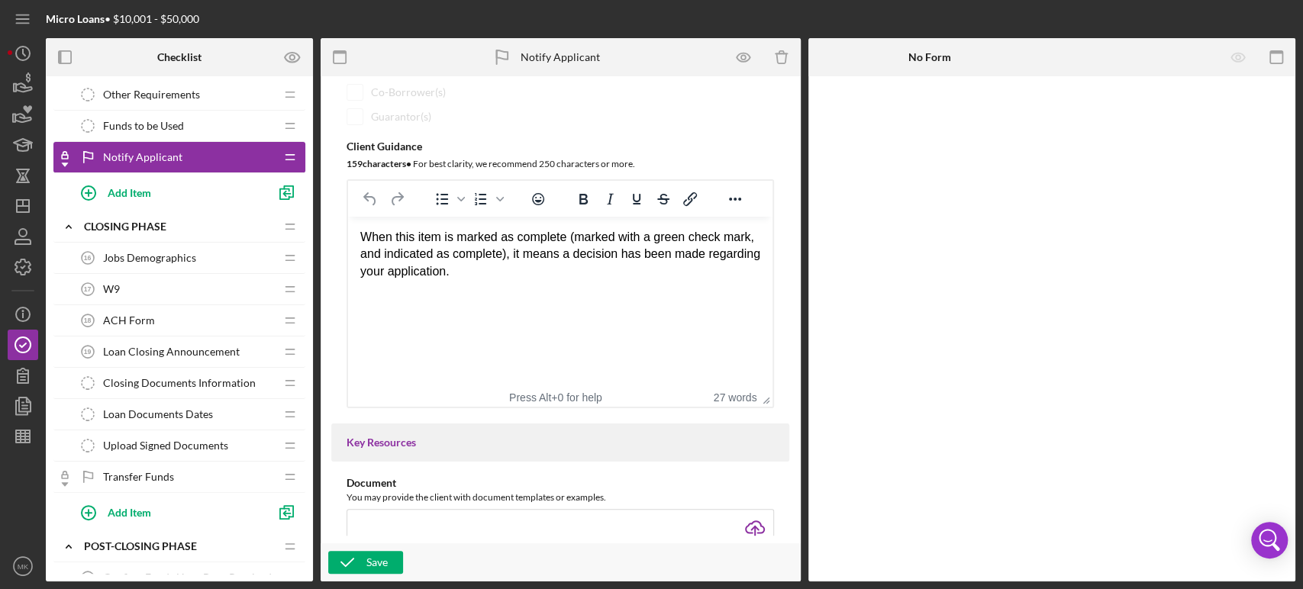
scroll to position [1018, 0]
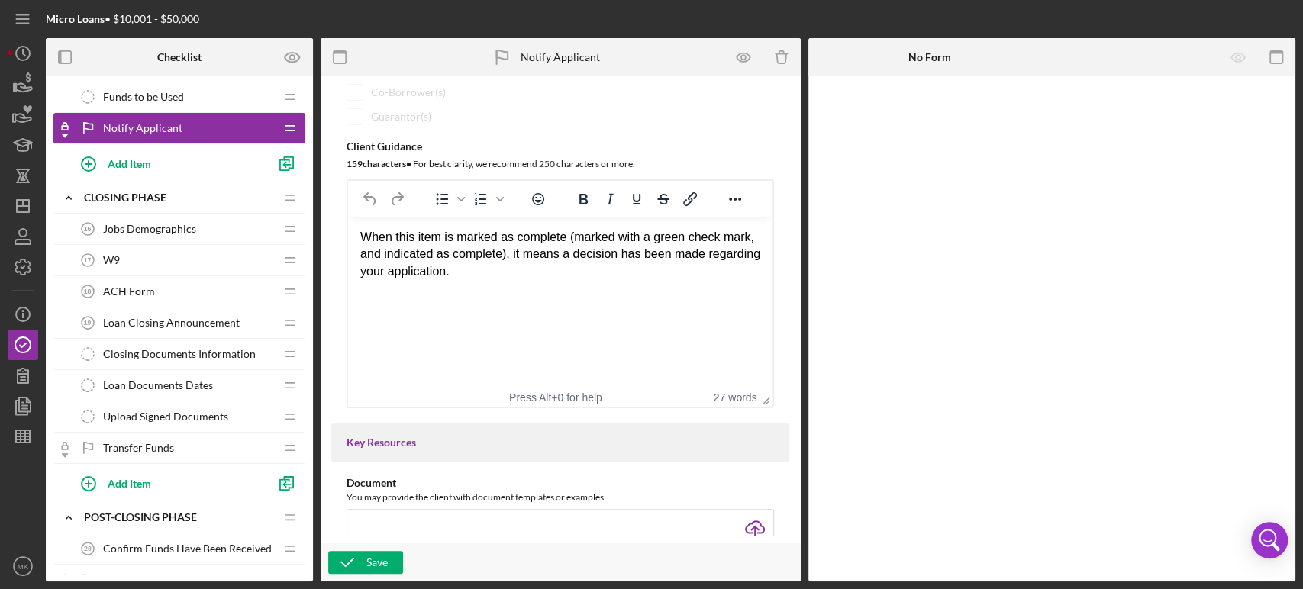
click at [208, 318] on span "Loan Closing Announcement" at bounding box center [171, 323] width 137 height 12
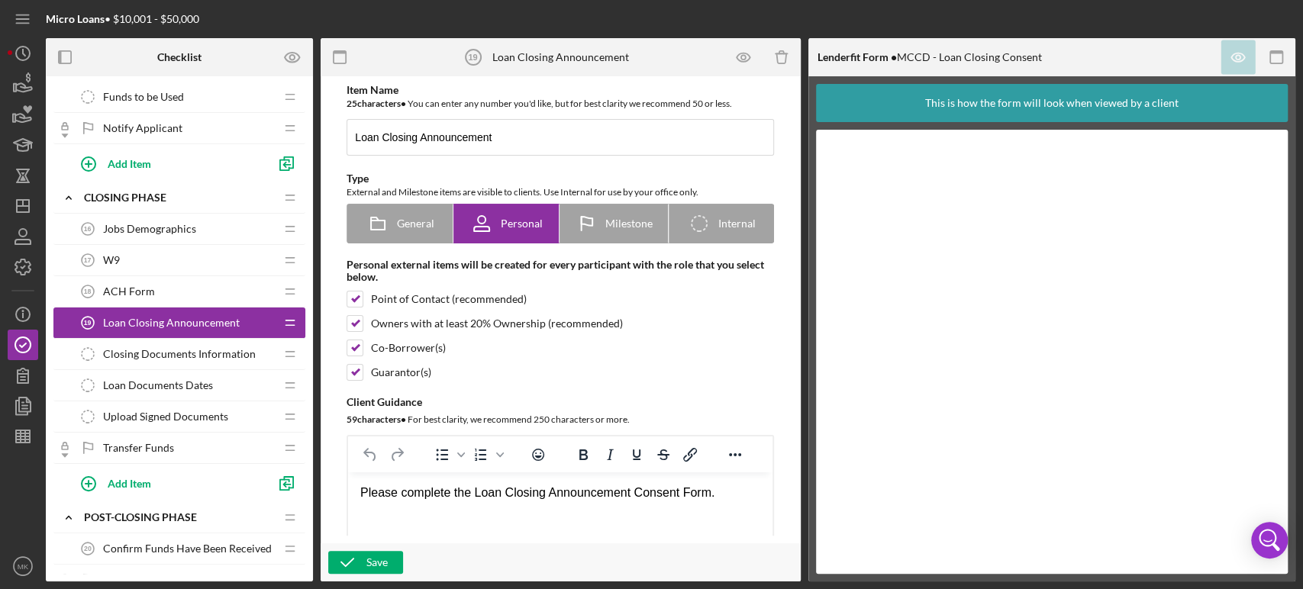
click at [237, 349] on span "Closing Documents Information" at bounding box center [179, 354] width 153 height 12
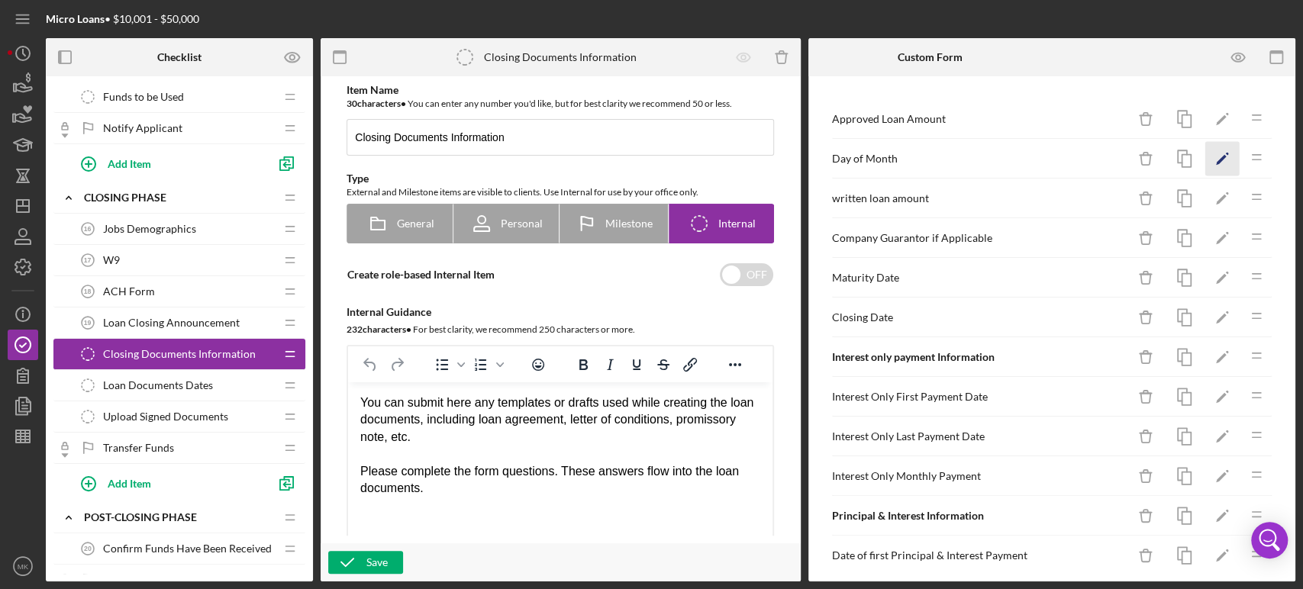
click at [1208, 157] on icon "Icon/Edit" at bounding box center [1222, 159] width 34 height 34
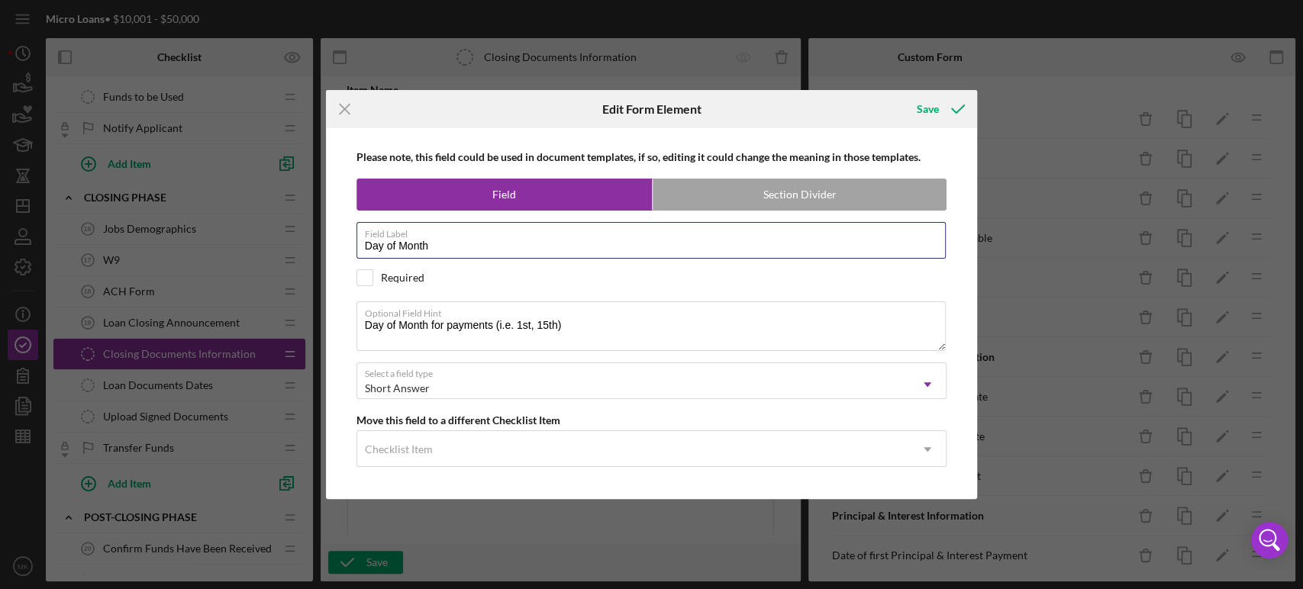
drag, startPoint x: 437, startPoint y: 247, endPoint x: 298, endPoint y: 236, distance: 139.4
click at [298, 236] on div "Icon/Menu Close Edit Form Element Save Please note, this field could be used in…" at bounding box center [651, 294] width 1303 height 589
drag, startPoint x: 566, startPoint y: 331, endPoint x: 340, endPoint y: 328, distance: 226.0
click at [340, 328] on div "Please note, this field could be used in document templates, if so, editing it …" at bounding box center [652, 313] width 637 height 370
click at [932, 109] on div "Save" at bounding box center [928, 109] width 22 height 31
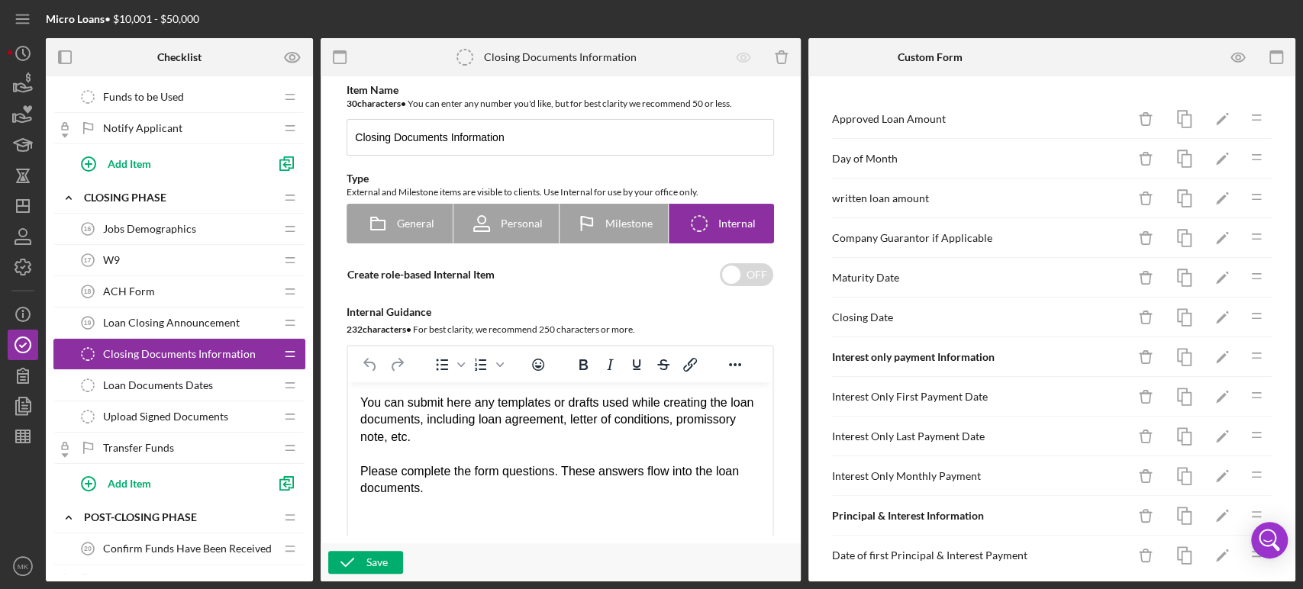
click at [195, 381] on span "Loan Documents Dates" at bounding box center [158, 385] width 110 height 12
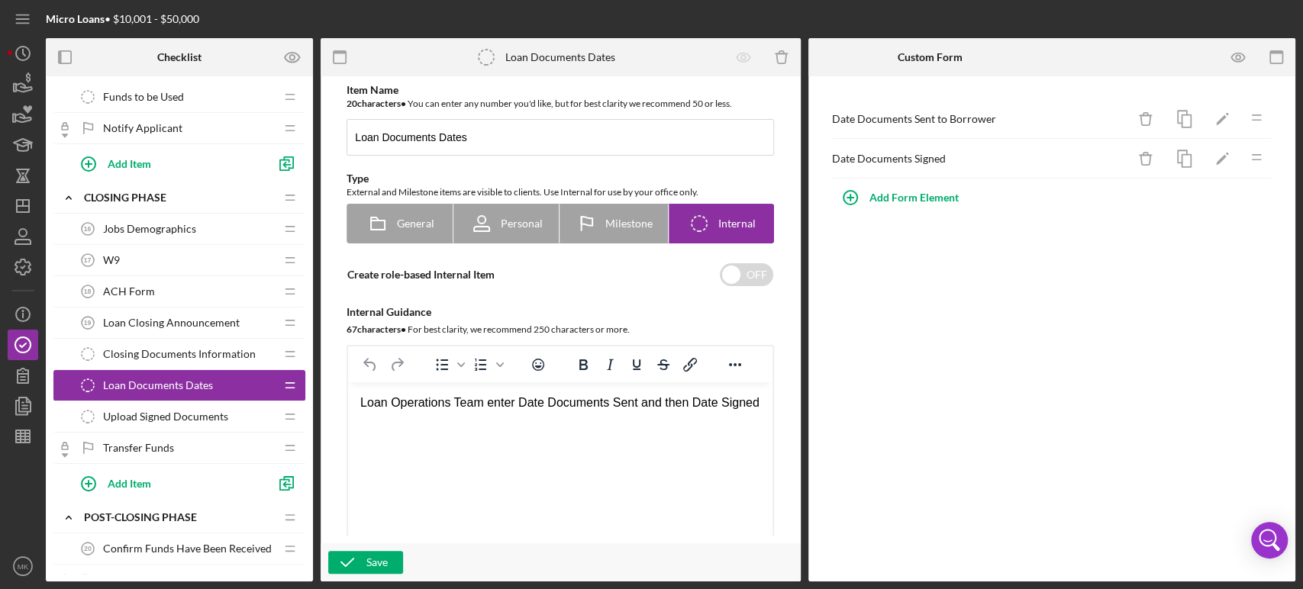
click at [226, 414] on span "Upload Signed Documents" at bounding box center [165, 417] width 125 height 12
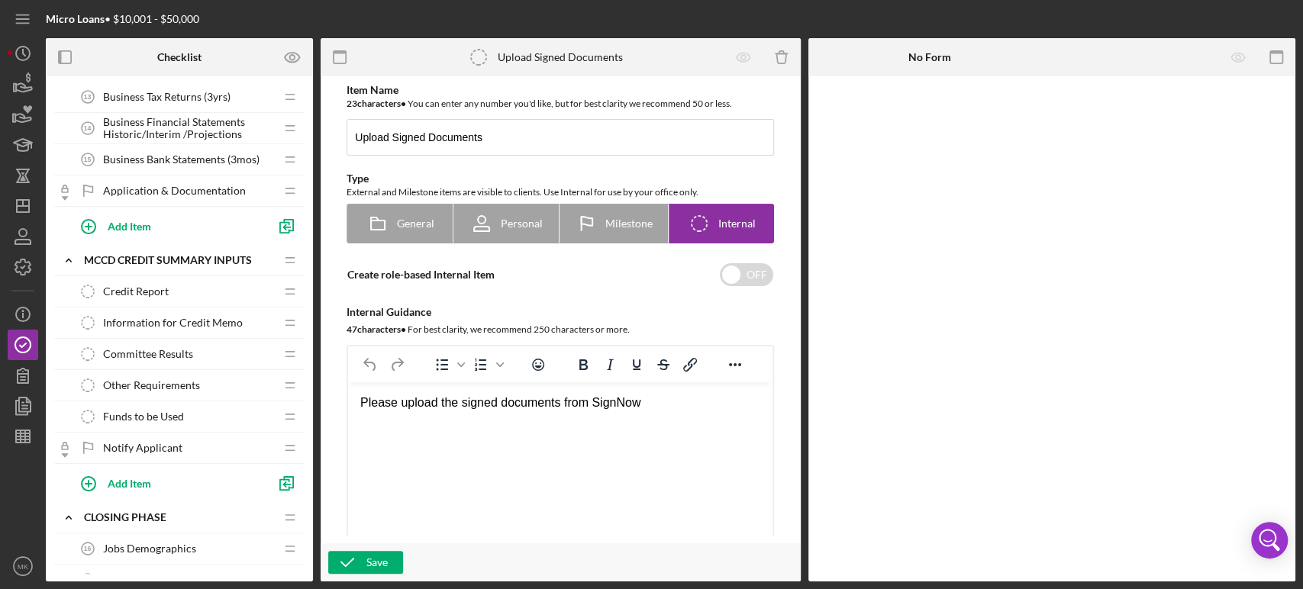
scroll to position [718, 0]
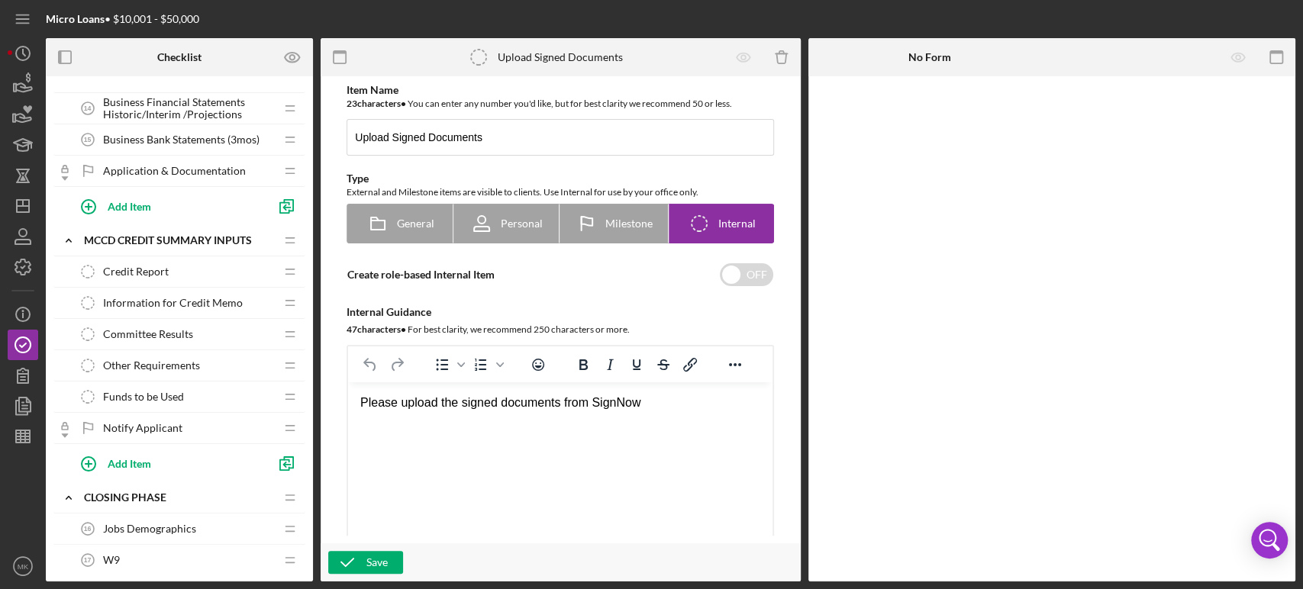
click at [170, 391] on span "Funds to be Used" at bounding box center [143, 397] width 81 height 12
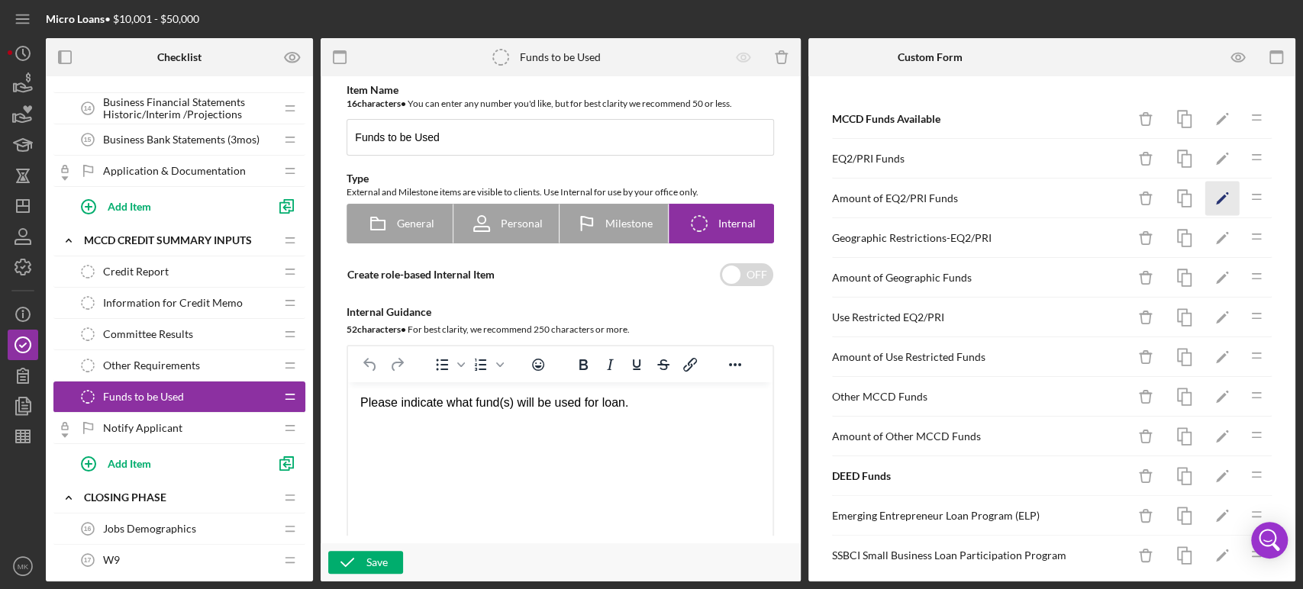
click at [1216, 195] on polygon "button" at bounding box center [1221, 200] width 11 height 11
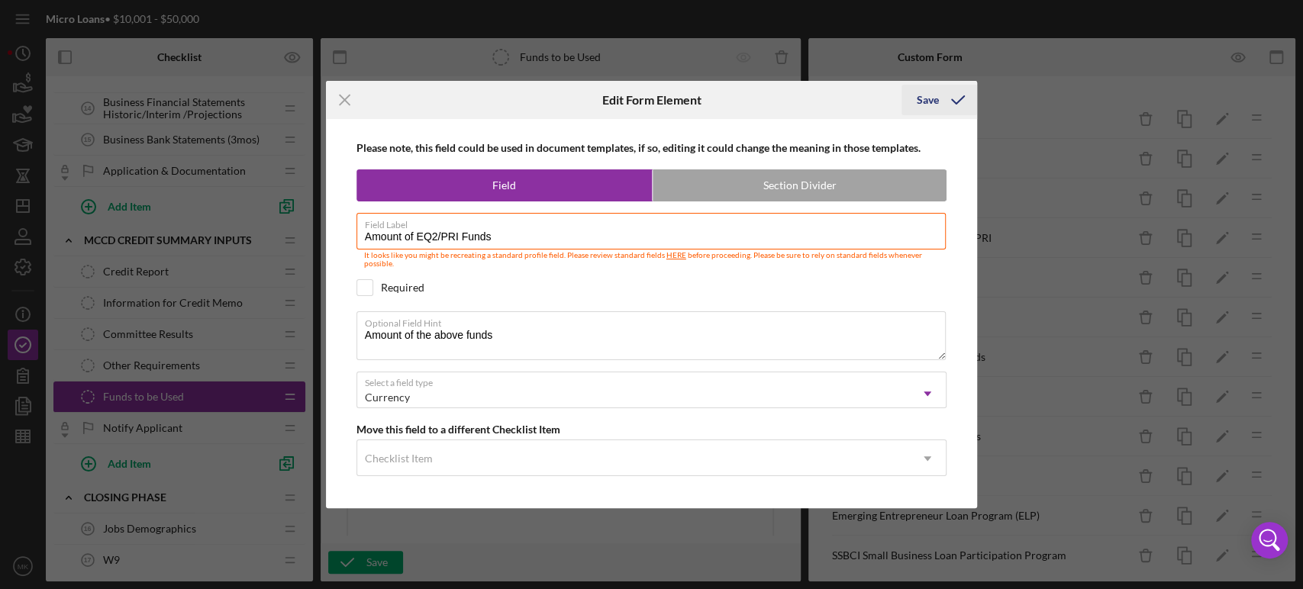
click at [928, 101] on div "Save" at bounding box center [928, 100] width 22 height 31
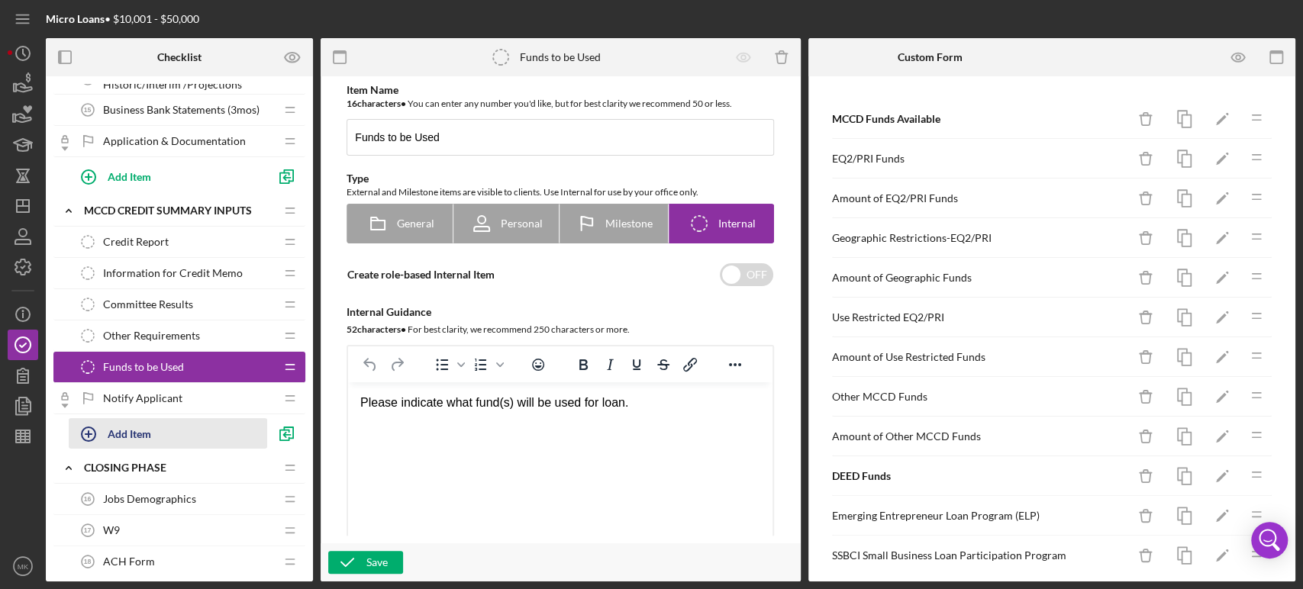
scroll to position [718, 0]
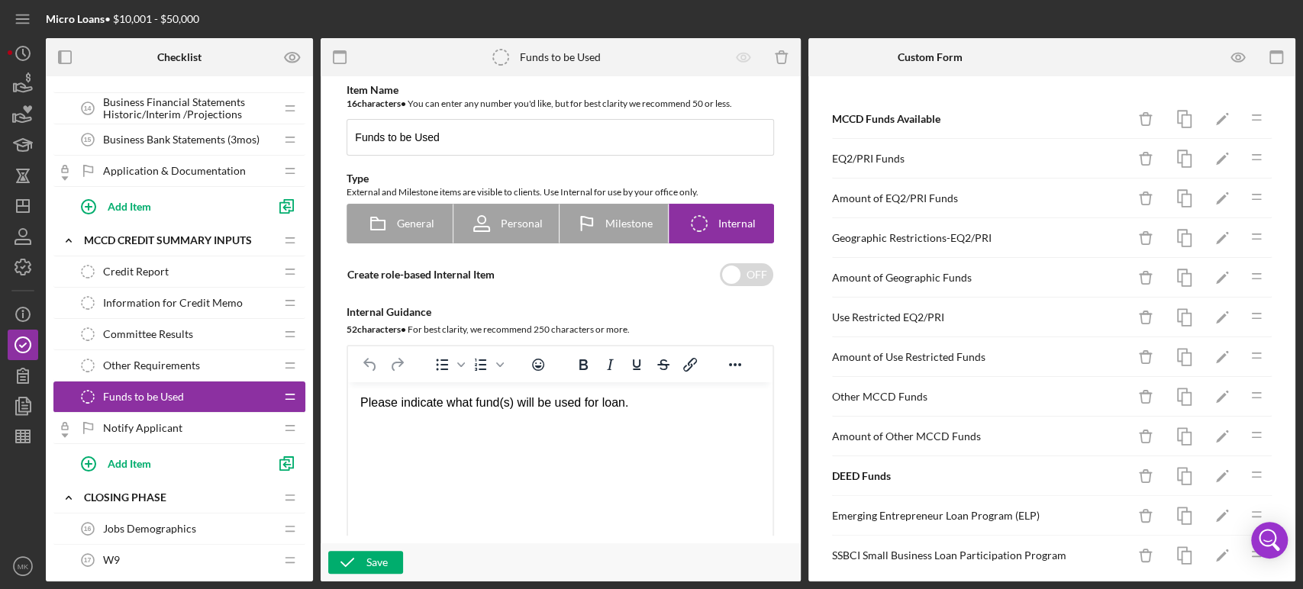
click at [173, 328] on span "Committee Results" at bounding box center [148, 334] width 90 height 12
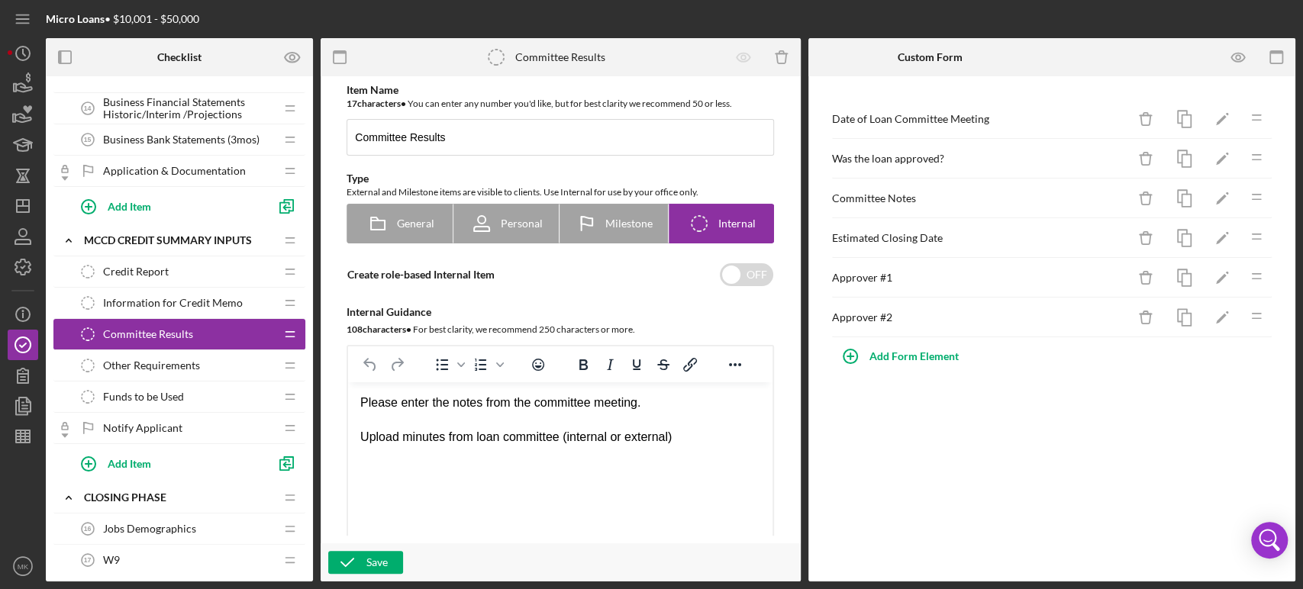
click at [177, 360] on span "Other Requirements" at bounding box center [151, 366] width 97 height 12
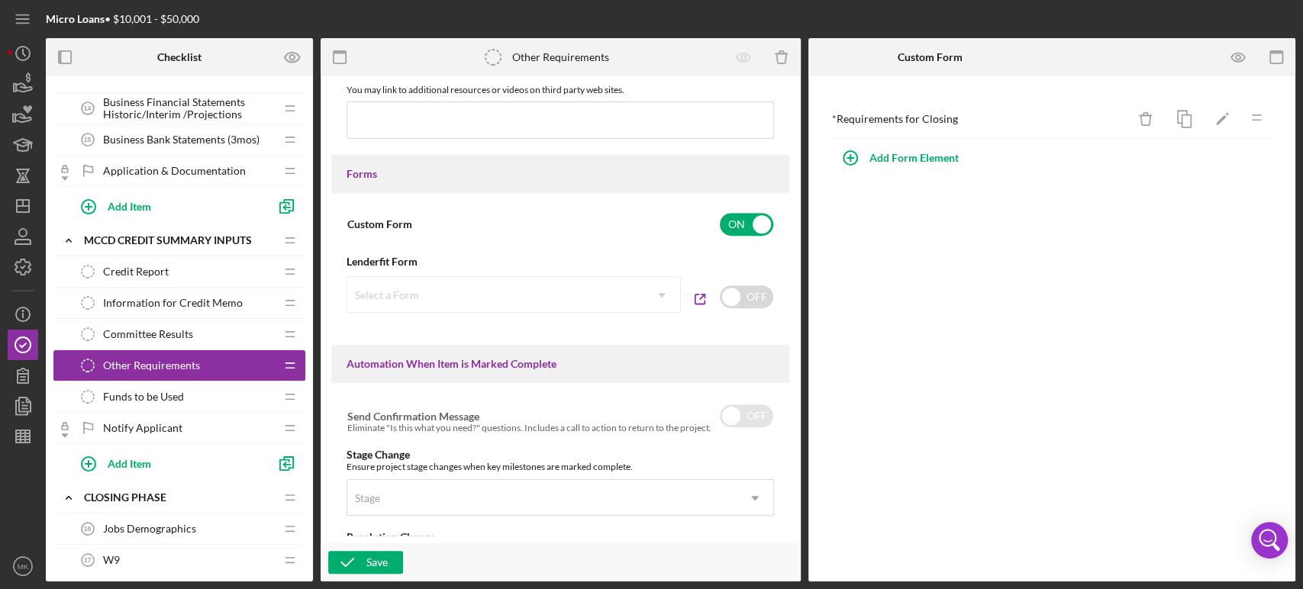
scroll to position [678, 0]
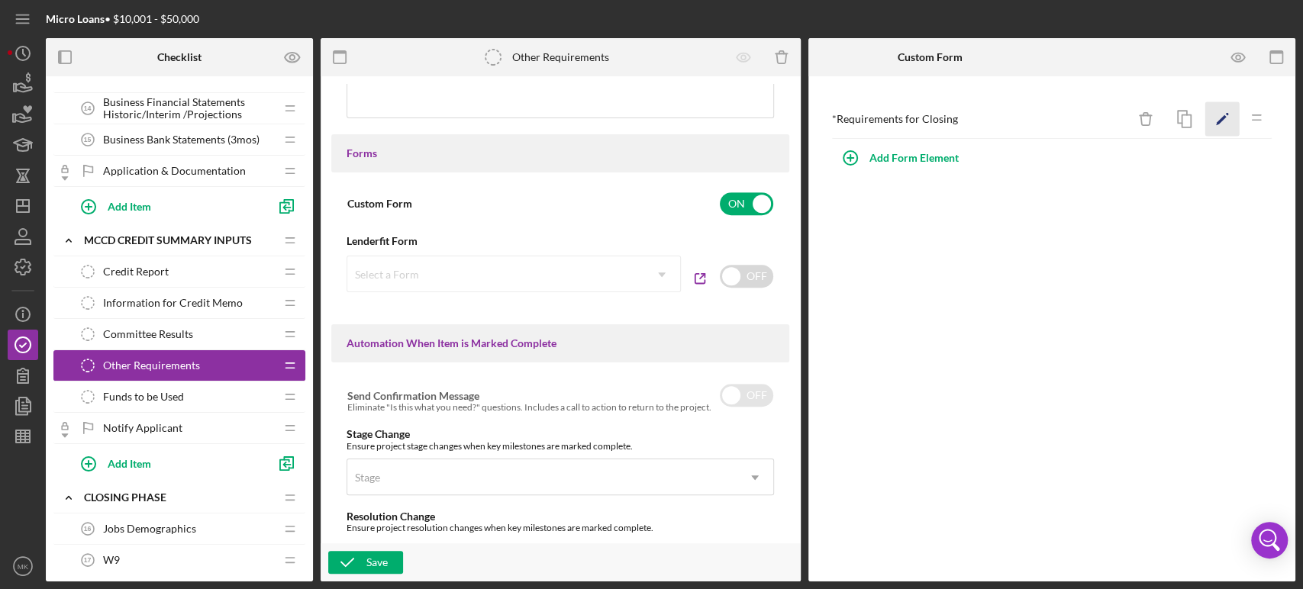
click at [1224, 115] on polygon "button" at bounding box center [1221, 120] width 11 height 11
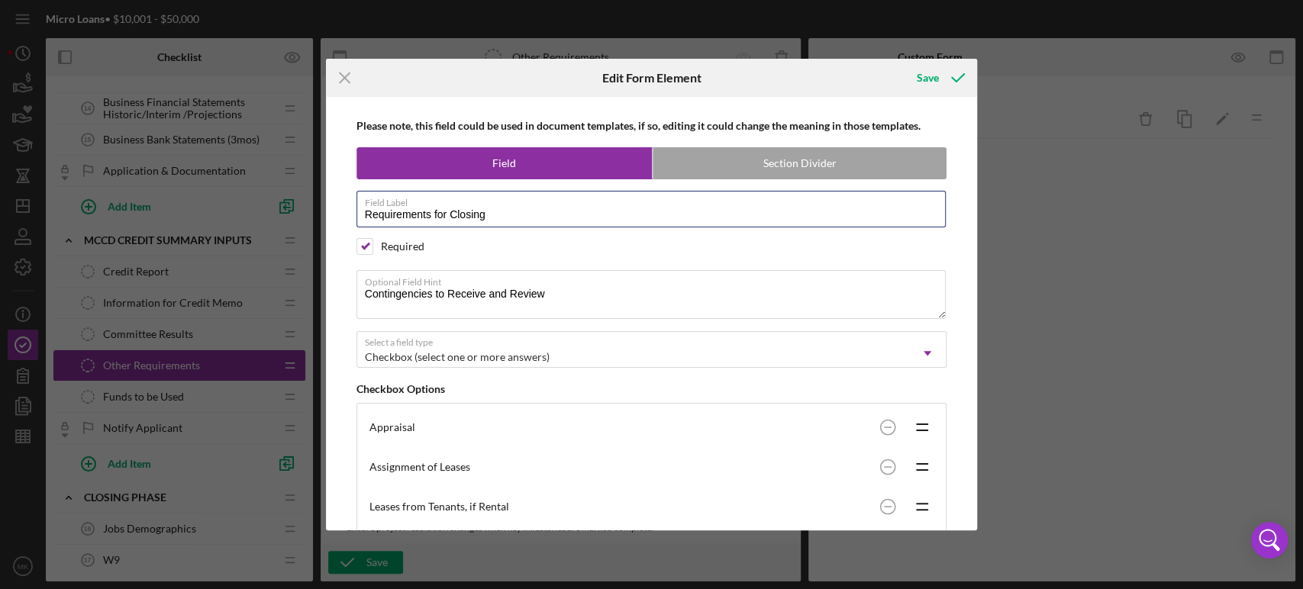
drag, startPoint x: 498, startPoint y: 215, endPoint x: 334, endPoint y: 218, distance: 164.9
click at [334, 218] on div "Please note, this field could be used in document templates, if so, editing it …" at bounding box center [652, 314] width 637 height 434
drag, startPoint x: 553, startPoint y: 295, endPoint x: 350, endPoint y: 296, distance: 203.1
click at [350, 296] on div "Please note, this field could be used in document templates, if so, editing it …" at bounding box center [652, 314] width 637 height 434
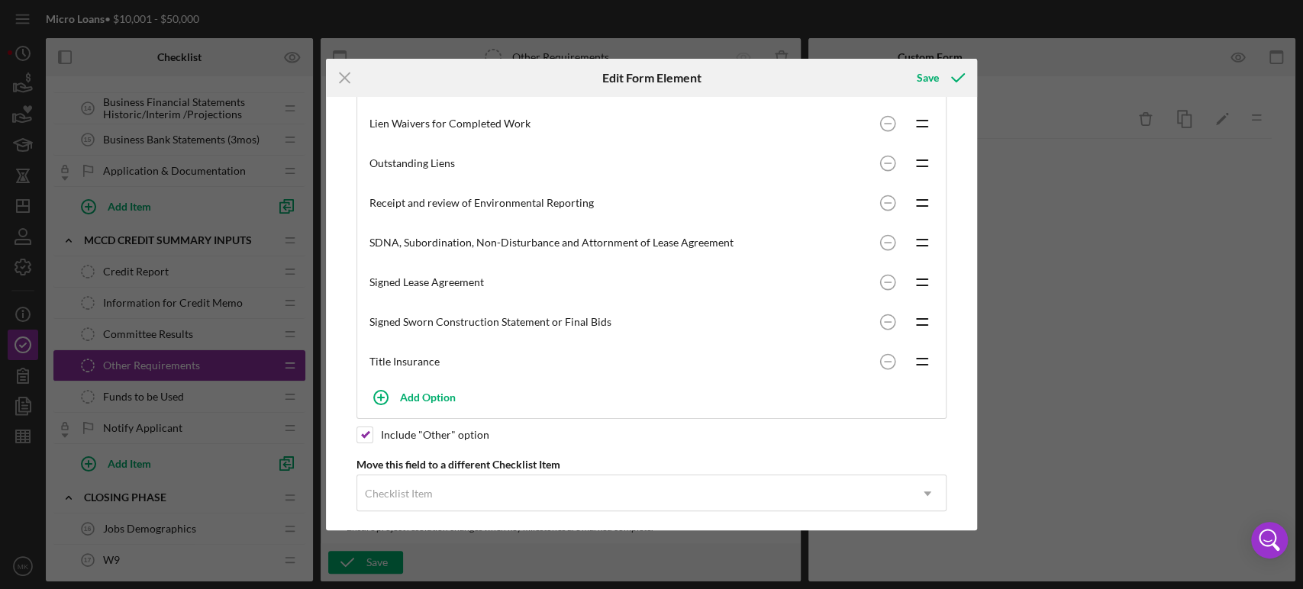
scroll to position [424, 0]
click at [931, 82] on div "Save" at bounding box center [928, 78] width 22 height 31
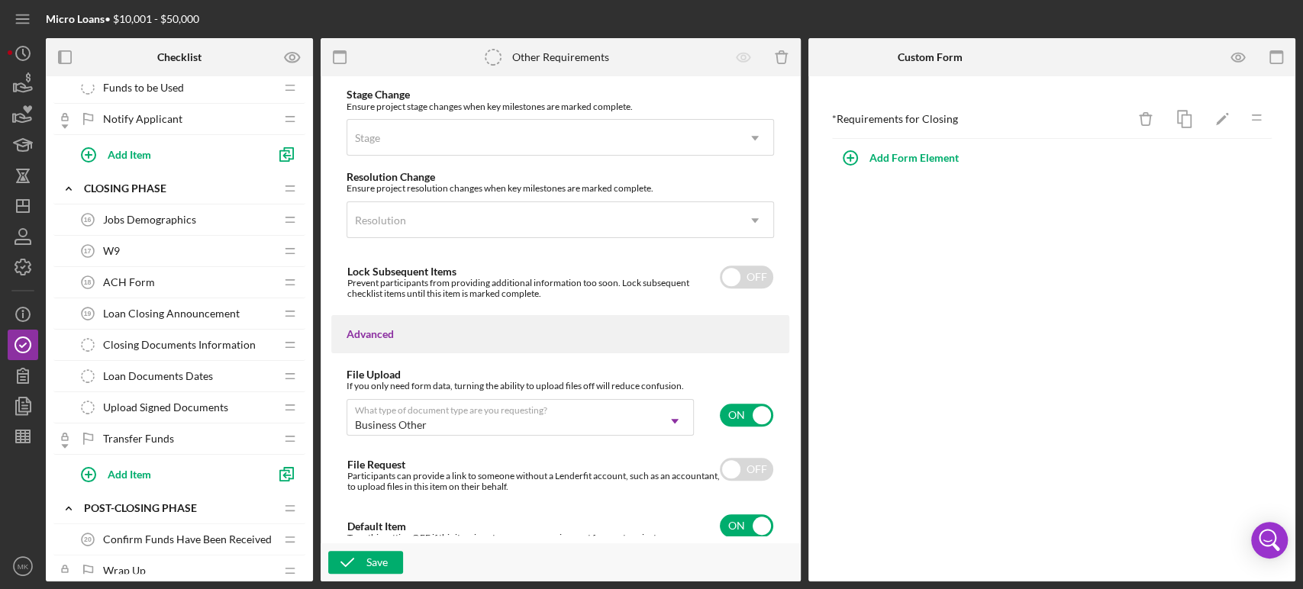
scroll to position [1056, 0]
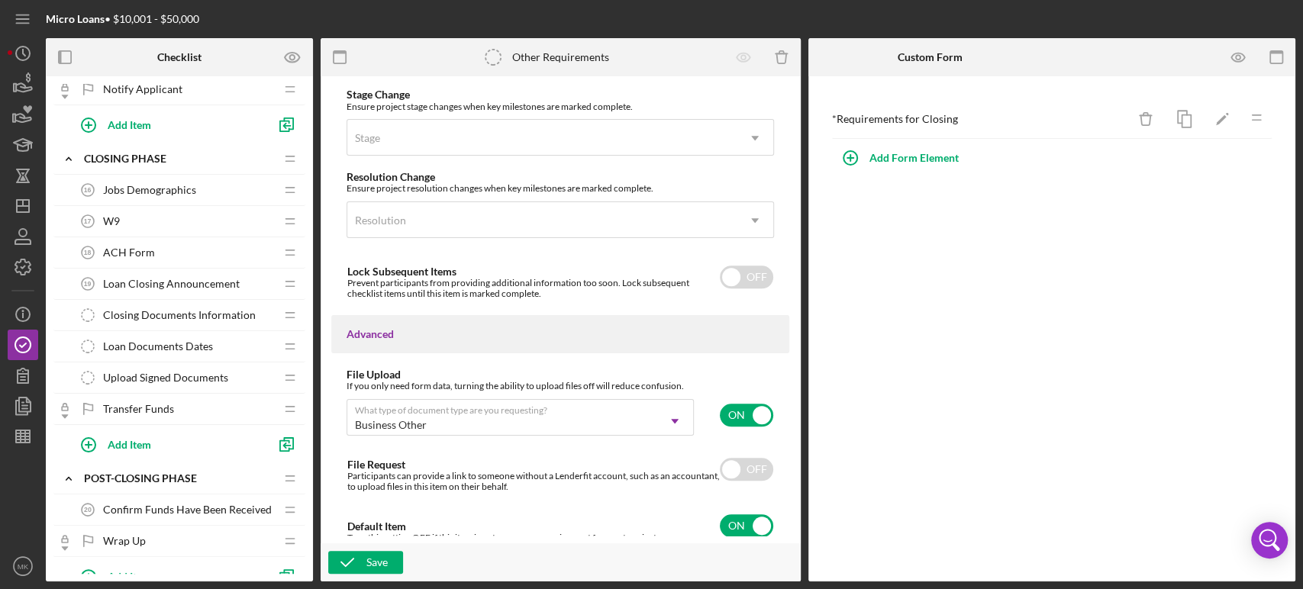
click at [183, 186] on span "Jobs Demographics" at bounding box center [149, 190] width 93 height 12
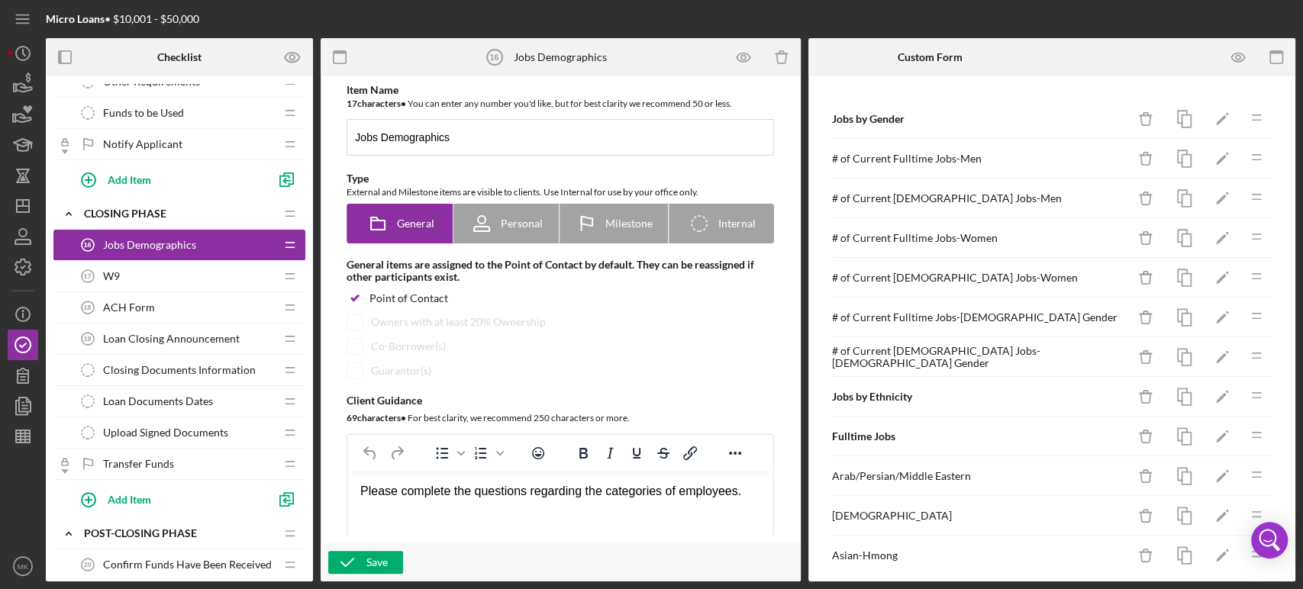
scroll to position [972, 0]
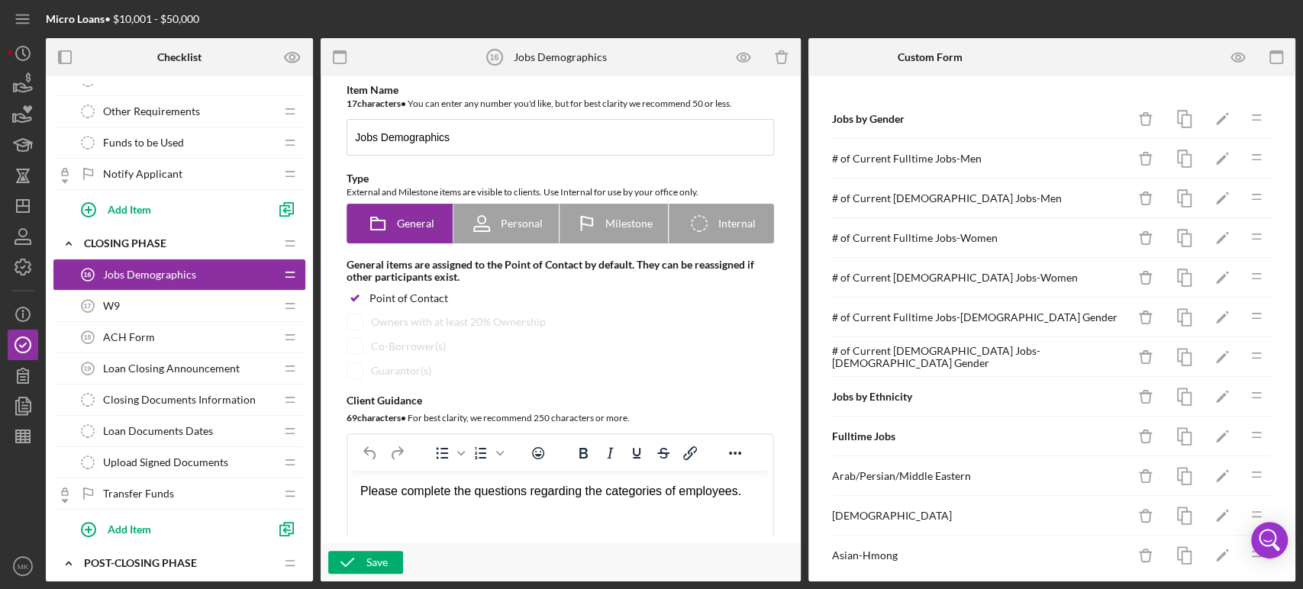
click at [208, 273] on div "Jobs Demographics 16 Jobs Demographics" at bounding box center [174, 275] width 202 height 31
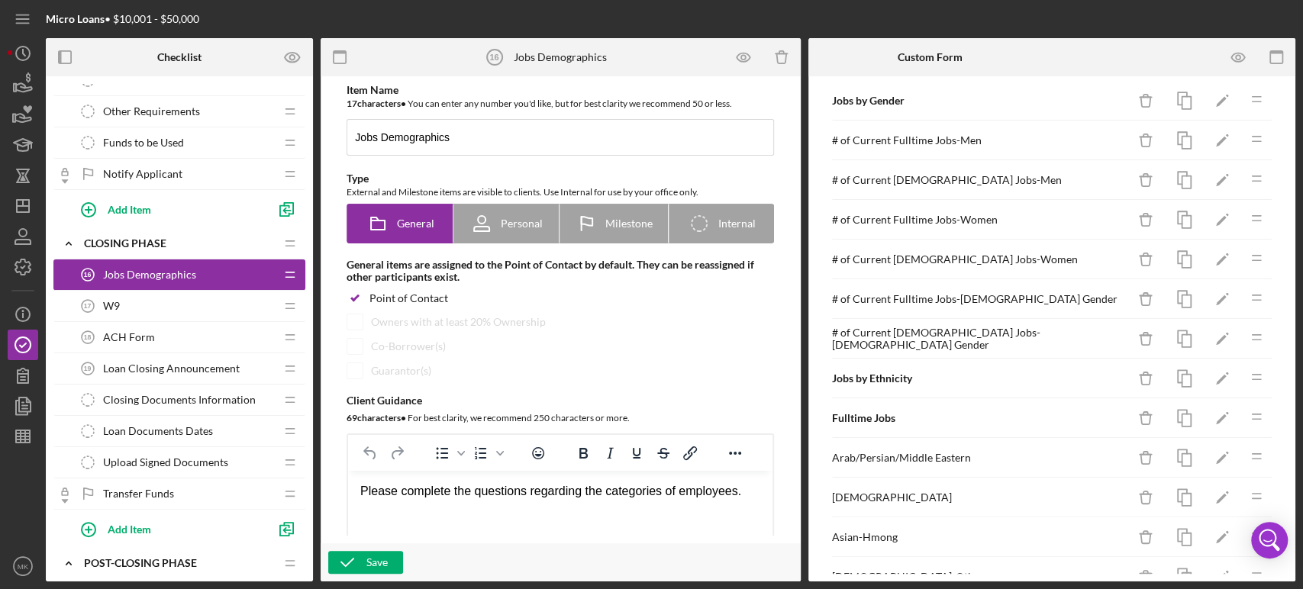
scroll to position [0, 0]
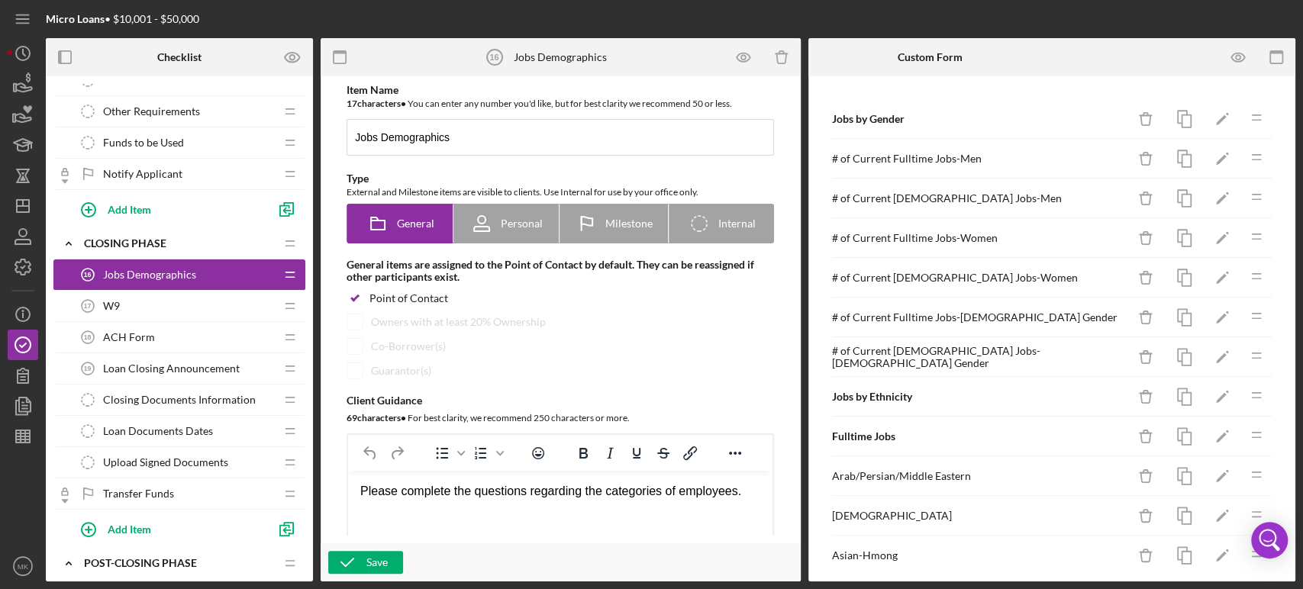
click at [211, 397] on span "Closing Documents Information" at bounding box center [179, 400] width 153 height 12
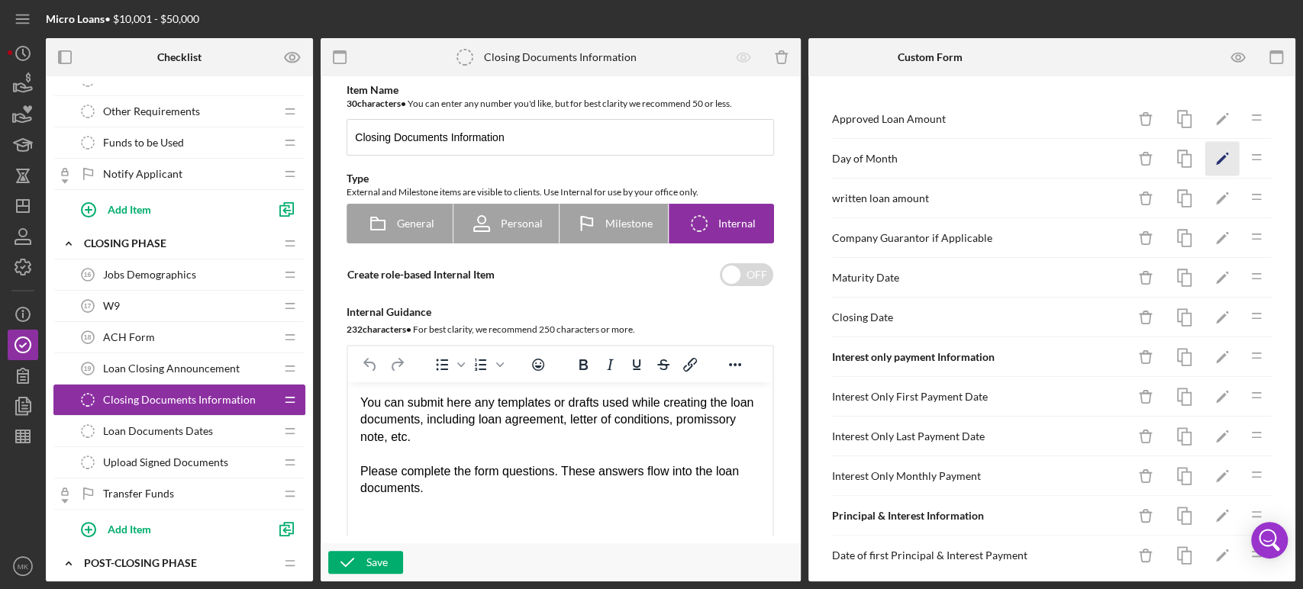
click at [1216, 157] on polygon "button" at bounding box center [1221, 160] width 11 height 11
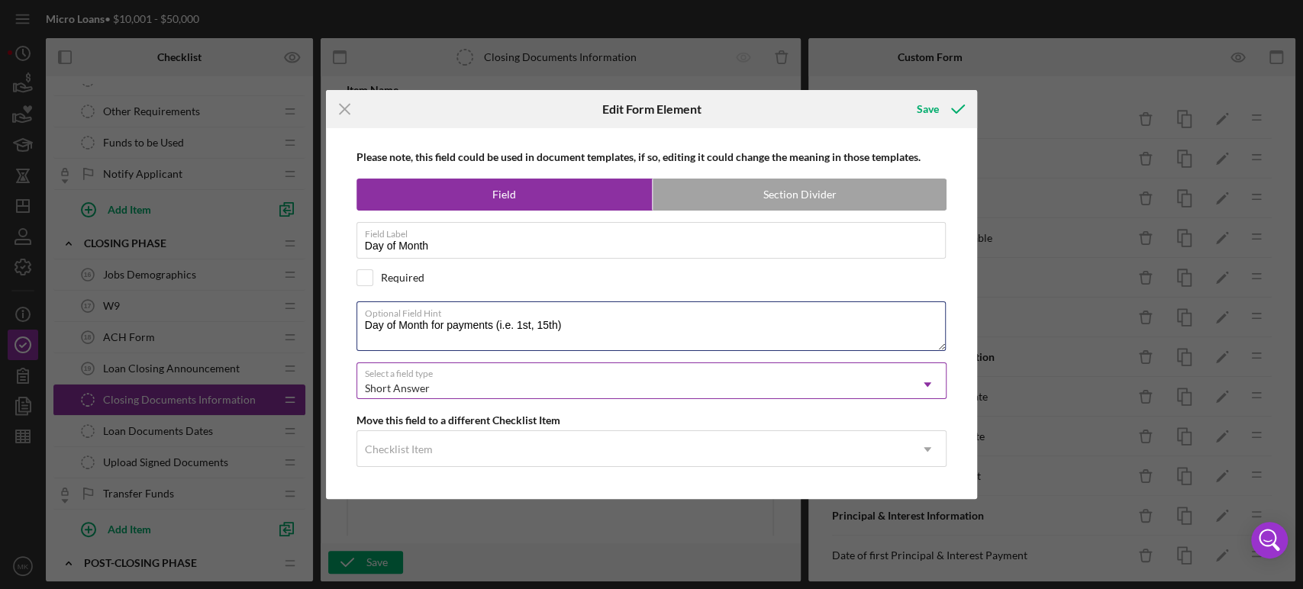
drag, startPoint x: 573, startPoint y: 328, endPoint x: 363, endPoint y: 388, distance: 218.9
click at [363, 388] on div "Please note, this field could be used in document templates, if so, editing it …" at bounding box center [652, 313] width 637 height 370
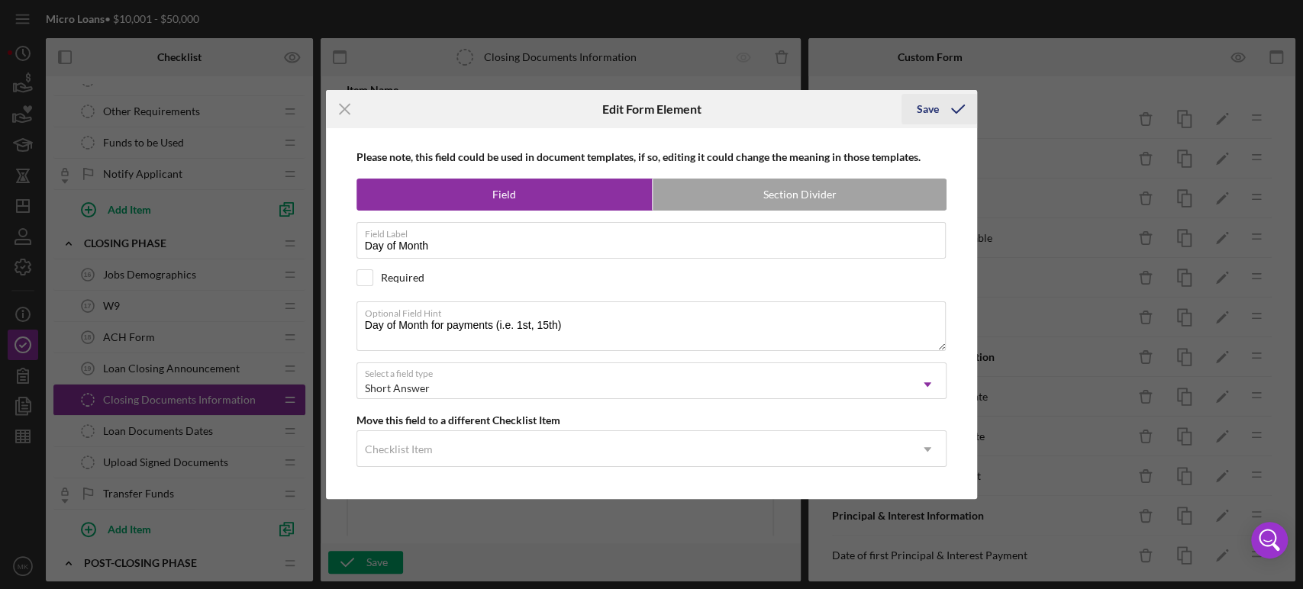
click at [925, 108] on div "Save" at bounding box center [928, 109] width 22 height 31
